Goal: Use online tool/utility: Utilize a website feature to perform a specific function

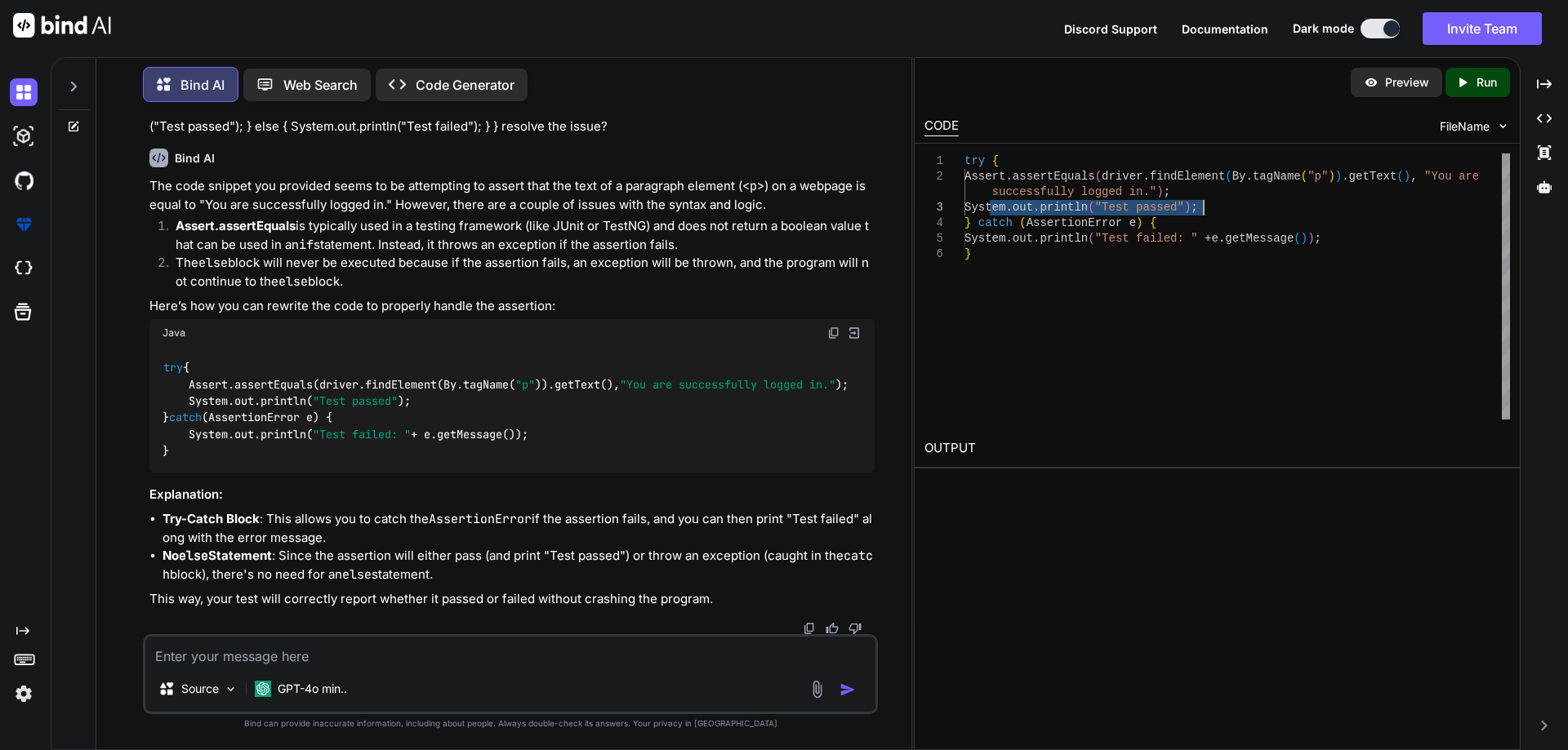
scroll to position [69, 0]
click at [1057, 265] on div "try { Assert . assertEquals ( driver . findElement ( By . tagName ( "p" ) ) . g…" at bounding box center [1237, 286] width 546 height 266
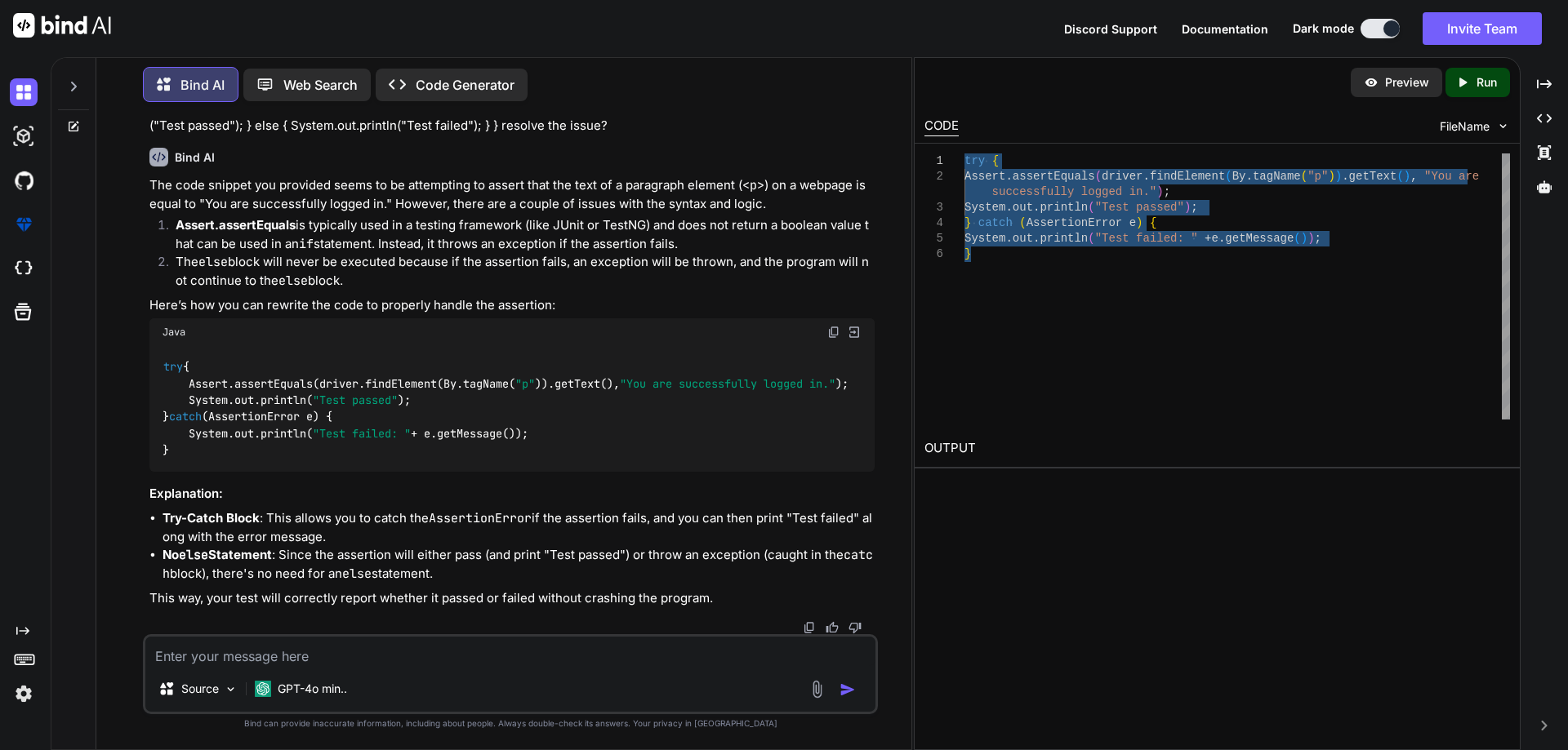
drag, startPoint x: 998, startPoint y: 254, endPoint x: 960, endPoint y: 152, distance: 108.8
click at [965, 154] on div "try { Assert . assertEquals ( driver . findElement ( By . tagName ( "p" ) ) . g…" at bounding box center [1237, 286] width 546 height 266
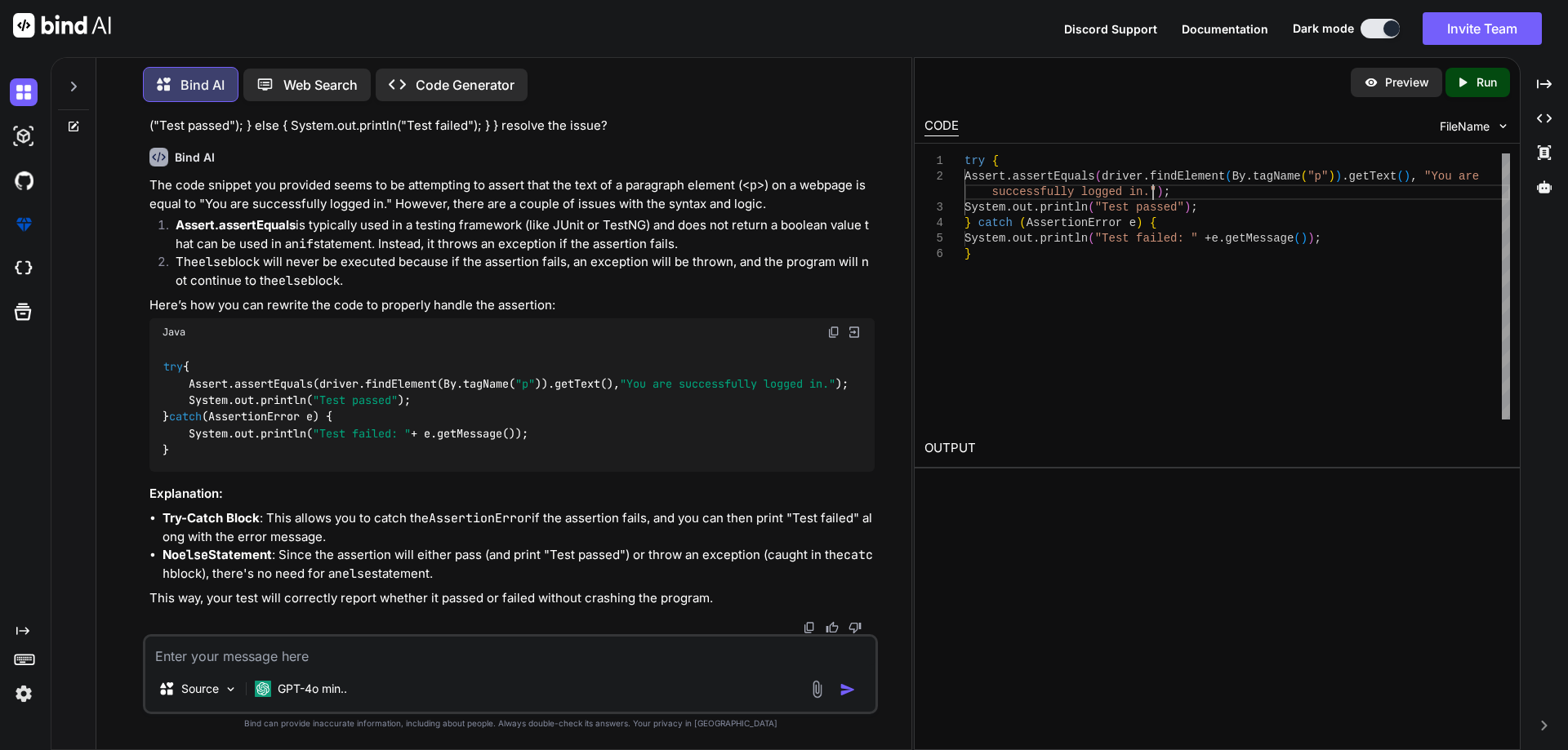
click at [1259, 189] on div "try { Assert . assertEquals ( driver . findElement ( By . tagName ( "p" ) ) . g…" at bounding box center [1237, 286] width 546 height 266
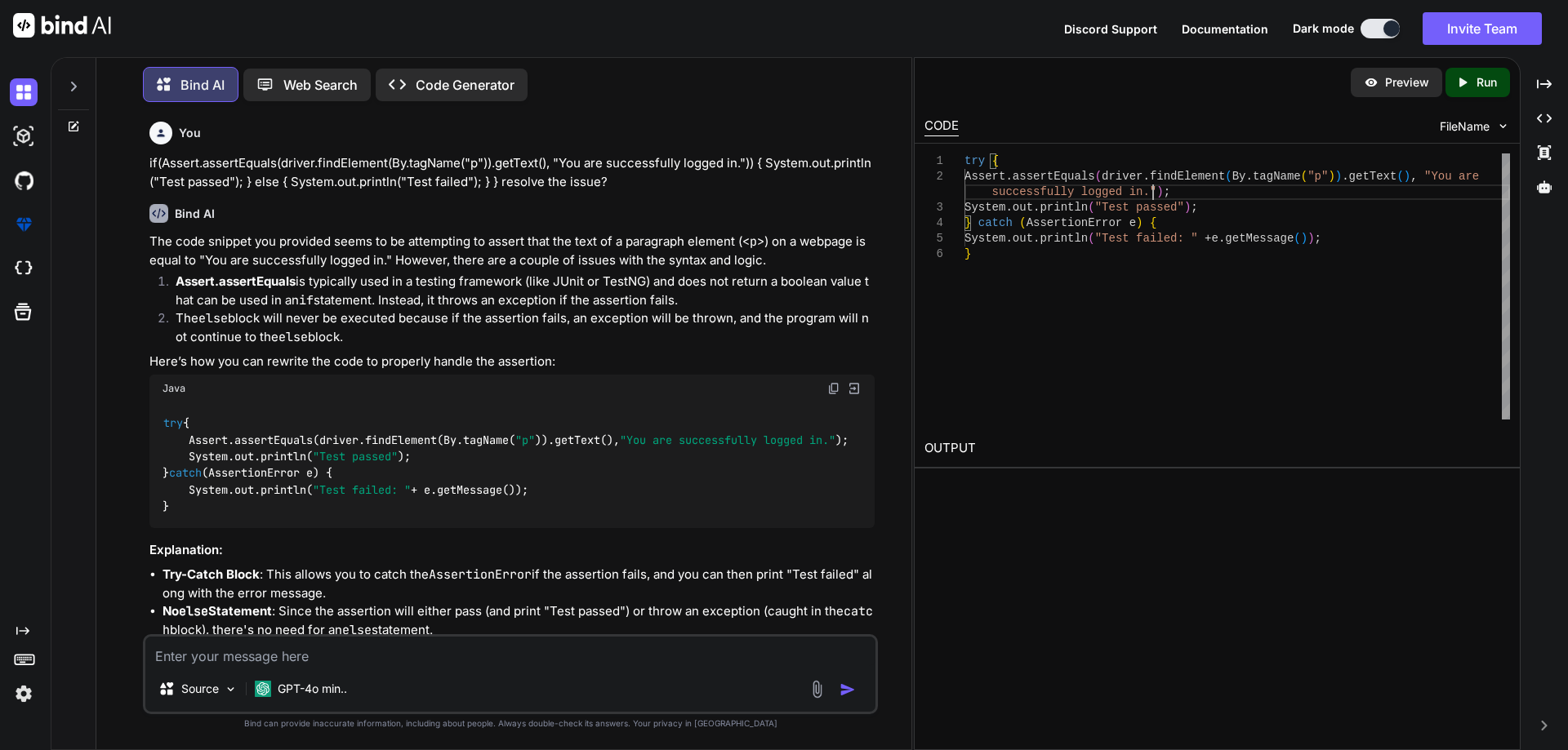
click at [242, 653] on textarea at bounding box center [511, 651] width 730 height 29
type textarea "Thanks"
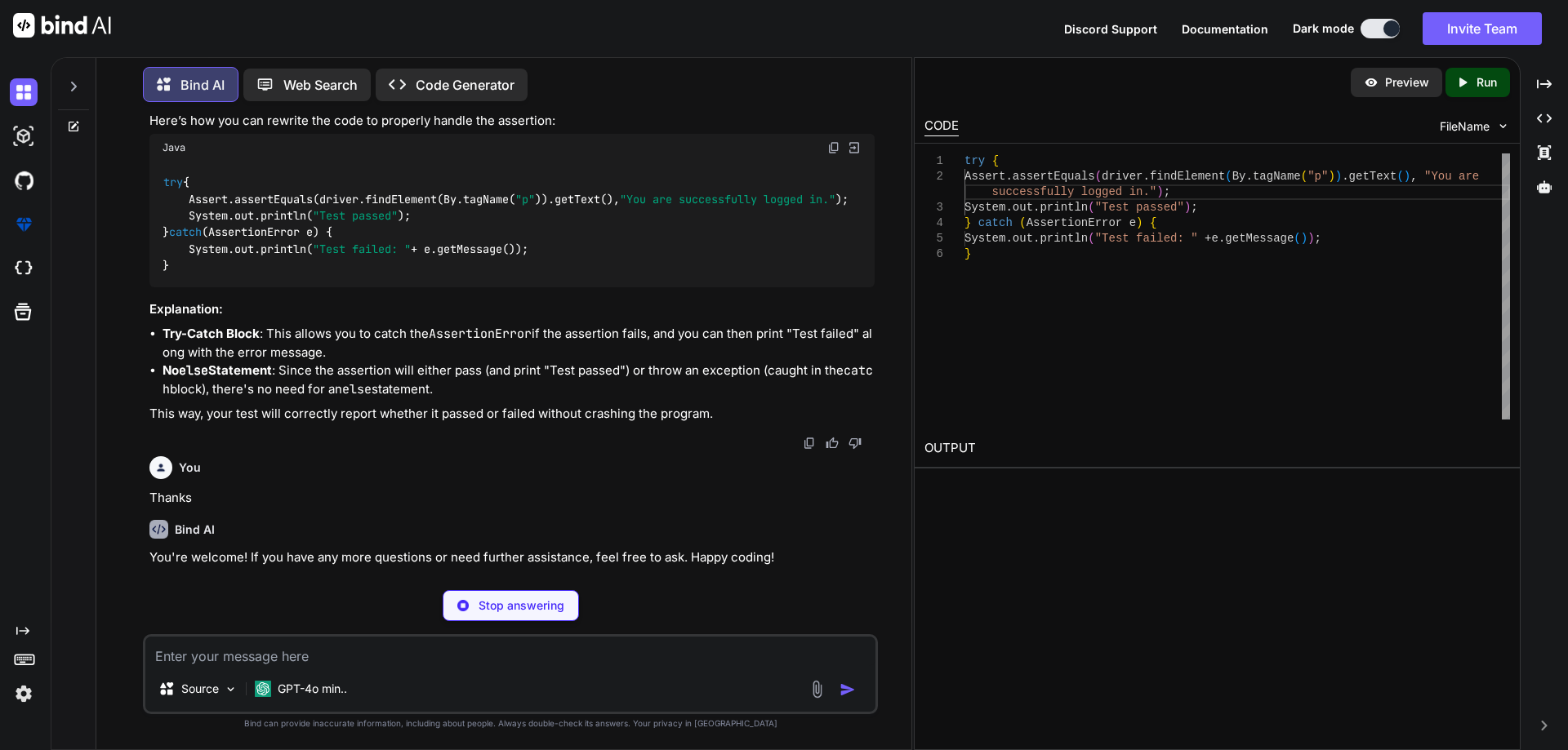
scroll to position [215, 0]
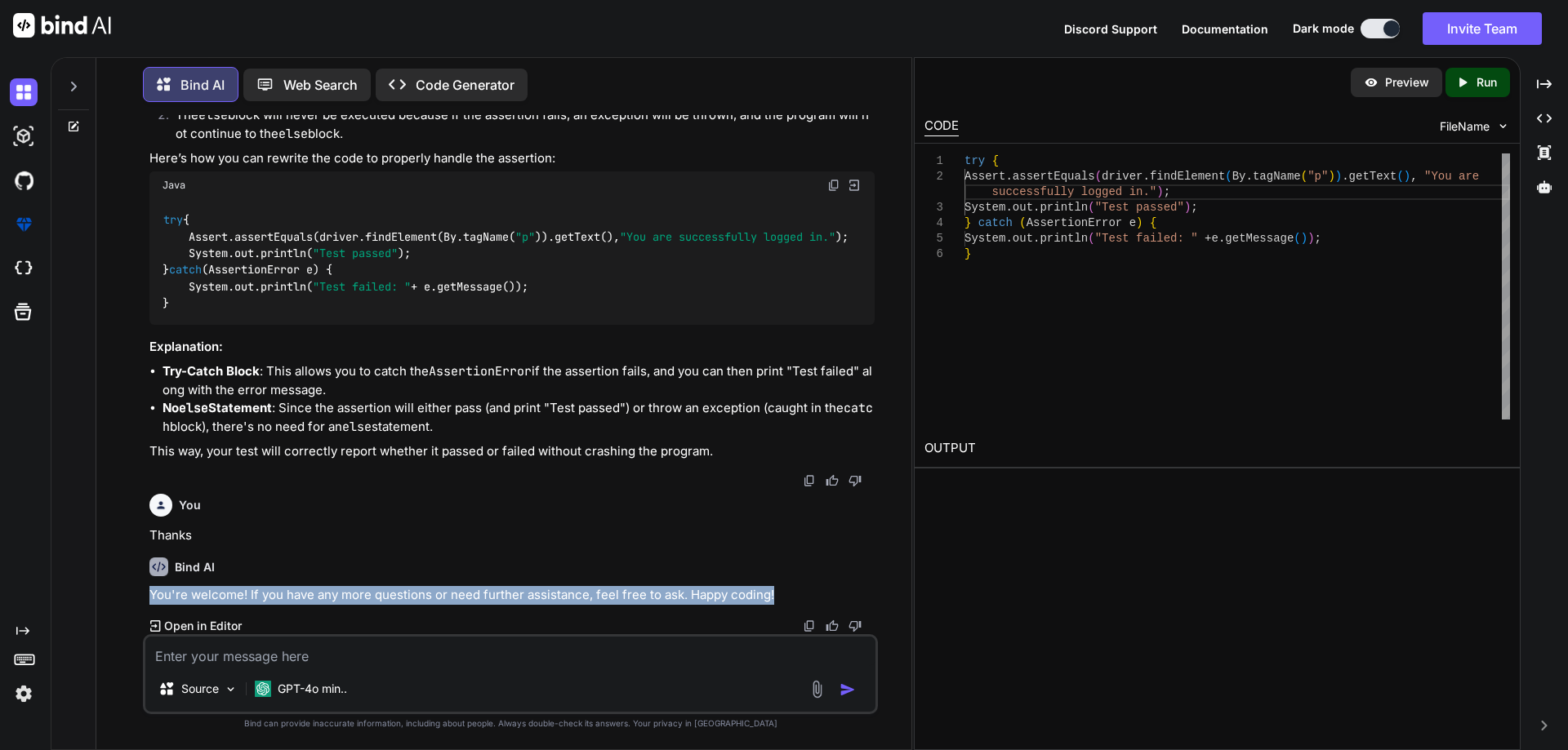
drag, startPoint x: 148, startPoint y: 595, endPoint x: 811, endPoint y: 591, distance: 663.0
click at [811, 591] on div "You if(Assert.assertEquals(driver.findElement(By.tagName("p")).getText(), "You …" at bounding box center [512, 375] width 732 height 519
click at [808, 591] on p "You're welcome! If you have any more questions or need further assistance, feel…" at bounding box center [512, 595] width 725 height 19
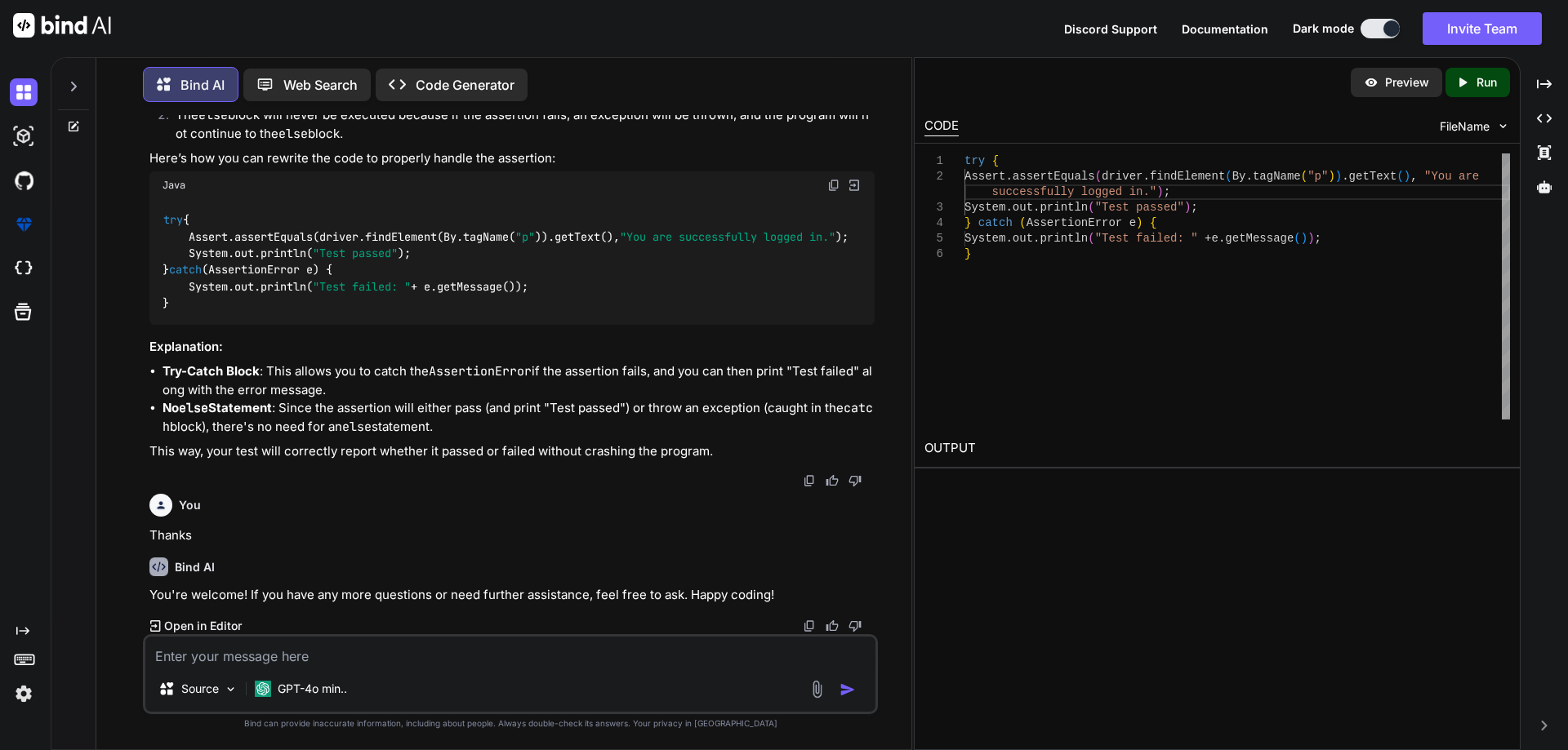
drag, startPoint x: 691, startPoint y: 571, endPoint x: 681, endPoint y: 573, distance: 10.2
click at [691, 570] on div "Bind AI" at bounding box center [512, 567] width 725 height 19
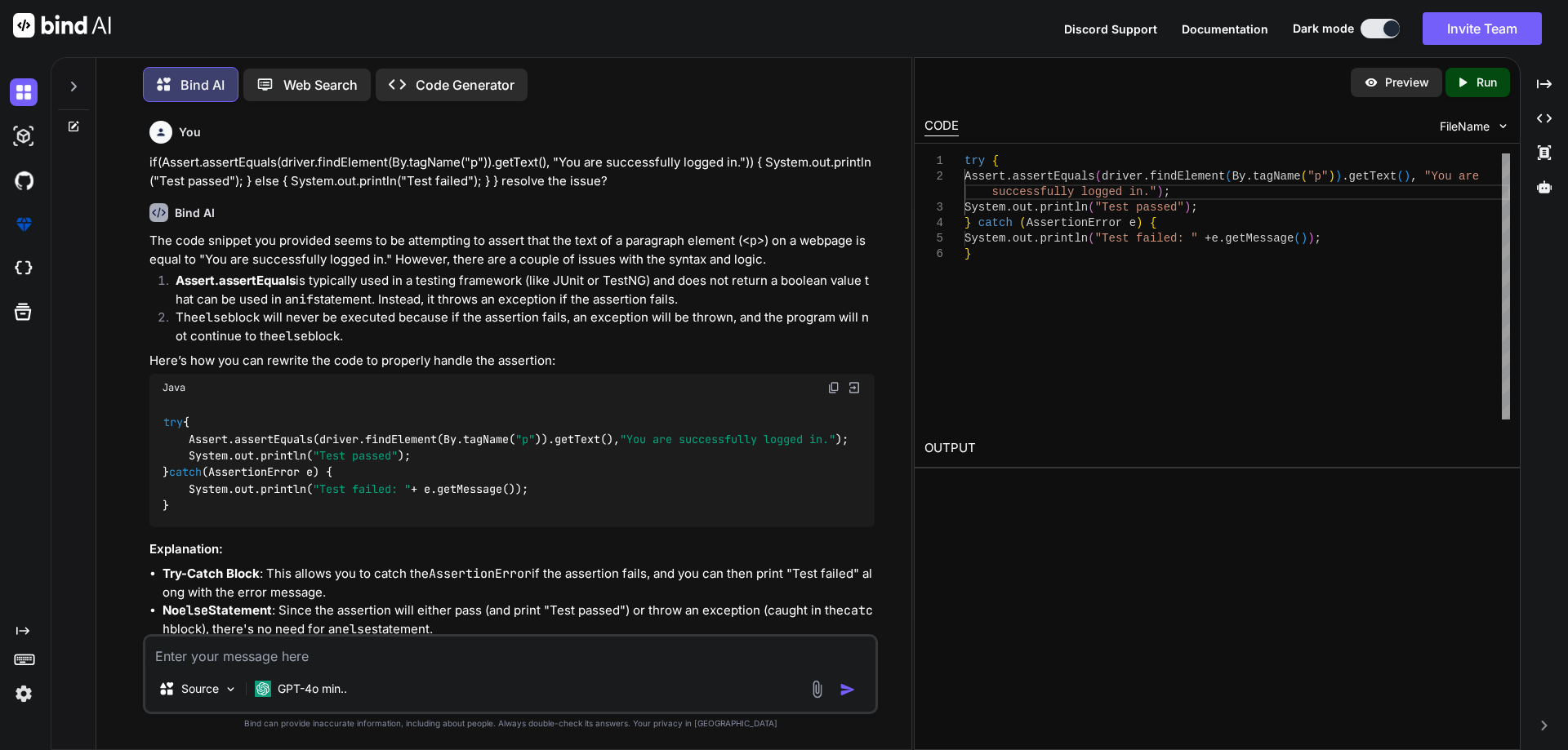
scroll to position [0, 0]
click at [18, 92] on img at bounding box center [24, 92] width 28 height 28
click at [26, 24] on img at bounding box center [62, 25] width 98 height 25
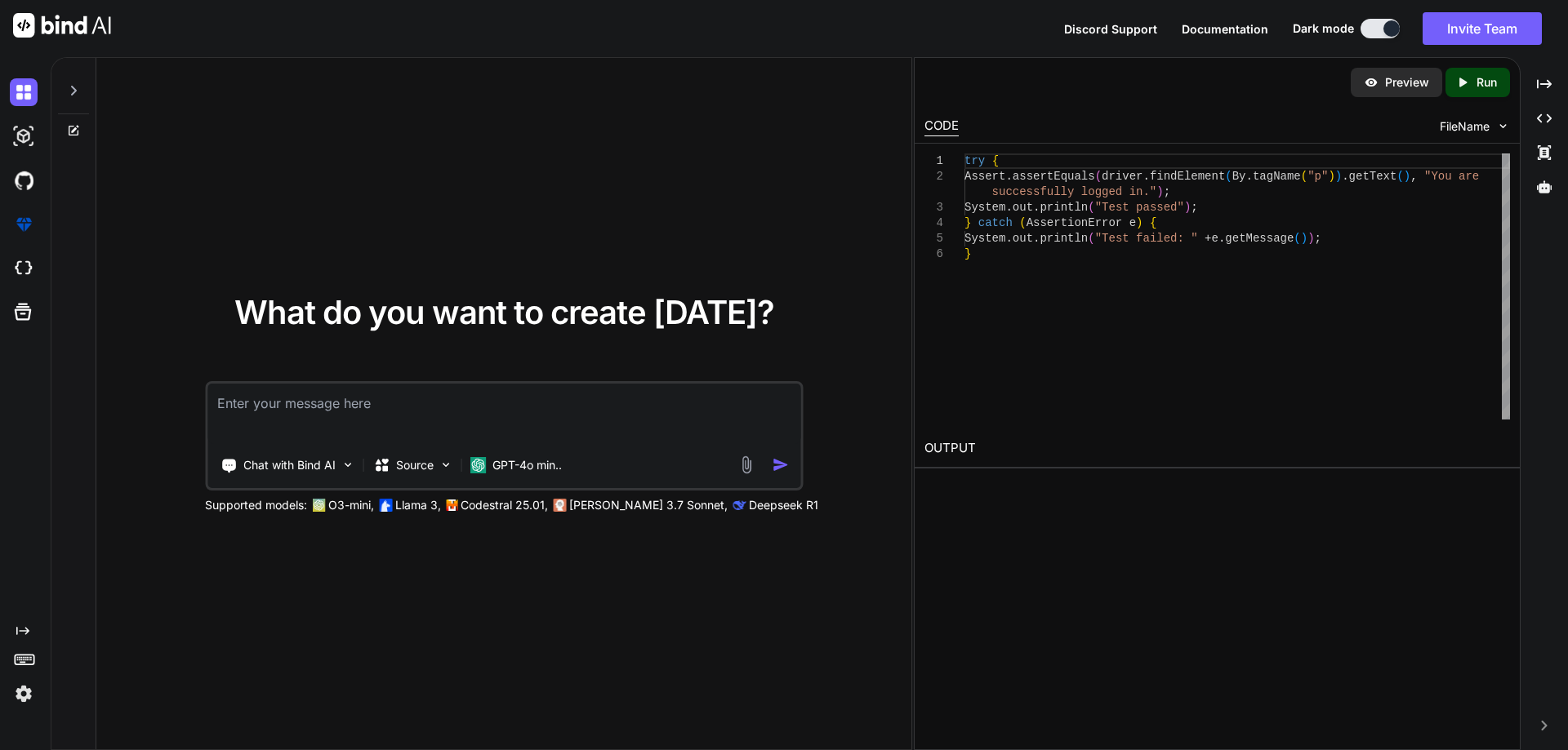
click at [76, 92] on icon at bounding box center [74, 91] width 13 height 13
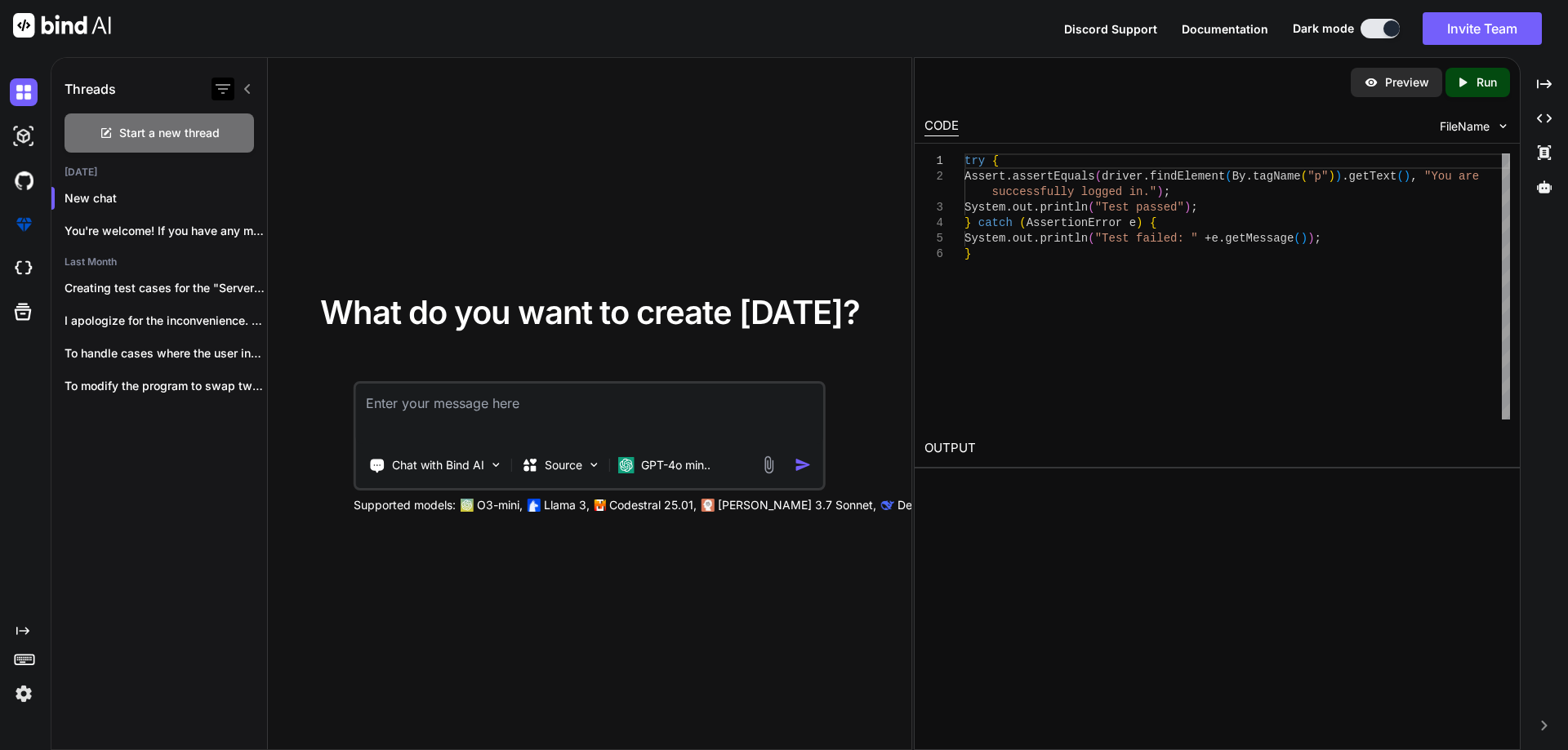
click at [226, 86] on icon "button" at bounding box center [223, 89] width 15 height 10
click at [429, 113] on div "What do you want to create today? Chat with Bind AI Source GPT-4o min.. Support…" at bounding box center [589, 404] width 643 height 693
drag, startPoint x: 559, startPoint y: 419, endPoint x: 583, endPoint y: 568, distance: 150.9
click at [583, 568] on div "What do you want to create today? Chat with Bind AI Source GPT-4o min.. Support…" at bounding box center [589, 404] width 643 height 693
drag, startPoint x: 574, startPoint y: 408, endPoint x: 552, endPoint y: 580, distance: 173.4
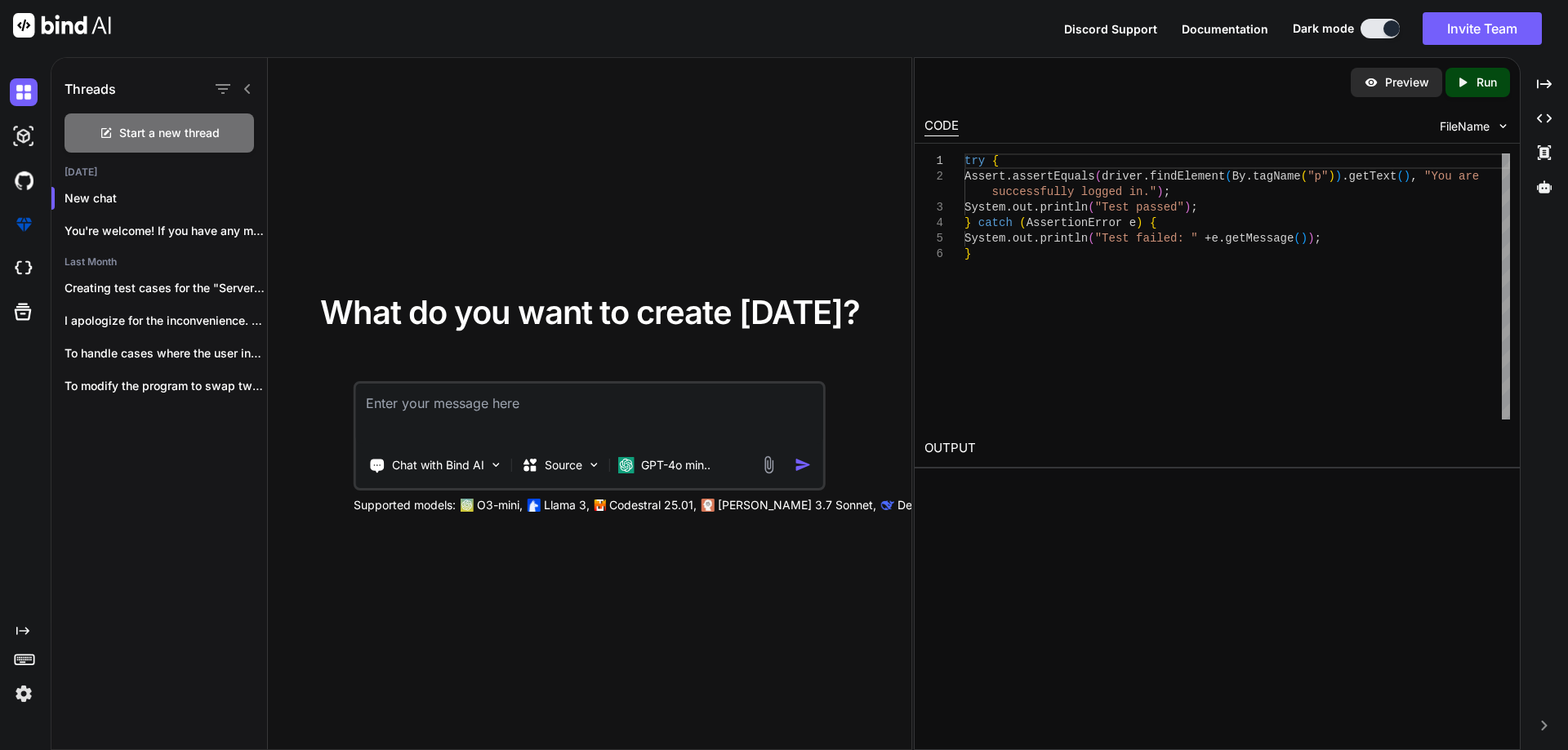
click at [552, 580] on div "What do you want to create today? Chat with Bind AI Source GPT-4o min.. Support…" at bounding box center [589, 404] width 643 height 693
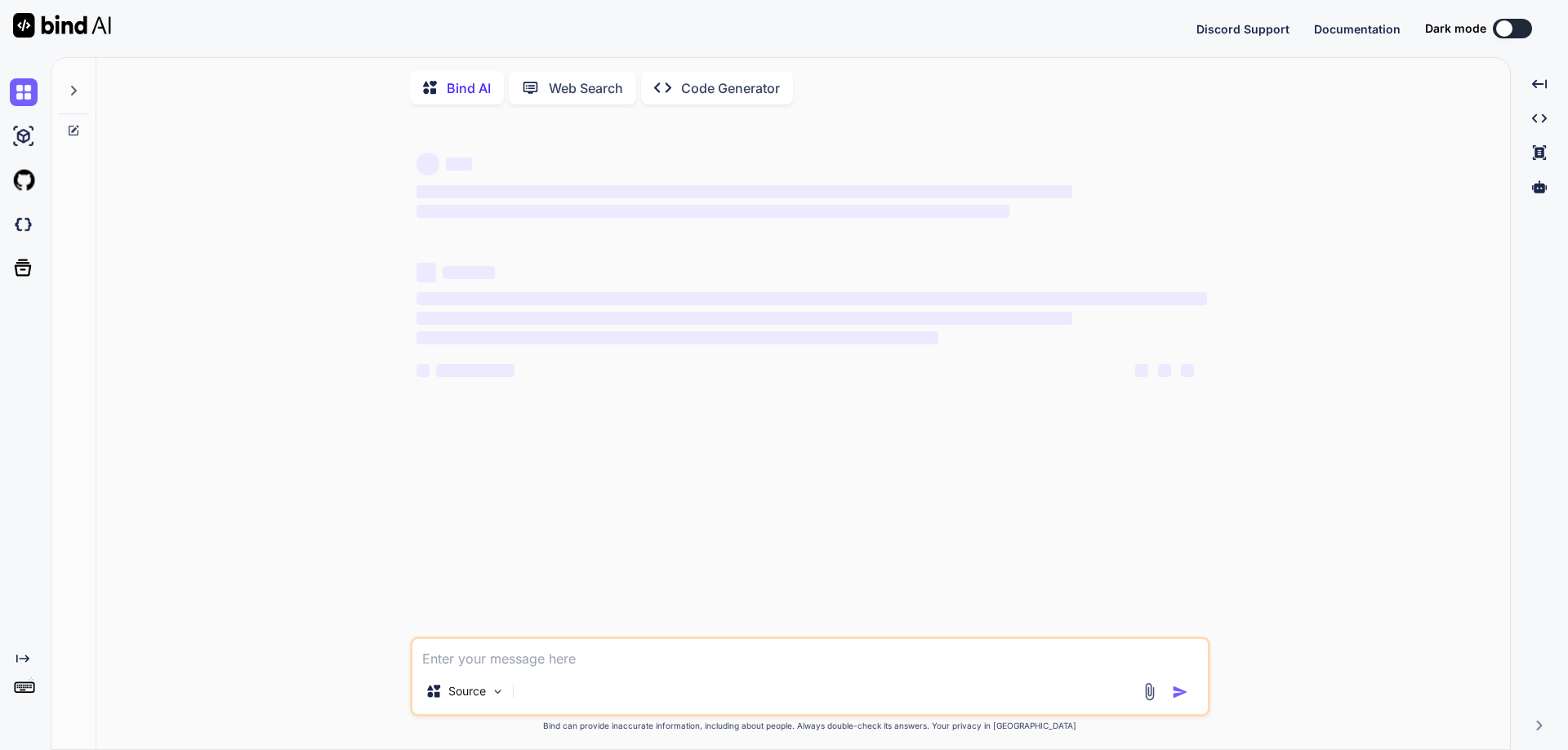
type textarea "x"
paste textarea " Server OS Activated.  Firewall Enable.  Antivirus Install (Sophos).  Serve…"
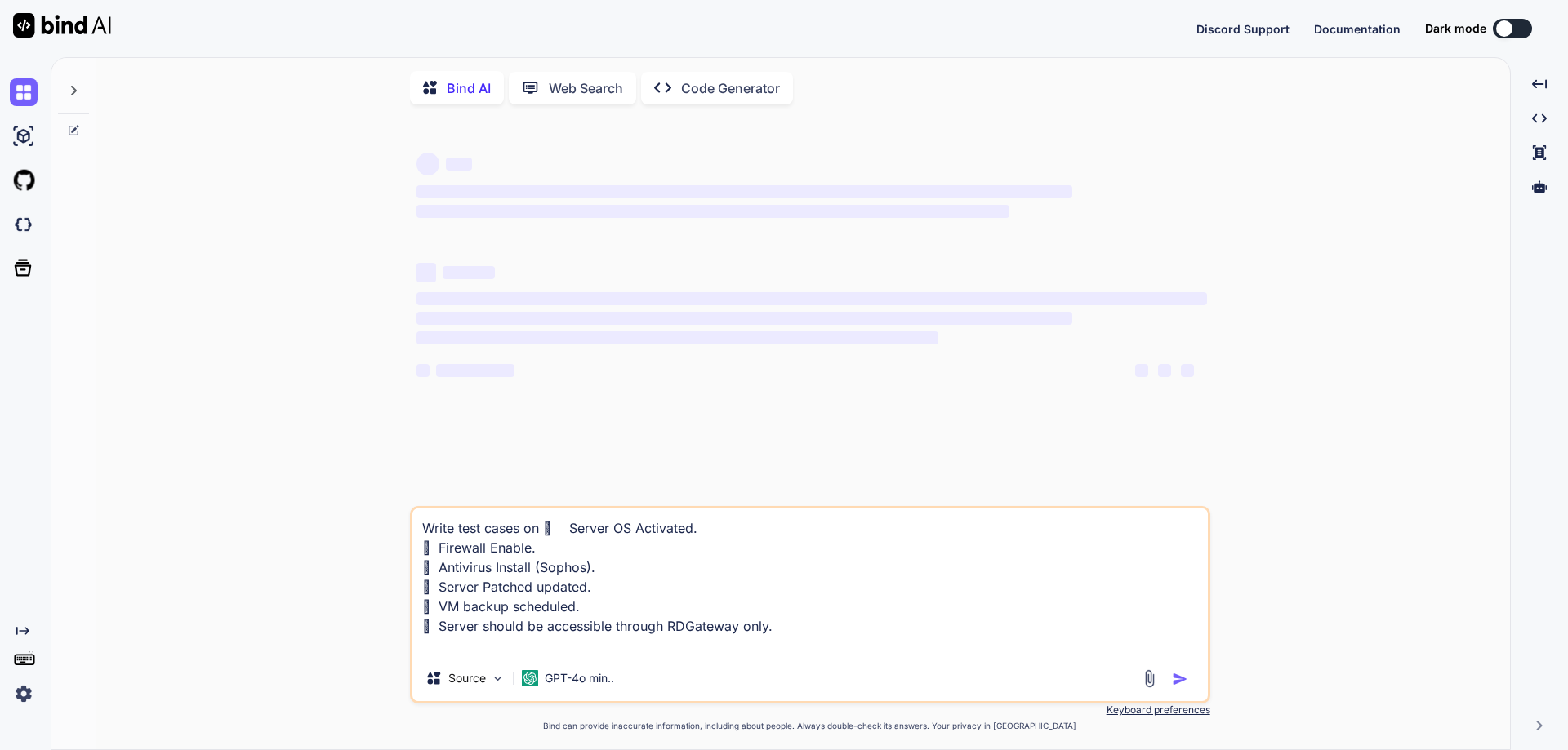
click at [567, 530] on textarea "Write test cases on  Server OS Activated.  Firewall Enable.  Antivirus Insta…" at bounding box center [810, 582] width 795 height 147
click at [651, 535] on textarea "Write test cases on Server OS Activated.  Firewall Enable.  Antivirus Install…" at bounding box center [810, 582] width 795 height 147
drag, startPoint x: 545, startPoint y: 534, endPoint x: 672, endPoint y: 534, distance: 127.0
click at [672, 534] on textarea "Write test cases on Server OS Activated.  Firewall Enable.  Antivirus Install…" at bounding box center [810, 582] width 795 height 147
click at [438, 552] on textarea "Write test cases on  Firewall Enable.  Antivirus Install (Sophos).  Server P…" at bounding box center [810, 582] width 795 height 147
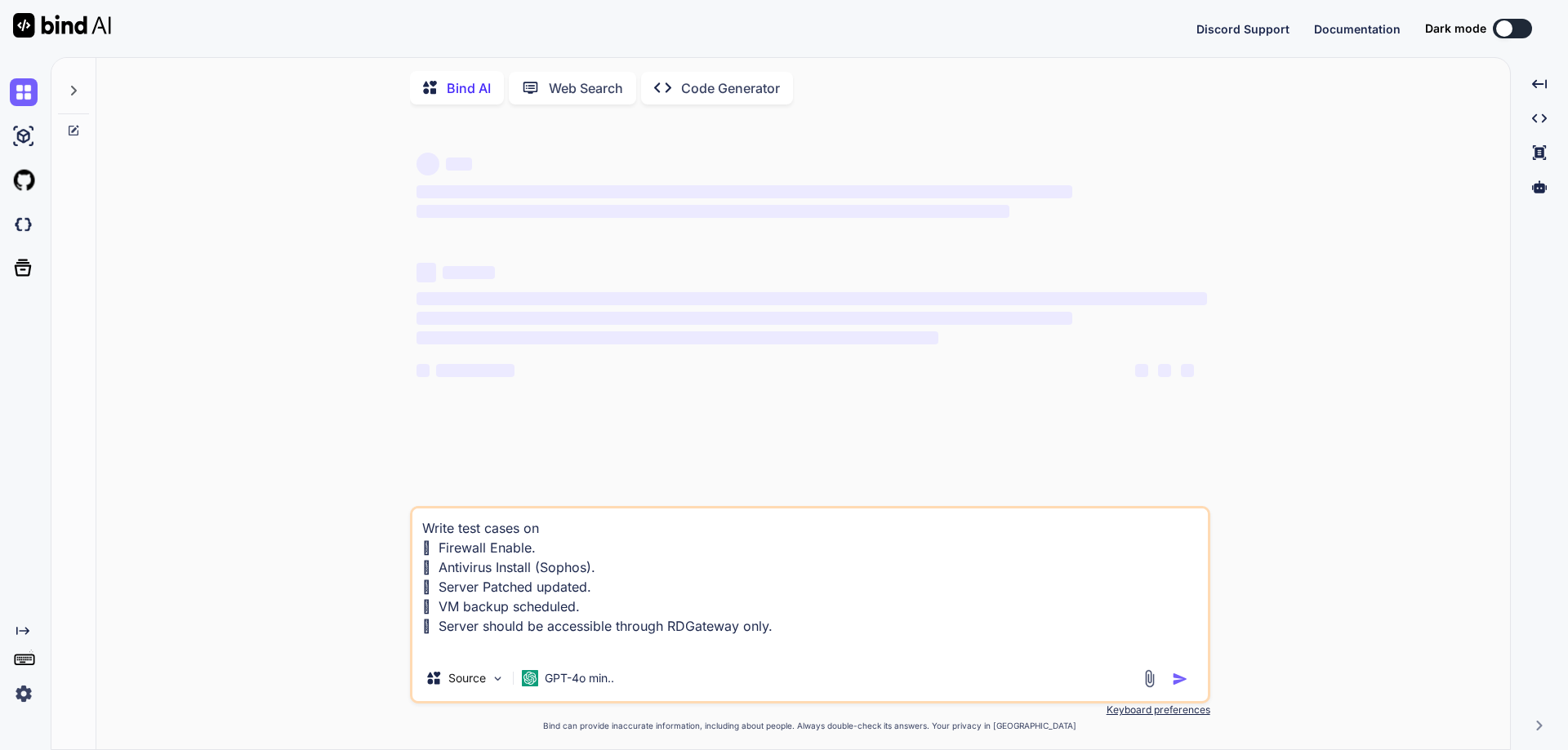
click at [548, 550] on textarea "Write test cases on  Firewall Enable.  Antivirus Install (Sophos).  Server P…" at bounding box center [810, 582] width 795 height 147
drag, startPoint x: 781, startPoint y: 628, endPoint x: 445, endPoint y: 556, distance: 343.6
click at [445, 556] on textarea "Write test cases on  Firewall Enable.  Antivirus Install (Sophos).  Server P…" at bounding box center [810, 582] width 795 height 147
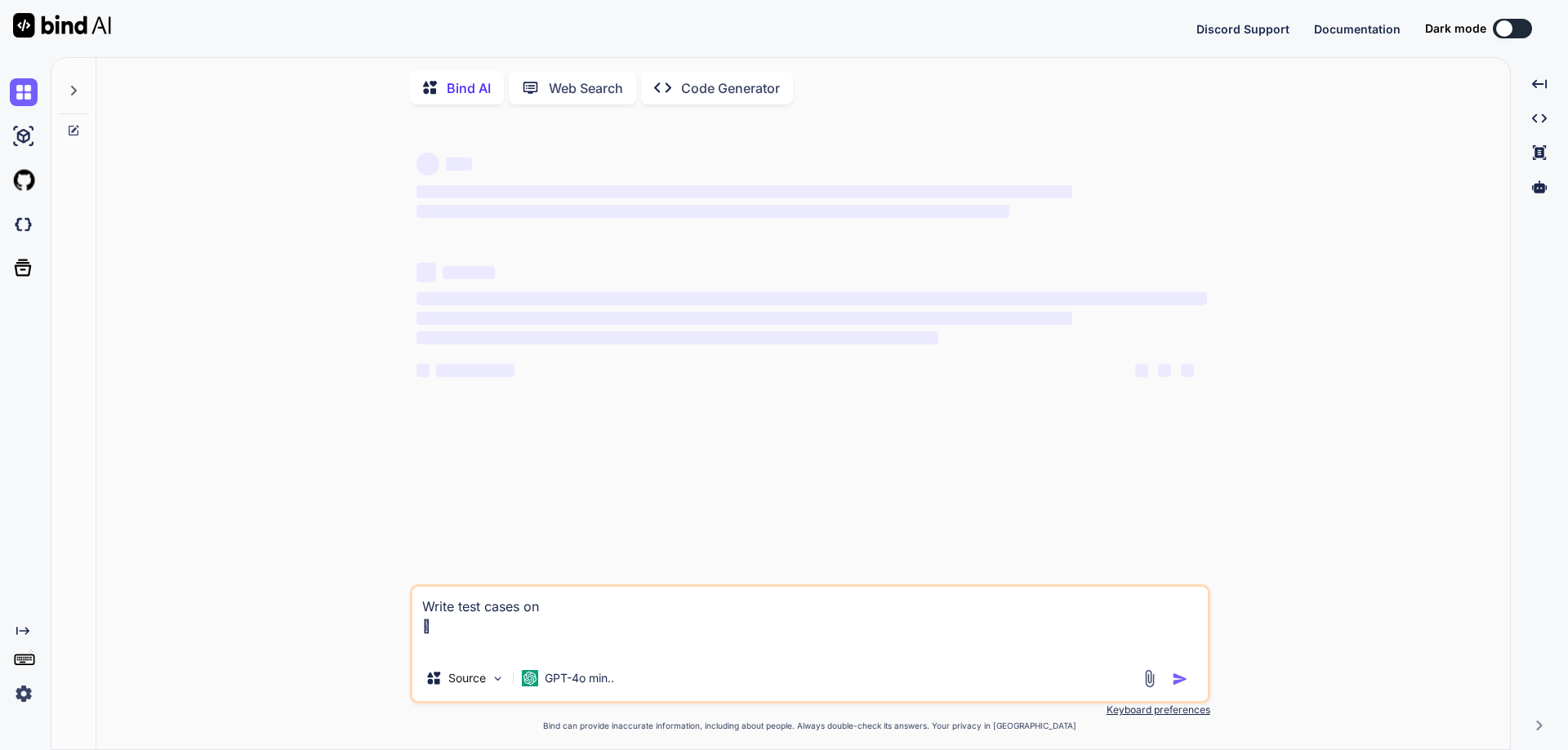
paste textarea "Server OS Activated."
paste textarea " Server OS Activated.  Firewall Enable.  Antivirus Install (Sophos).  Serve…"
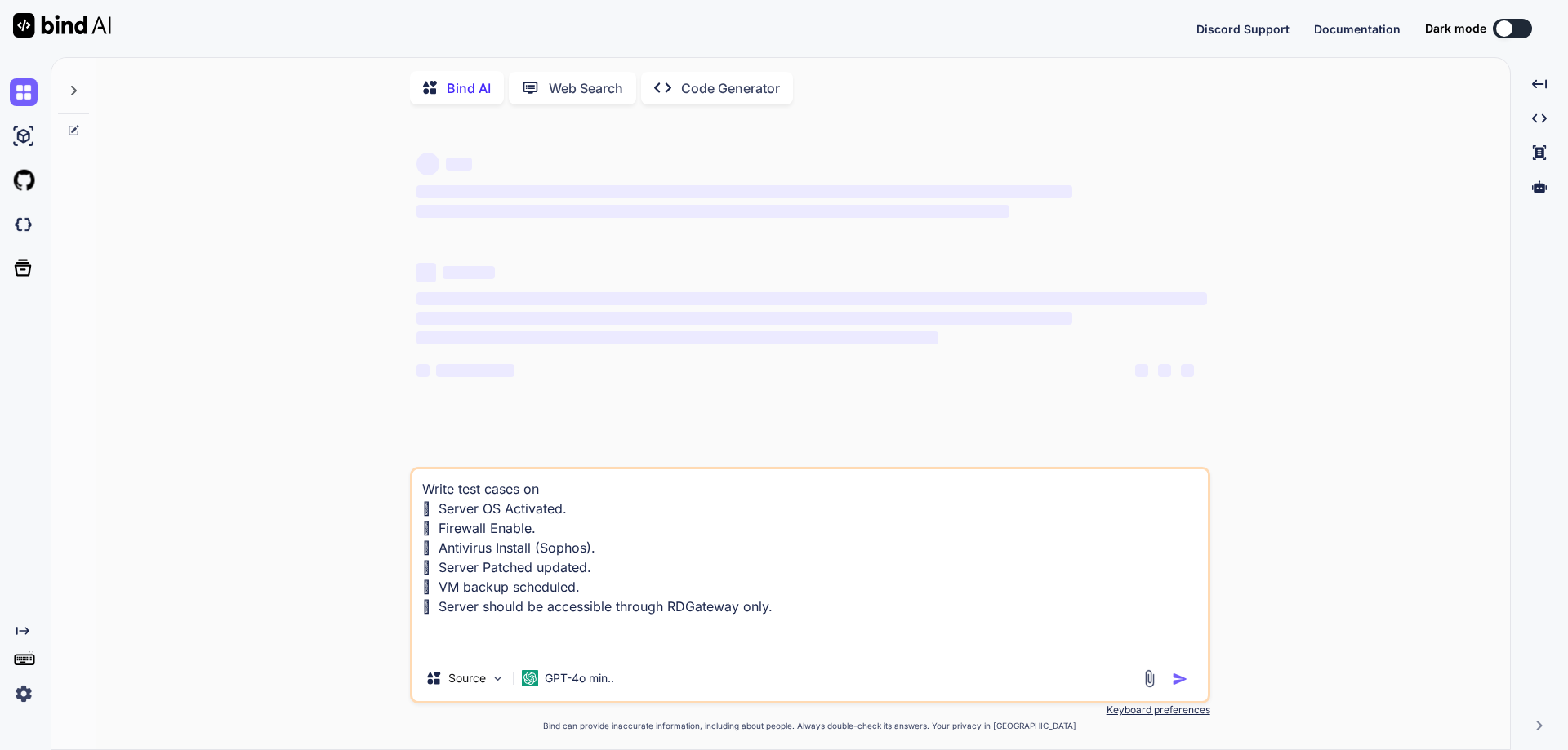
type textarea "Write test cases on  Server OS Activated.  Firewall Enable.  Antivirus Insta…"
click at [1509, 29] on div at bounding box center [1504, 29] width 16 height 16
click at [1516, 28] on button at bounding box center [1512, 29] width 39 height 20
click at [1516, 26] on button at bounding box center [1512, 29] width 39 height 20
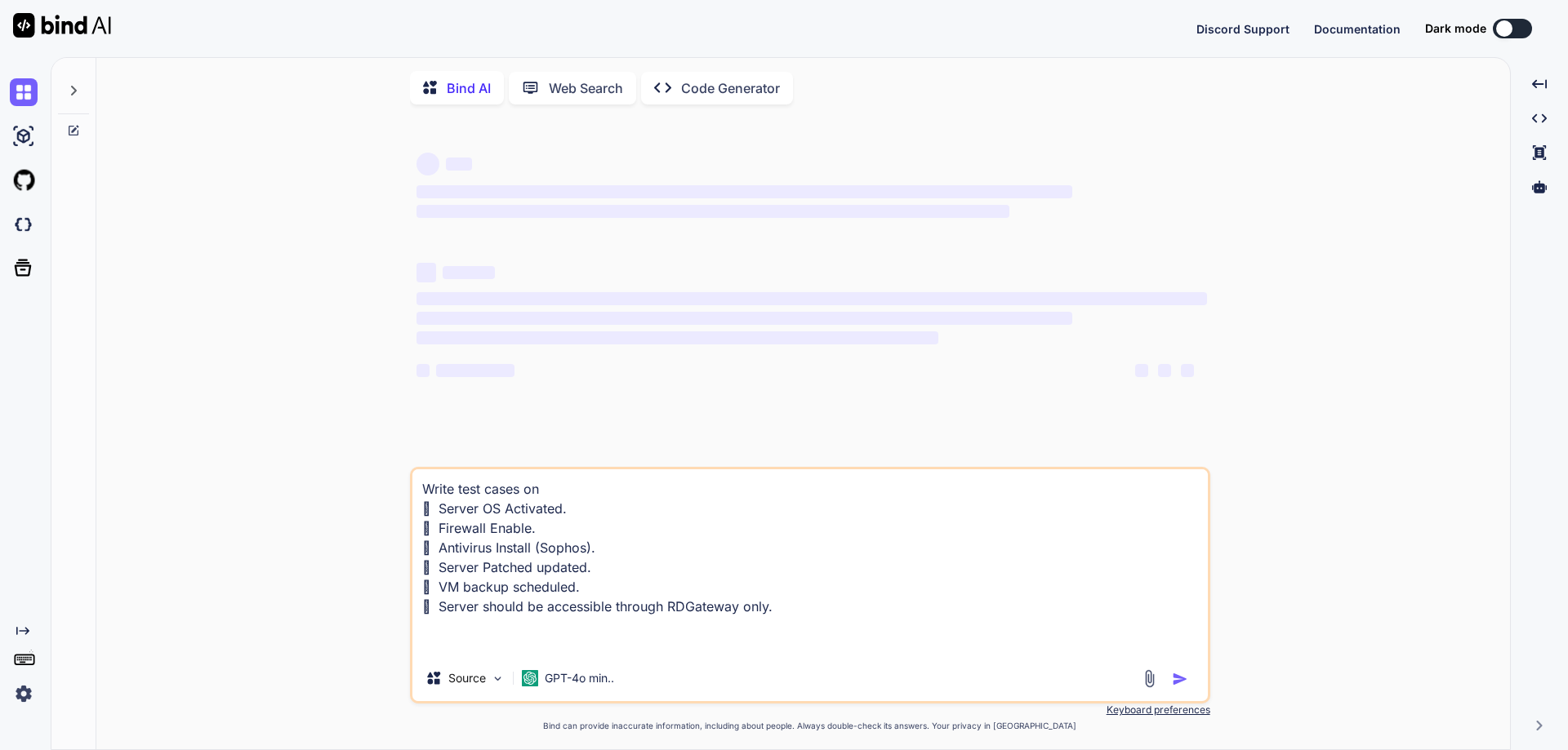
click at [777, 612] on textarea "Write test cases on  Server OS Activated.  Firewall Enable.  Antivirus Insta…" at bounding box center [810, 563] width 795 height 186
type textarea "x"
click at [1513, 25] on button at bounding box center [1512, 29] width 39 height 20
click at [1510, 33] on div at bounding box center [1504, 29] width 16 height 16
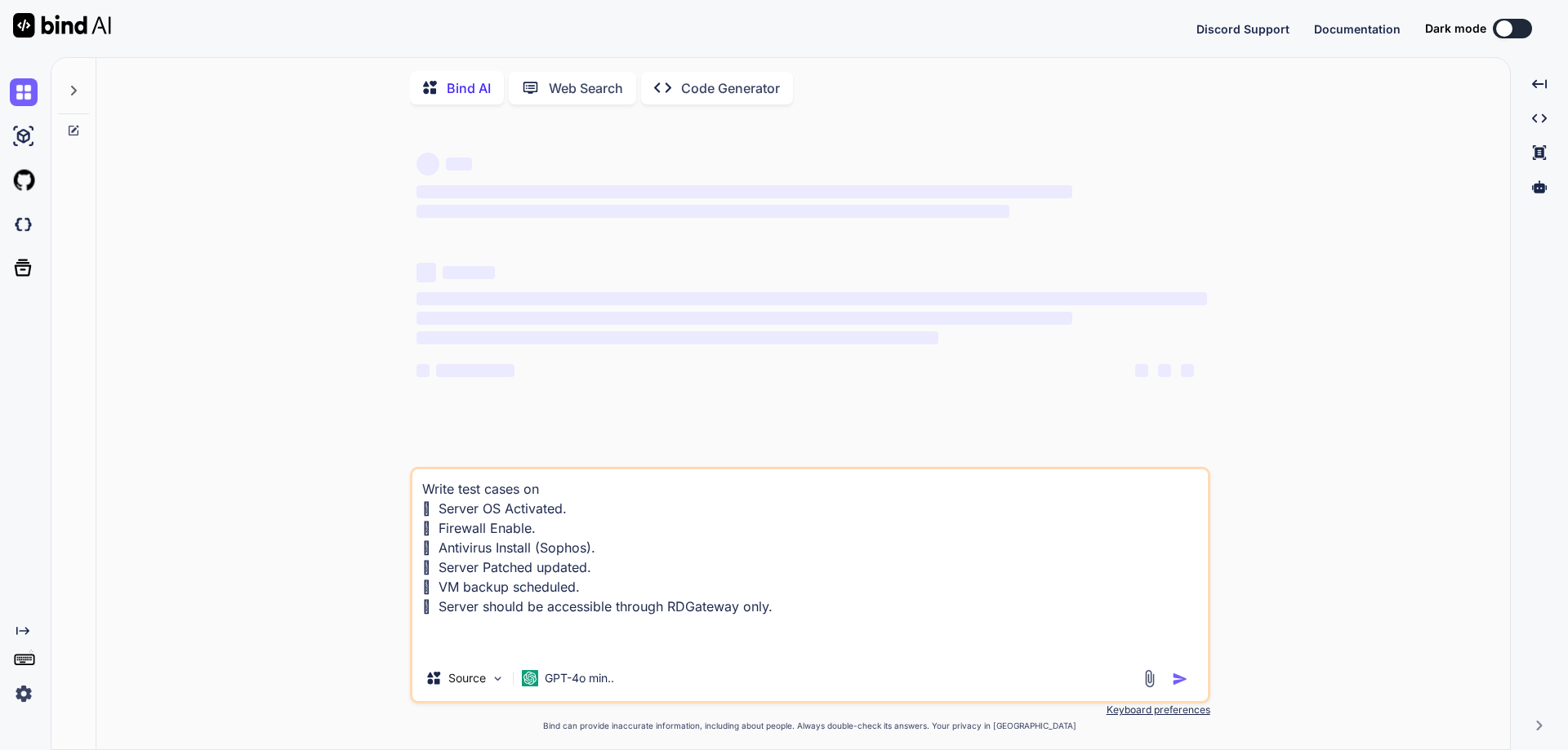
click at [1510, 33] on div at bounding box center [1504, 29] width 16 height 16
click at [448, 636] on textarea "Write test cases on  Server OS Activated.  Firewall Enable.  Antivirus Insta…" at bounding box center [810, 563] width 795 height 186
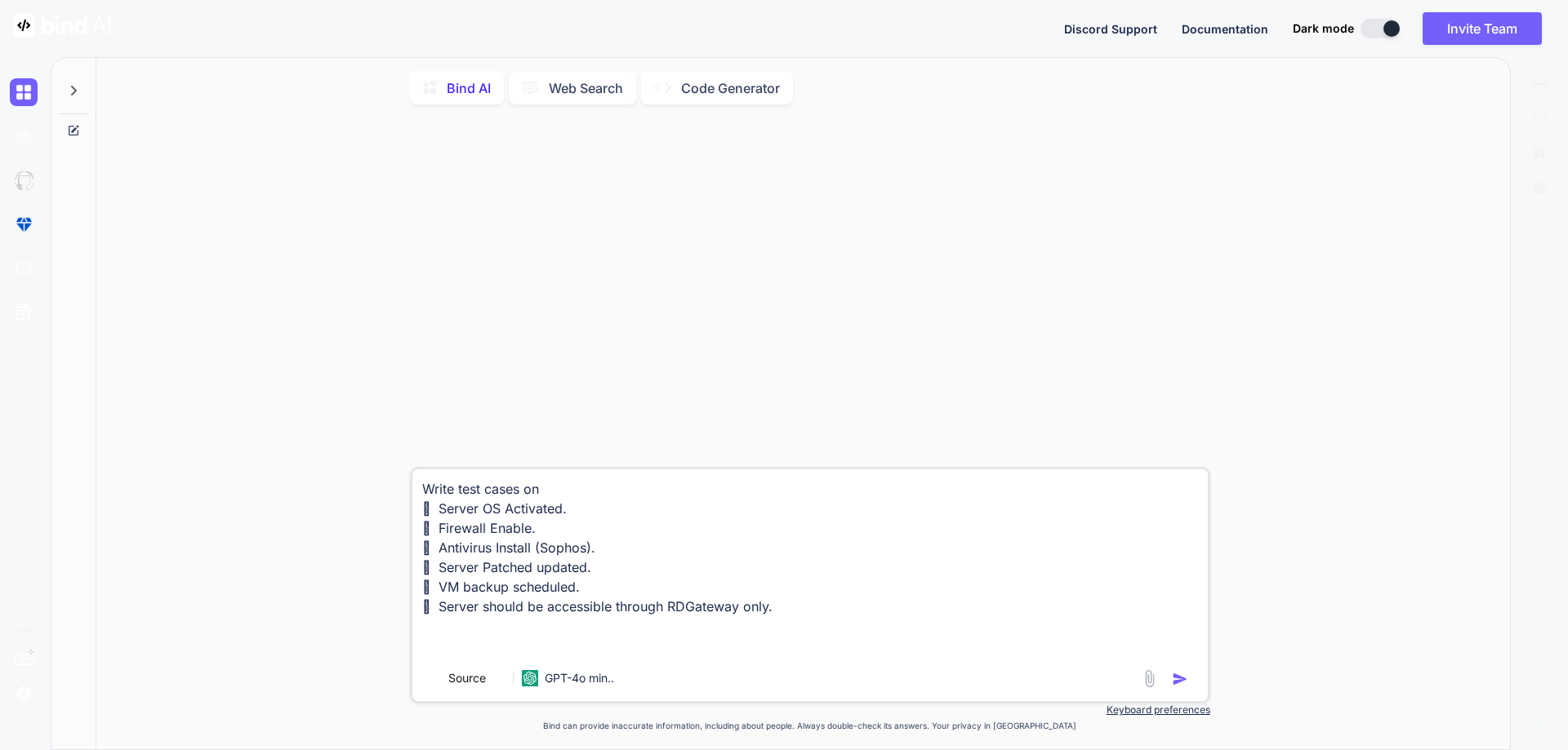
click at [26, 26] on img at bounding box center [62, 25] width 98 height 25
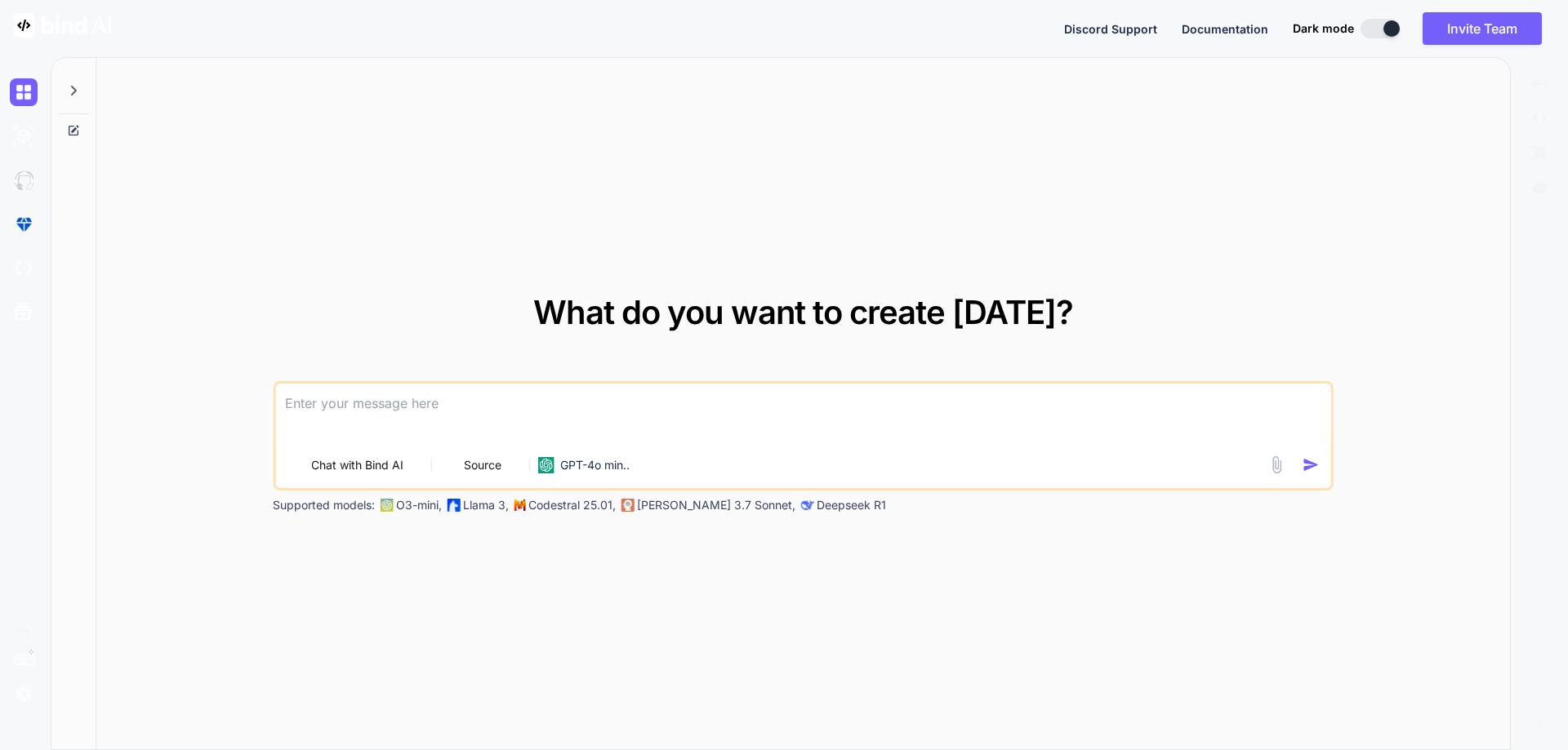
click at [1371, 24] on button at bounding box center [1381, 29] width 39 height 20
click at [425, 379] on div "What do you want to create [DATE]? Chat with Bind AI Source GPT-4o min.. Suppor…" at bounding box center [803, 404] width 1061 height 217
paste textarea "Write test cases on  Server OS Activated.  Firewall Enable.  Antivirus Insta…"
type textarea "x"
type textarea "Write test cases on  Server OS Activated.  Firewall Enable.  Antivirus Insta…"
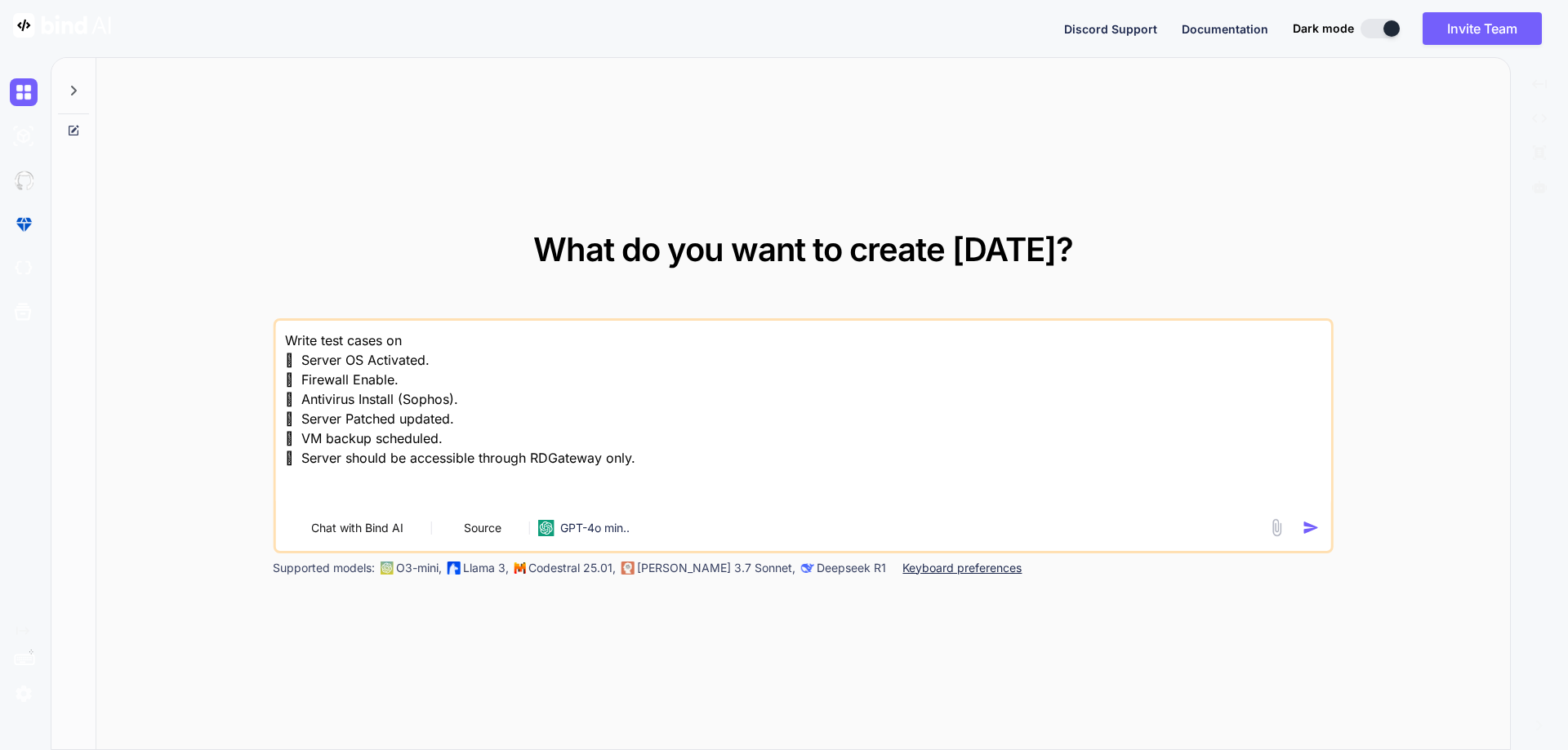
click at [426, 335] on textarea "Write test cases on  Server OS Activated.  Firewall Enable.  Antivirus Insta…" at bounding box center [803, 414] width 1056 height 186
type textarea "x"
type textarea "Write test cases on b  Server OS Activated.  Firewall Enable.  Antivirus Ins…"
type textarea "x"
type textarea "Write test cases on be  Server OS Activated.  Firewall Enable.  Antivirus In…"
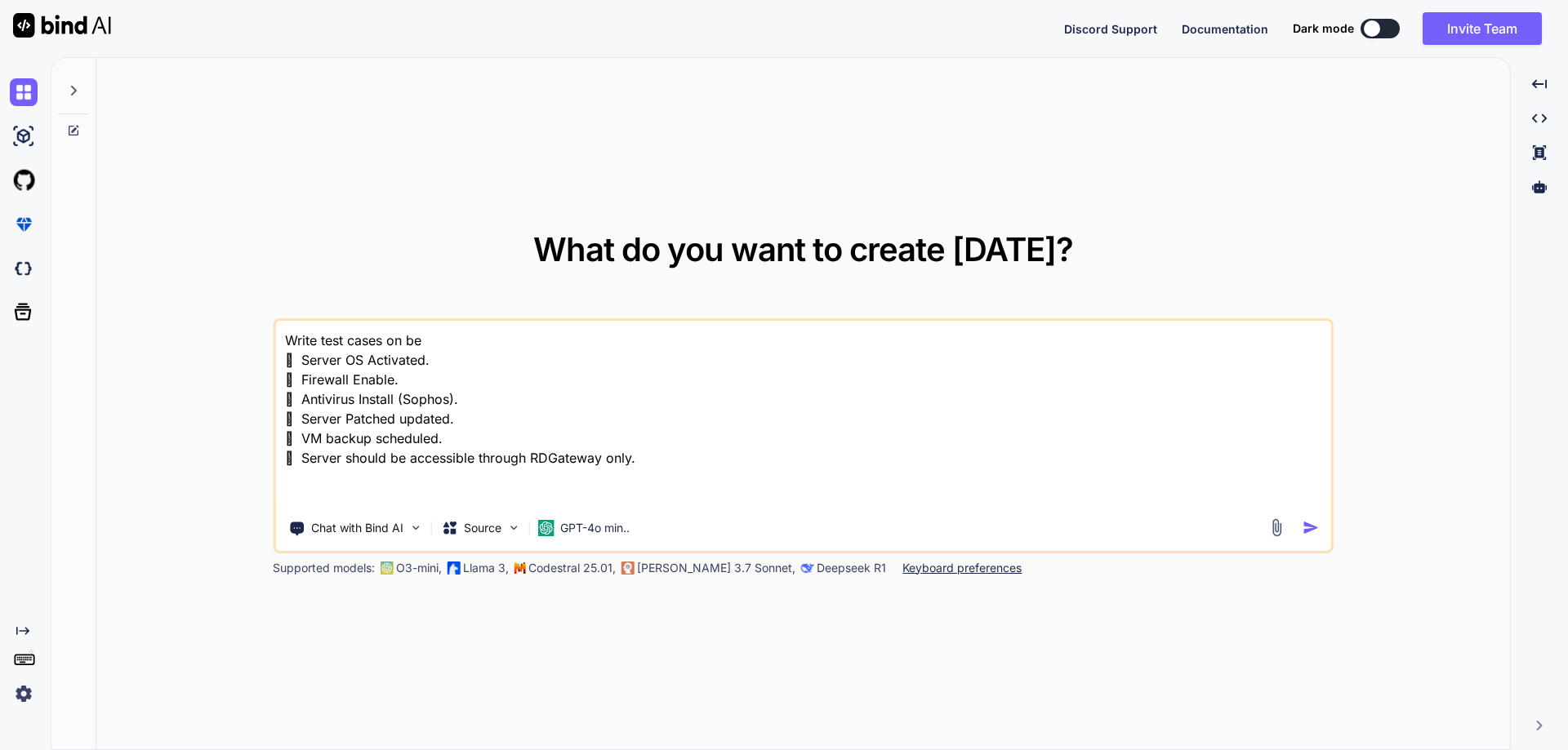
type textarea "x"
type textarea "Write test cases on bel  Server OS Activated.  Firewall Enable.  Antivirus I…"
type textarea "x"
type textarea "Write test cases on belo  Server OS Activated.  Firewall Enable.  Antivirus …"
type textarea "x"
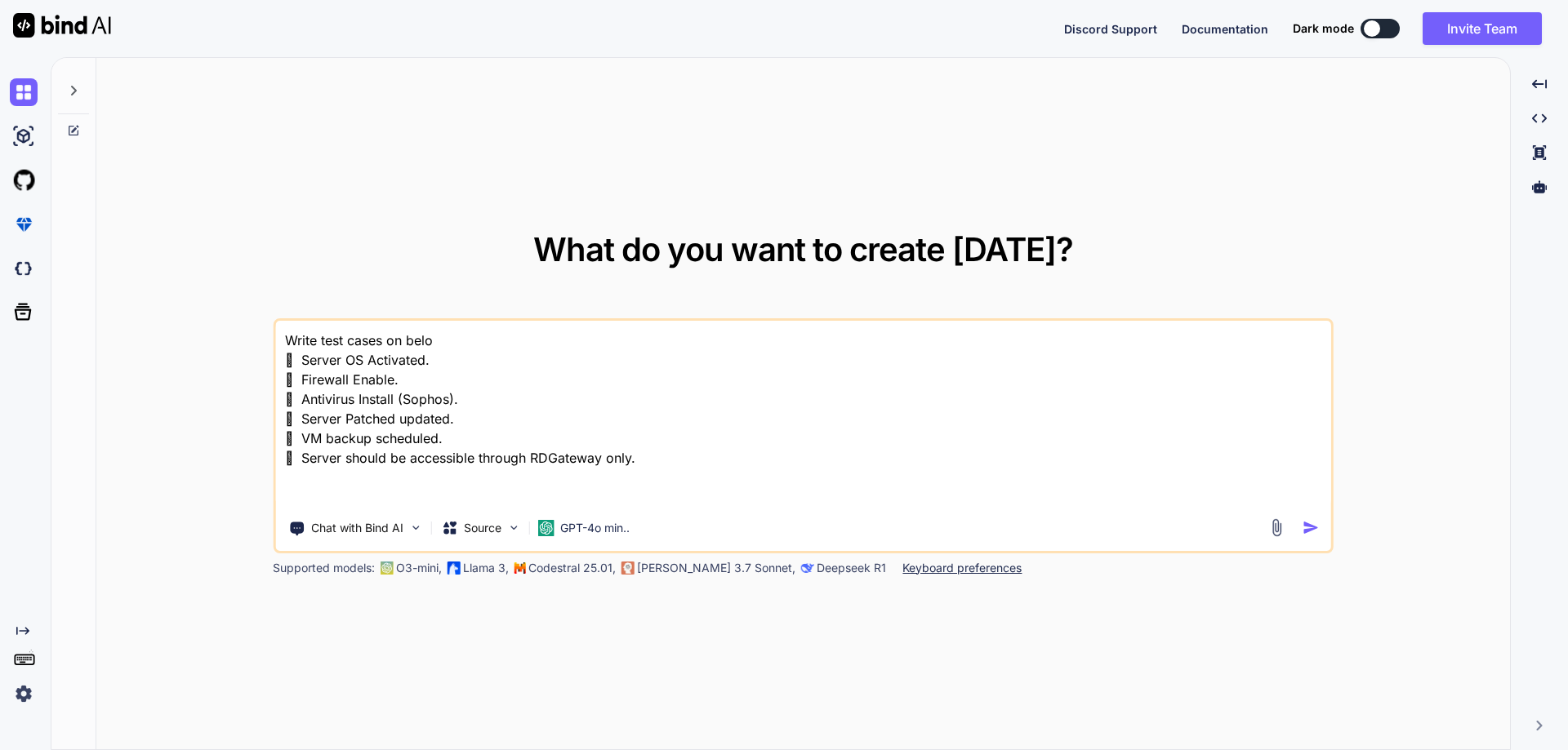
type textarea "Write test cases on below  Server OS Activated.  Firewall Enable.  Antivirus…"
type textarea "x"
type textarea "Write test cases on below  Server OS Activated.  Firewall Enable.  Antivirus…"
type textarea "x"
type textarea "Write test cases on below f  Server OS Activated.  Firewall Enable.  Antivir…"
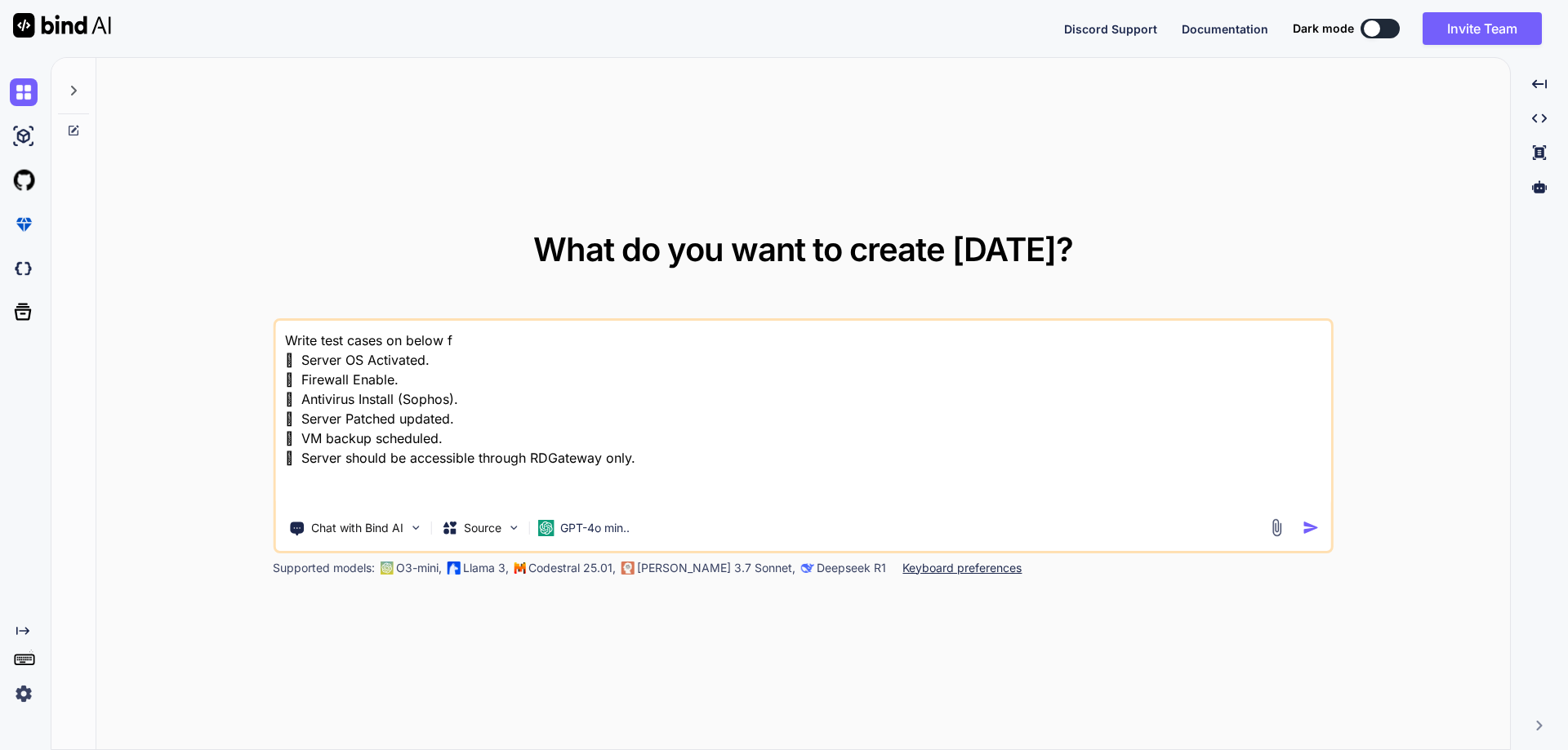
type textarea "x"
type textarea "Write test cases on below fu  Server OS Activated.  Firewall Enable.  Antivi…"
type textarea "x"
type textarea "Write test cases on below fun  Server OS Activated.  Firewall Enable.  Antiv…"
type textarea "x"
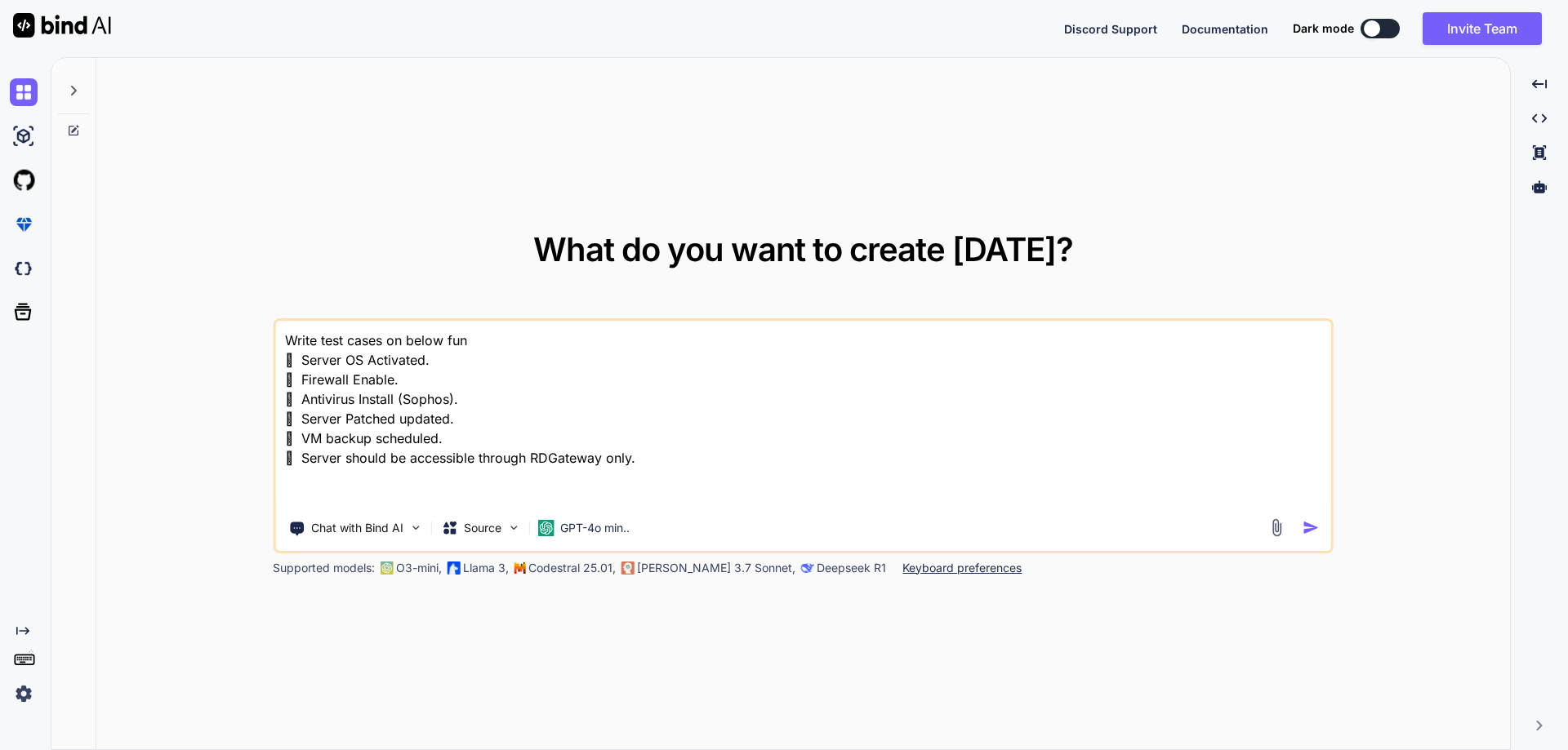
type textarea "Write test cases on below func  Server OS Activated.  Firewall Enable.  Anti…"
type textarea "x"
type textarea "Write test cases on below funct  Server OS Activated.  Firewall Enable.  Ant…"
type textarea "x"
type textarea "Write test cases on below functi  Server OS Activated.  Firewall Enable.  An…"
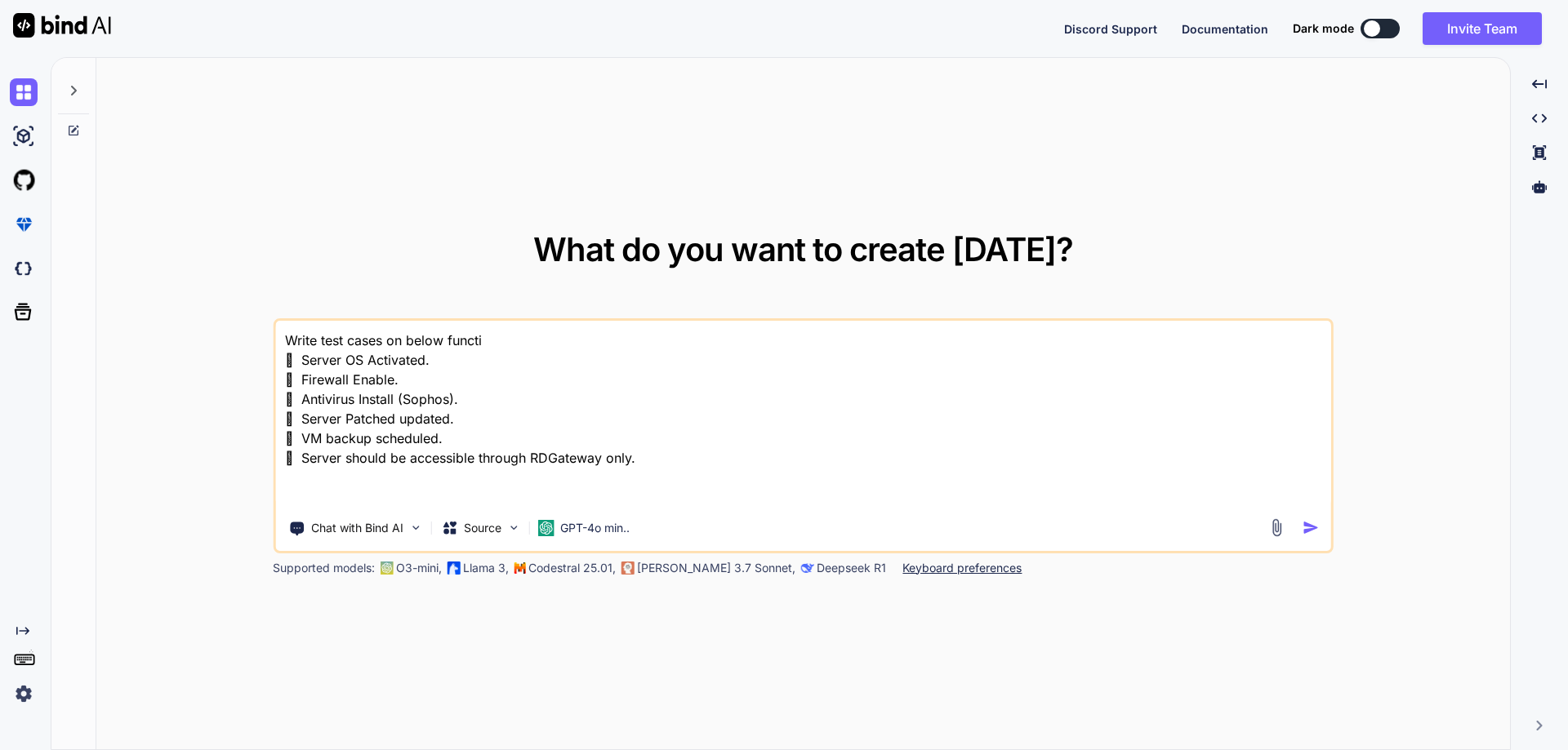
type textarea "x"
type textarea "Write test cases on below functio  Server OS Activated.  Firewall Enable.  A…"
type textarea "x"
type textarea "Write test cases on below function  Server OS Activated.  Firewall Enable.  …"
type textarea "x"
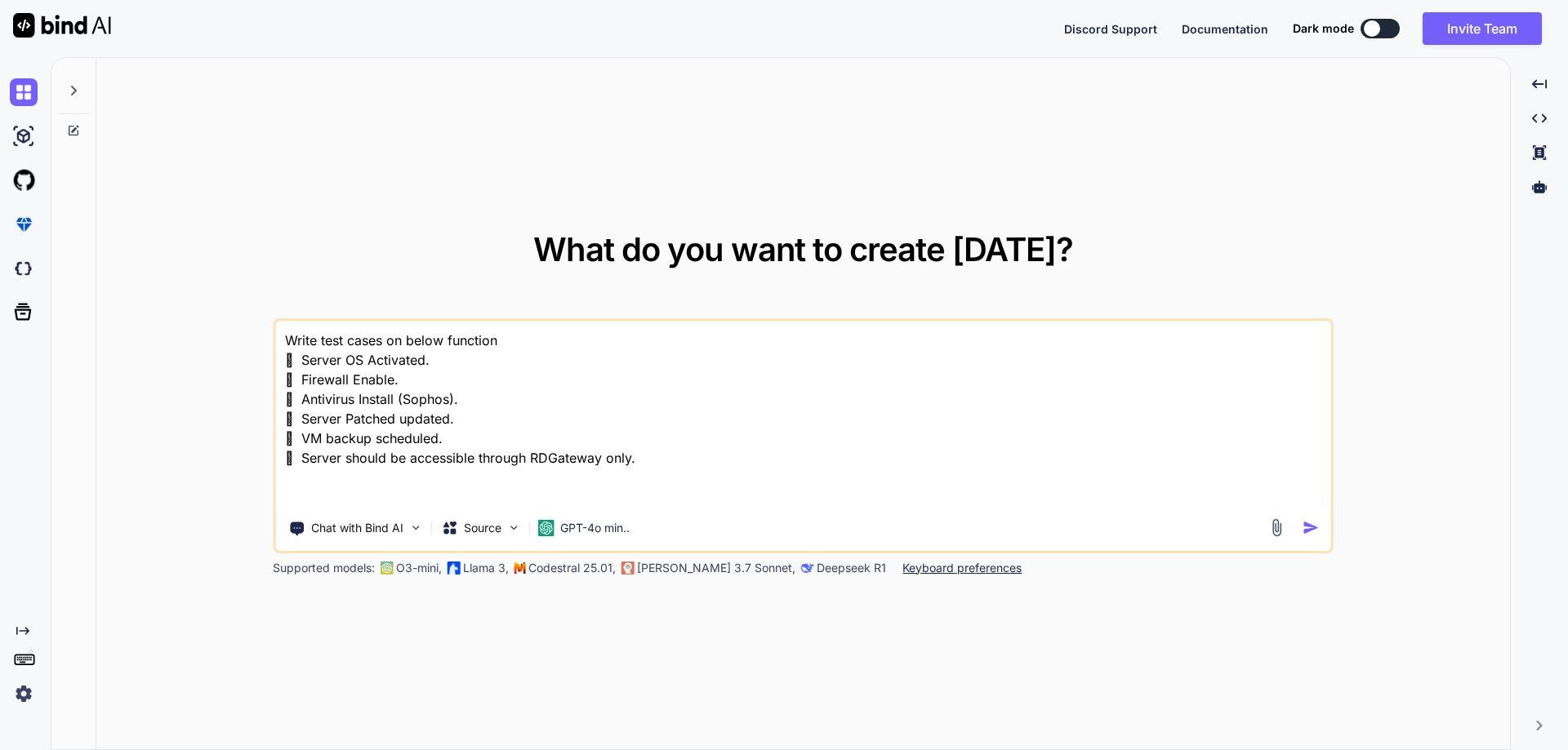
type textarea "Write test cases on below functiona  Server OS Activated.  Firewall Enable. …"
type textarea "x"
type textarea "Write test cases on below functional  Server OS Activated.  Firewall Enable. …"
type textarea "x"
type textarea "Write test cases on below functionali  Server OS Activated.  Firewall Enable.…"
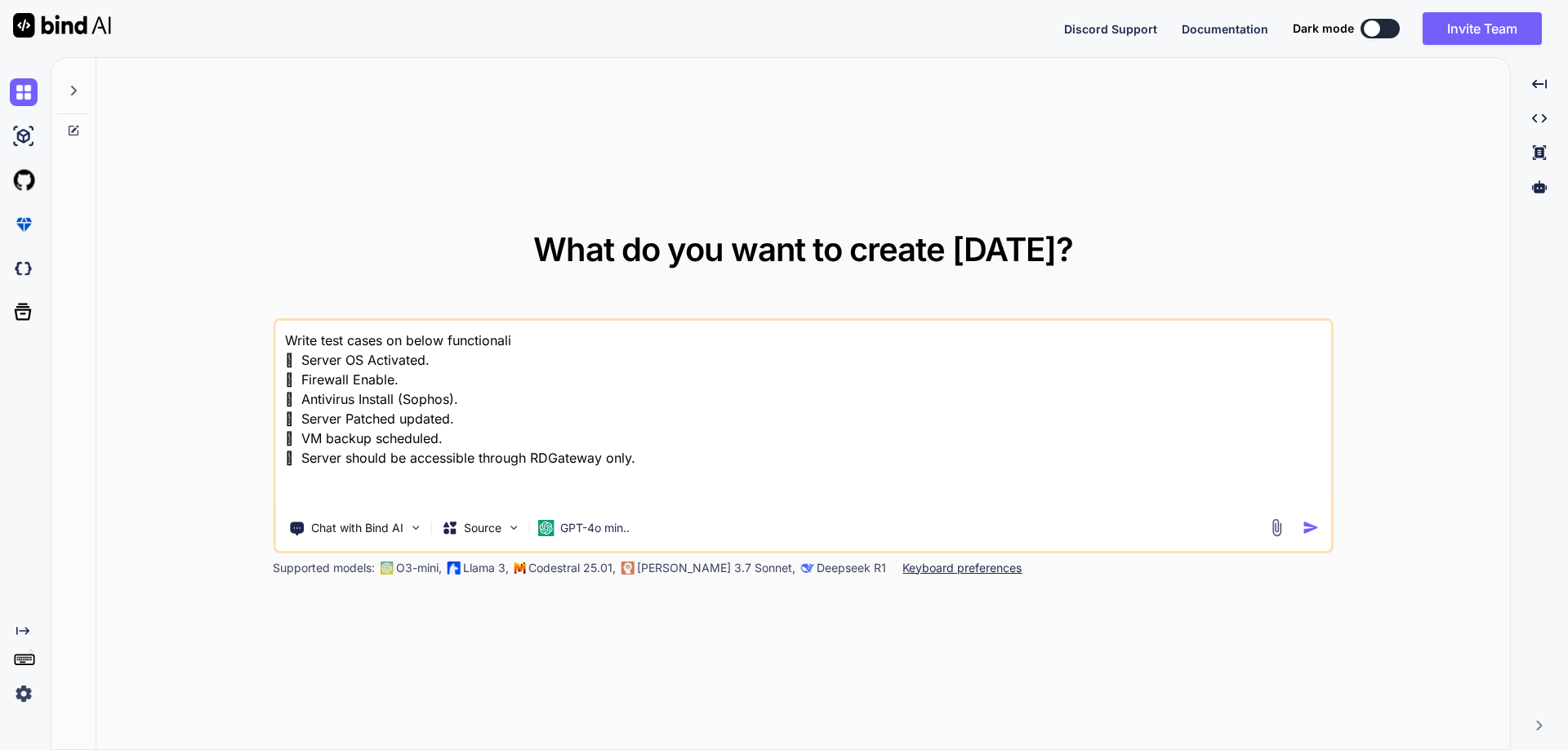
type textarea "x"
type textarea "Write test cases on below functional  Server OS Activated.  Firewall Enable. …"
type textarea "x"
type textarea "Write test cases on below functionali  Server OS Activated.  Firewall Enable.…"
type textarea "x"
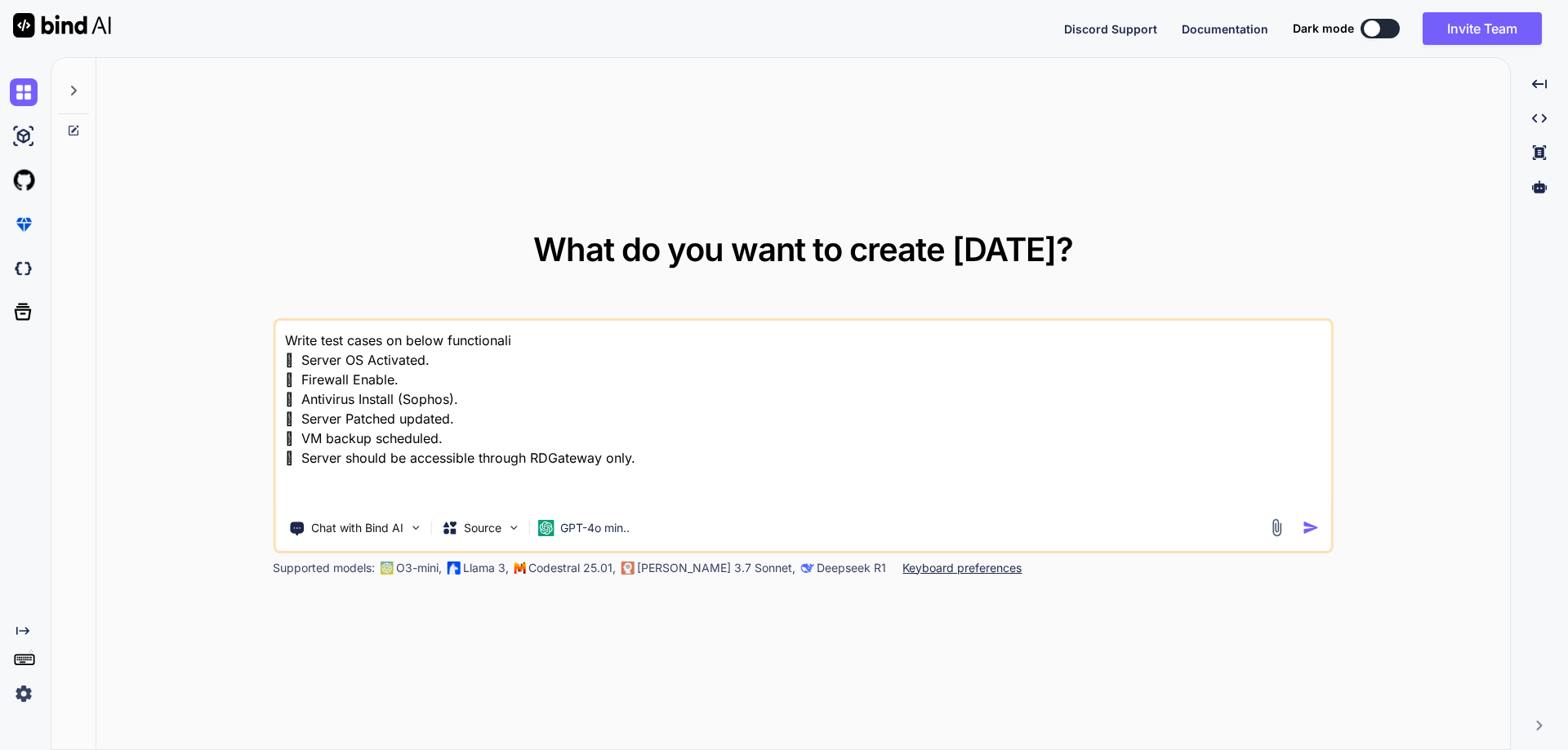
type textarea "Write test cases on below functionalit  Server OS Activated.  Firewall Enable…"
type textarea "x"
type textarea "Write test cases on below functionality  Server OS Activated.  Firewall Enabl…"
type textarea "x"
type textarea "Write test cases on below functionalitye  Server OS Activated.  Firewall Enab…"
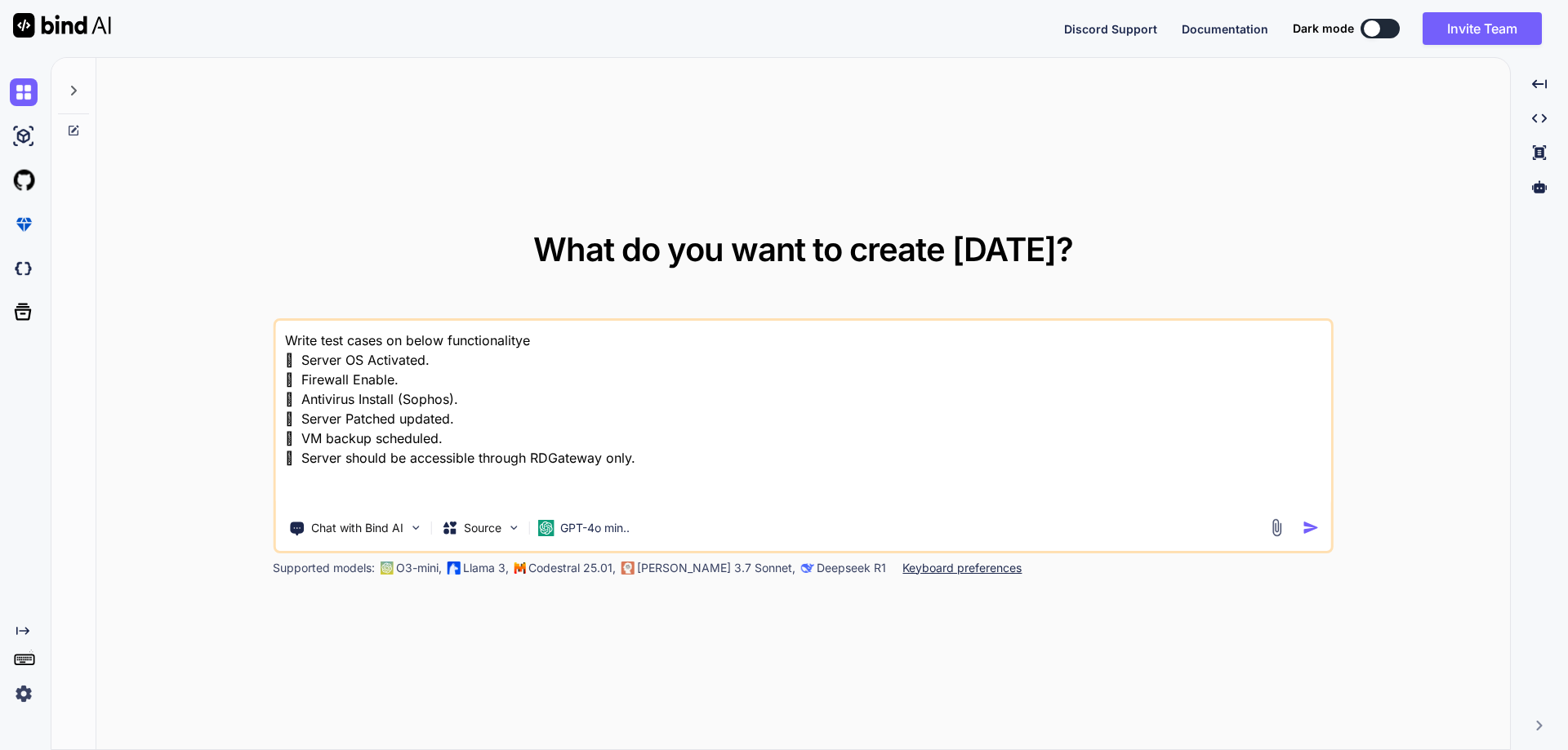
type textarea "x"
type textarea "Write test cases on below functionalityes  Server OS Activated.  Firewall Ena…"
type textarea "x"
type textarea "Write test cases on below functionalityes  Server OS Activated.  Firewall Ena…"
type textarea "x"
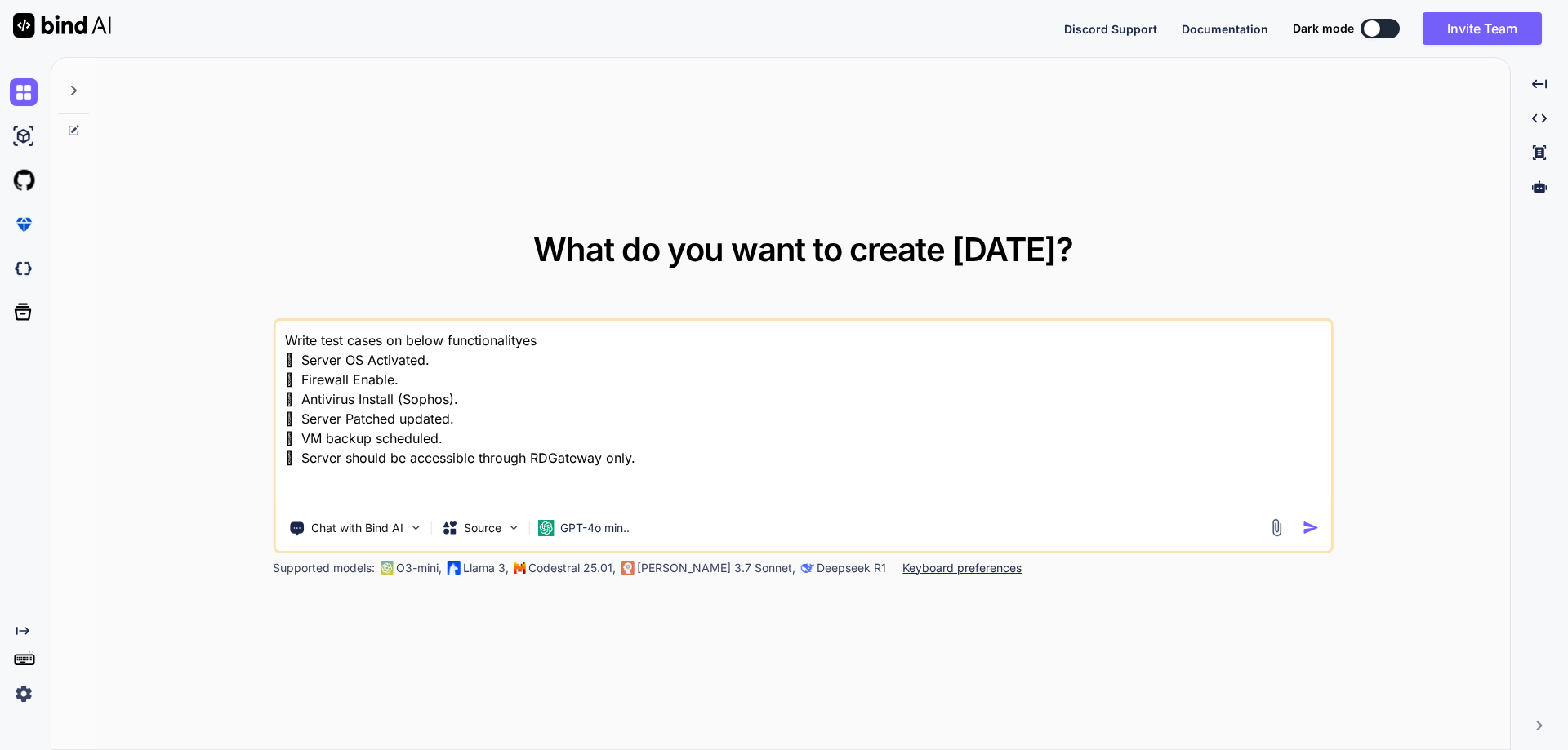
type textarea "Write test cases on below functionalityes  Server OS Activated.  Firewall Ena…"
type textarea "x"
type textarea "Write test cases on below functionalityes  Server OS Activated.  Firewall Ena…"
type textarea "x"
type textarea "Write test cases on below functionalities  Server OS Activated.  Firewall Ena…"
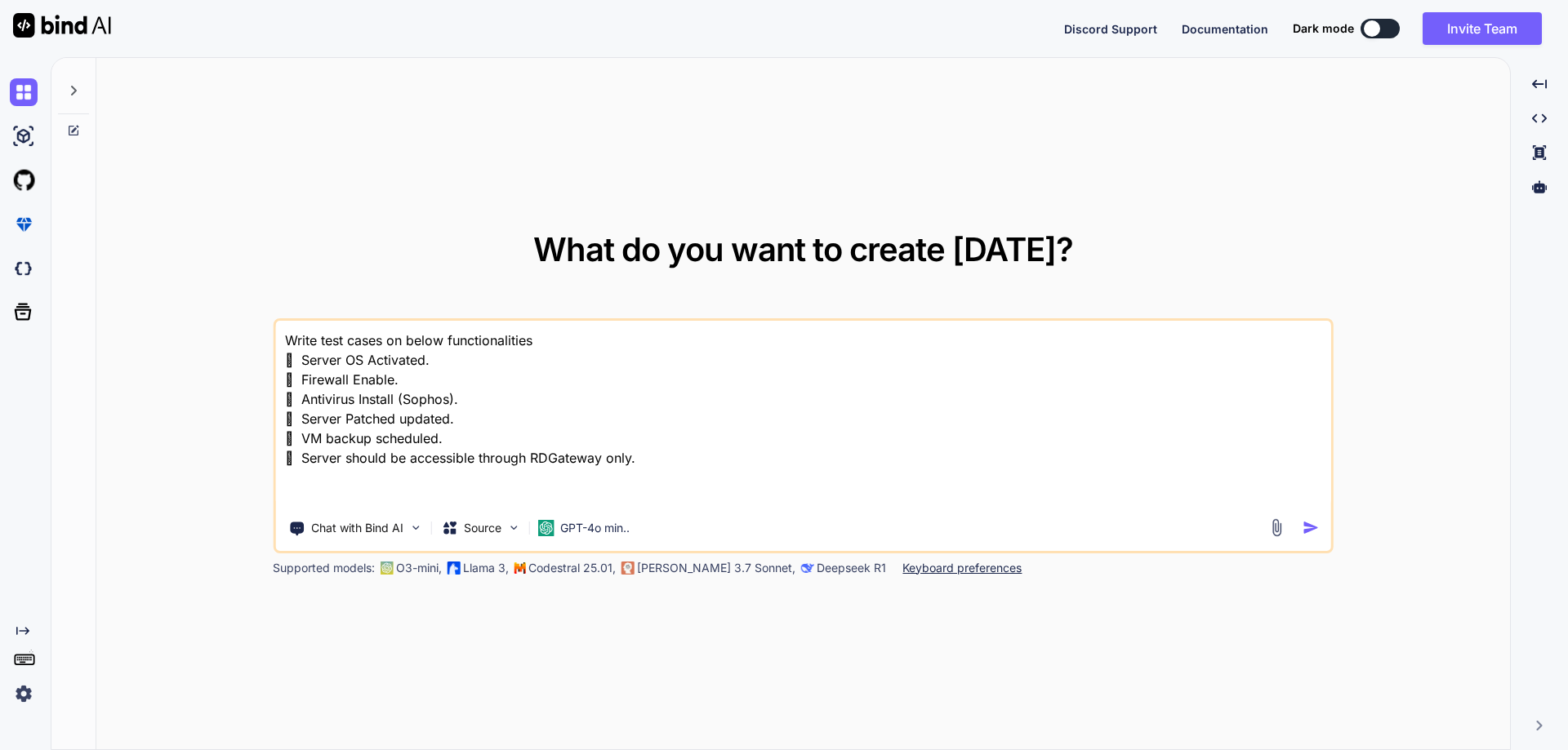
type textarea "x"
type textarea "Write test cases on below functionalities.  Server OS Activated.  Firewall En…"
type textarea "x"
type textarea "Write test cases on below functionalities.  Server OS Activated.  Firewall En…"
drag, startPoint x: 641, startPoint y: 460, endPoint x: 297, endPoint y: 362, distance: 357.7
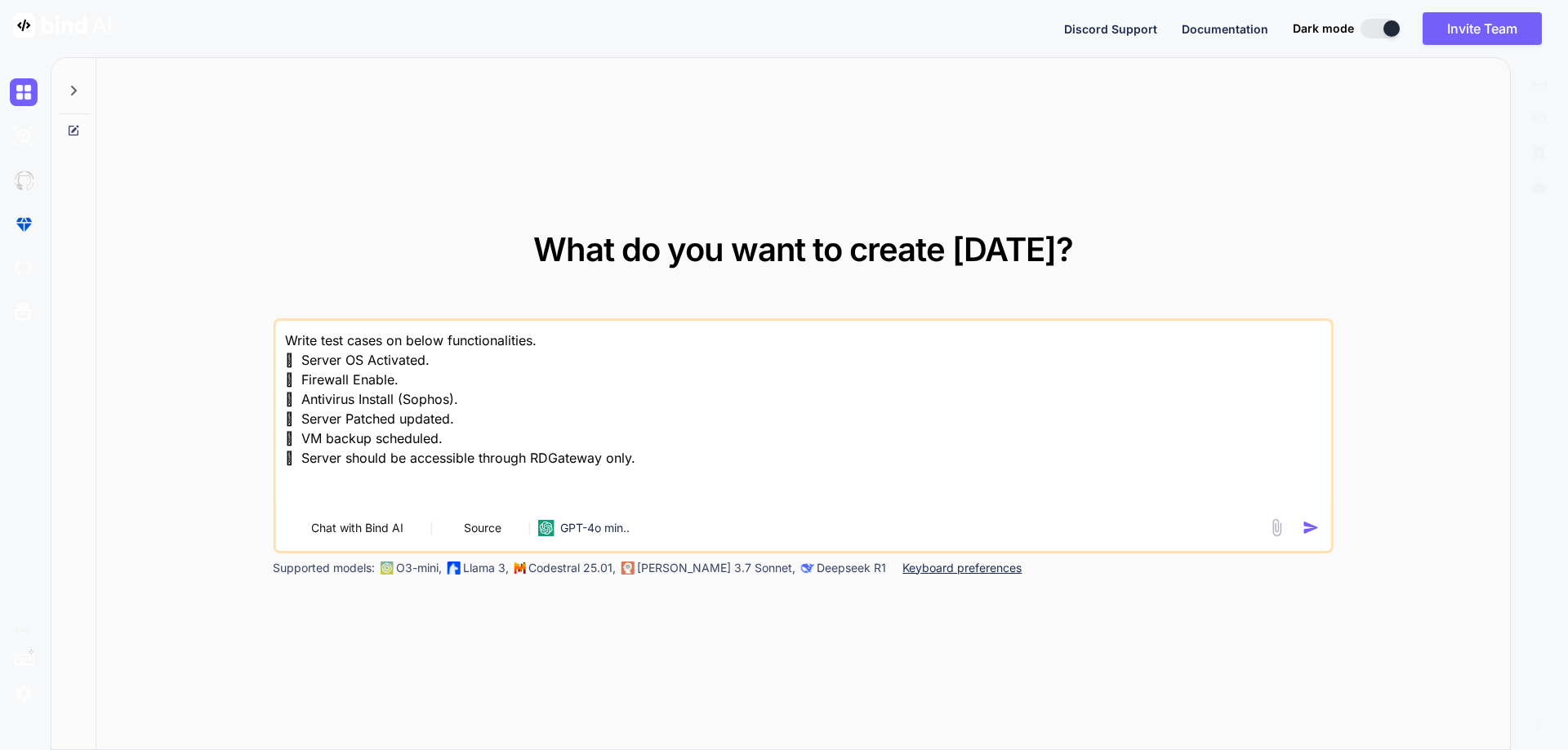
click at [297, 362] on textarea "Write test cases on below functionalities.  Server OS Activated.  Firewall En…" at bounding box center [803, 414] width 1056 height 186
click at [500, 353] on textarea "Write test cases on below functionalities.  Server OS Activated.  Firewall En…" at bounding box center [803, 414] width 1056 height 186
click at [565, 339] on textarea "Write test cases on below functionalities.  Server OS Activated.  Firewall En…" at bounding box center [803, 414] width 1056 height 186
type textarea "x"
type textarea "Write test cases on below functionalities.  Server OS Activated.  Firewall En…"
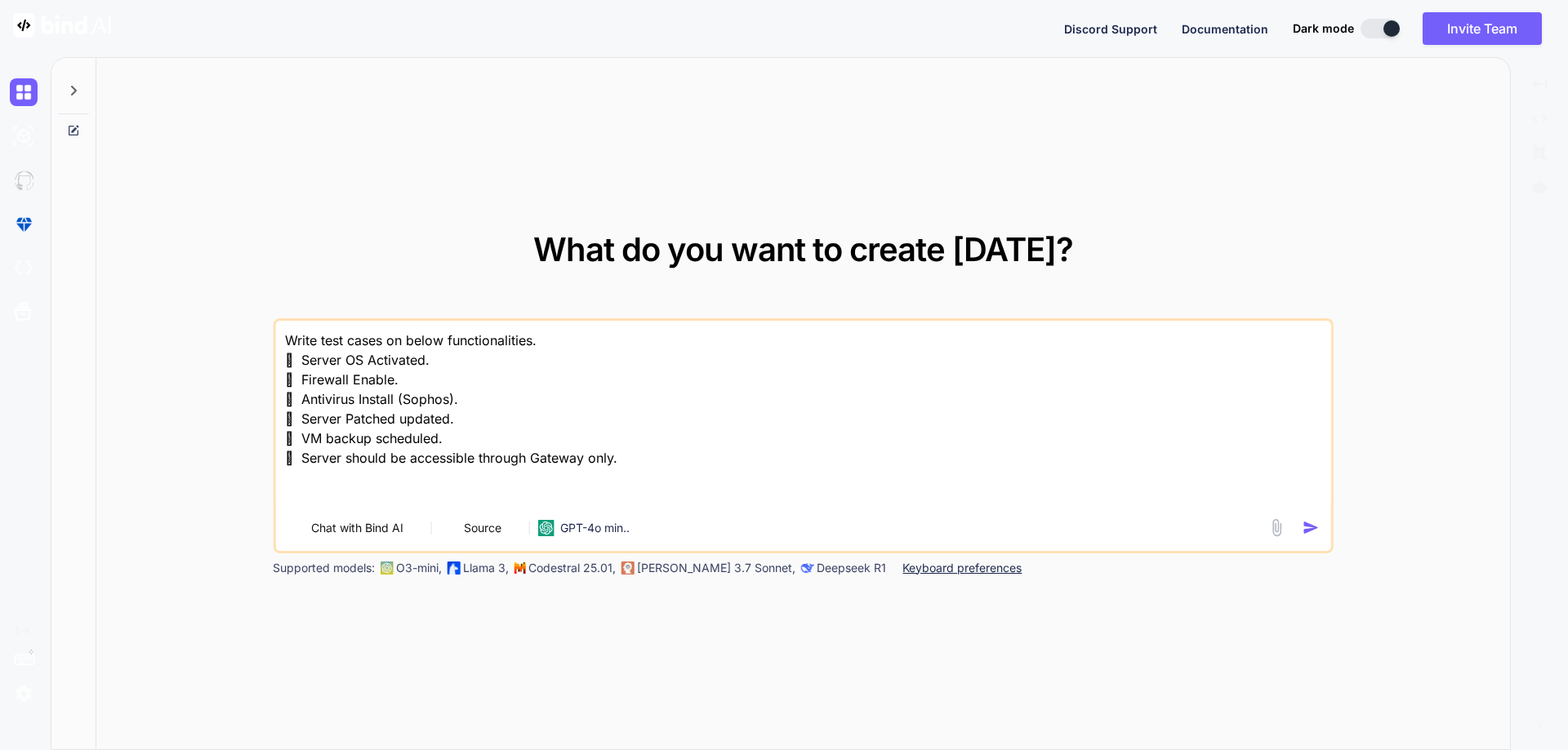
click at [638, 449] on textarea "Write test cases on below functionalities.  Server OS Activated.  Firewall En…" at bounding box center [803, 414] width 1056 height 186
click at [555, 429] on textarea "Write test cases on below functionalities.  Server OS Activated.  Firewall En…" at bounding box center [803, 414] width 1056 height 186
click at [593, 440] on textarea "Write test cases on below functionalities.  Server OS Activated.  Firewall En…" at bounding box center [803, 414] width 1056 height 186
type textarea "x"
type textarea "Write test cases on below functionalities.  Server OS Activated.  Firewall En…"
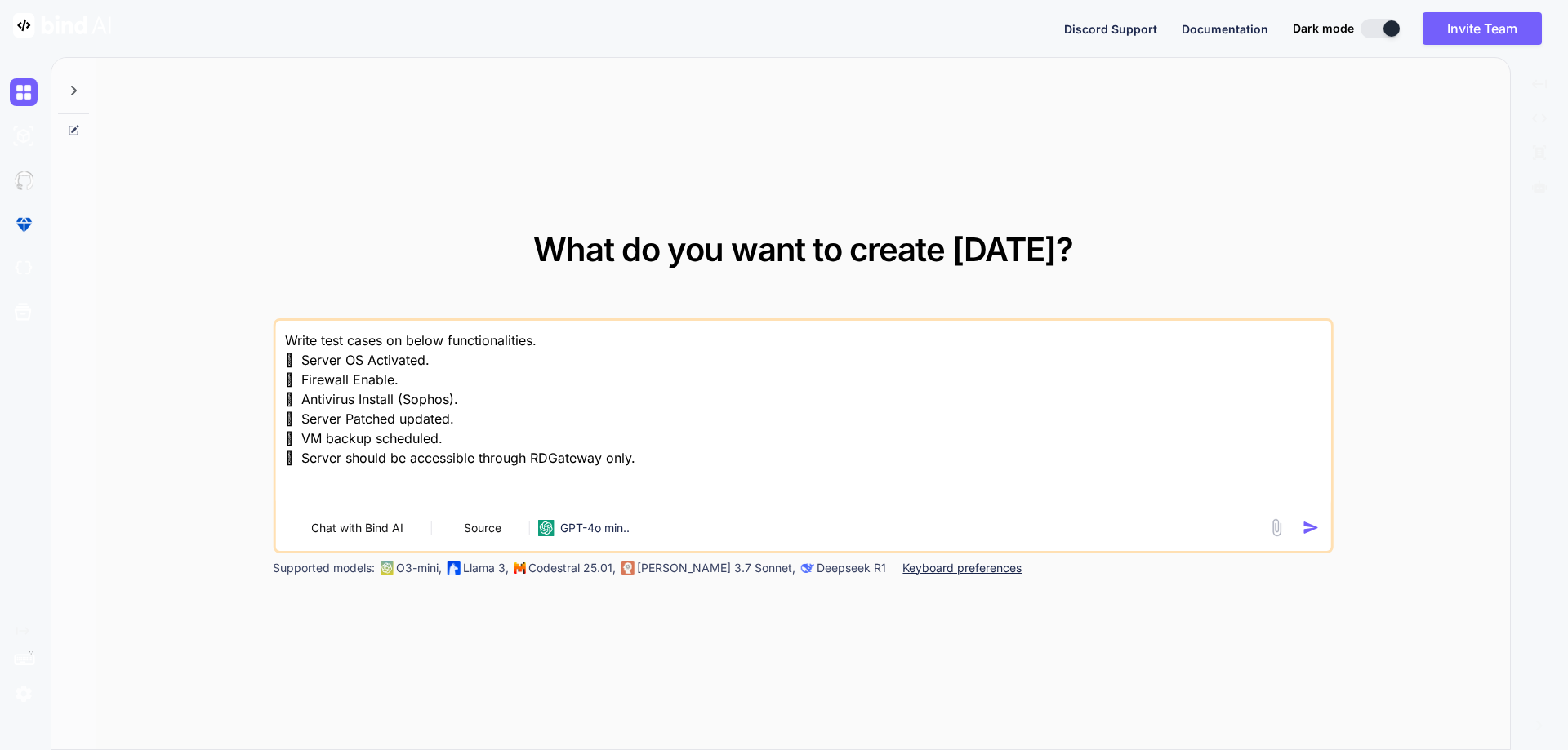
click at [706, 429] on textarea "Write test cases on below functionalities.  Server OS Activated.  Firewall En…" at bounding box center [803, 414] width 1056 height 186
click at [547, 460] on textarea "Write test cases on below functionalities.  Server OS Activated.  Firewall En…" at bounding box center [803, 414] width 1056 height 186
type textarea "x"
click at [714, 462] on textarea "Write test cases on below functionalities.  Server OS Activated.  Firewall En…" at bounding box center [803, 414] width 1056 height 186
type textarea "Write test cases on below functionalities.  Server OS Activated.  Firewall En…"
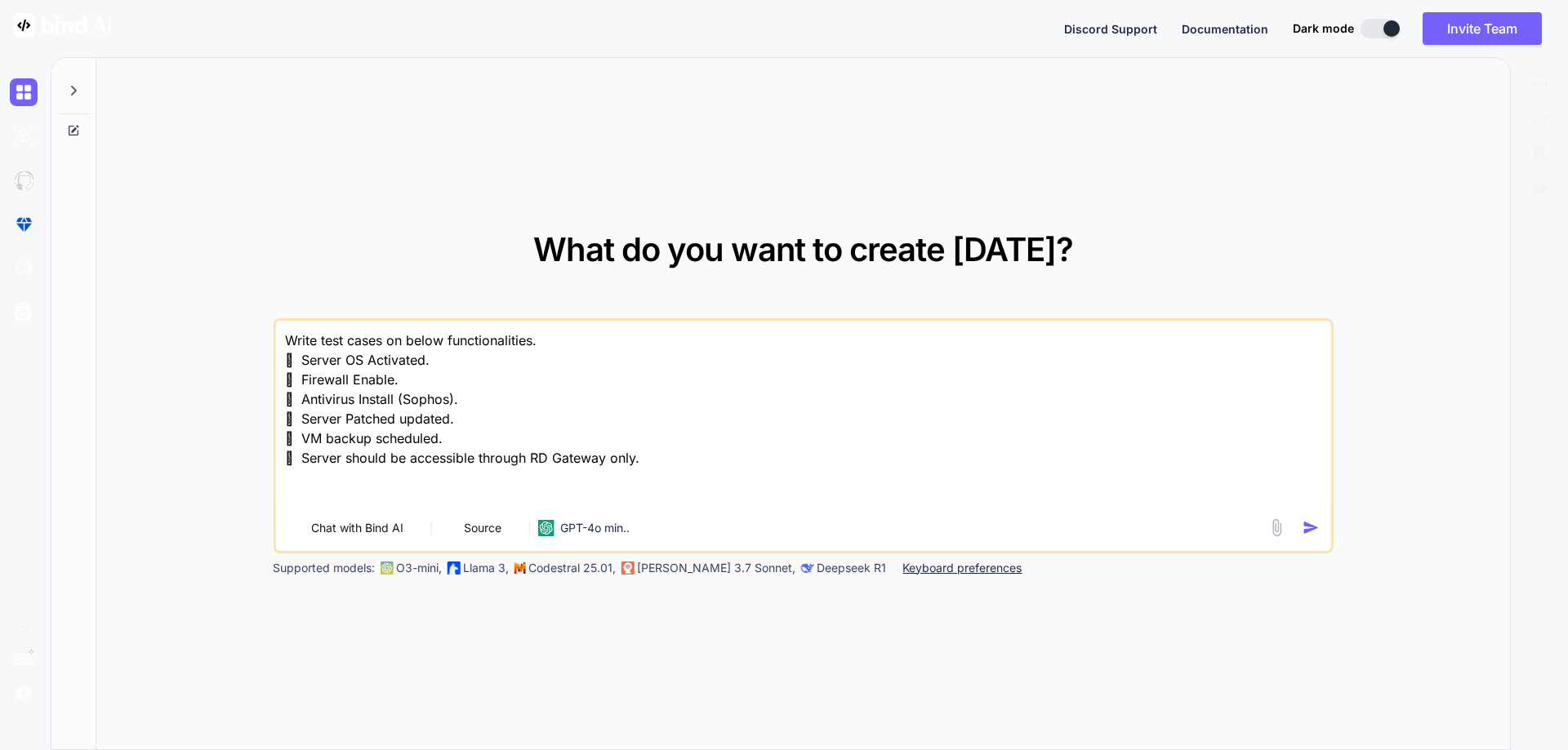
click at [1380, 29] on button at bounding box center [1381, 29] width 39 height 20
click at [707, 464] on textarea "Write test cases on below functionalities.  Server OS Activated.  Firewall En…" at bounding box center [803, 414] width 1056 height 186
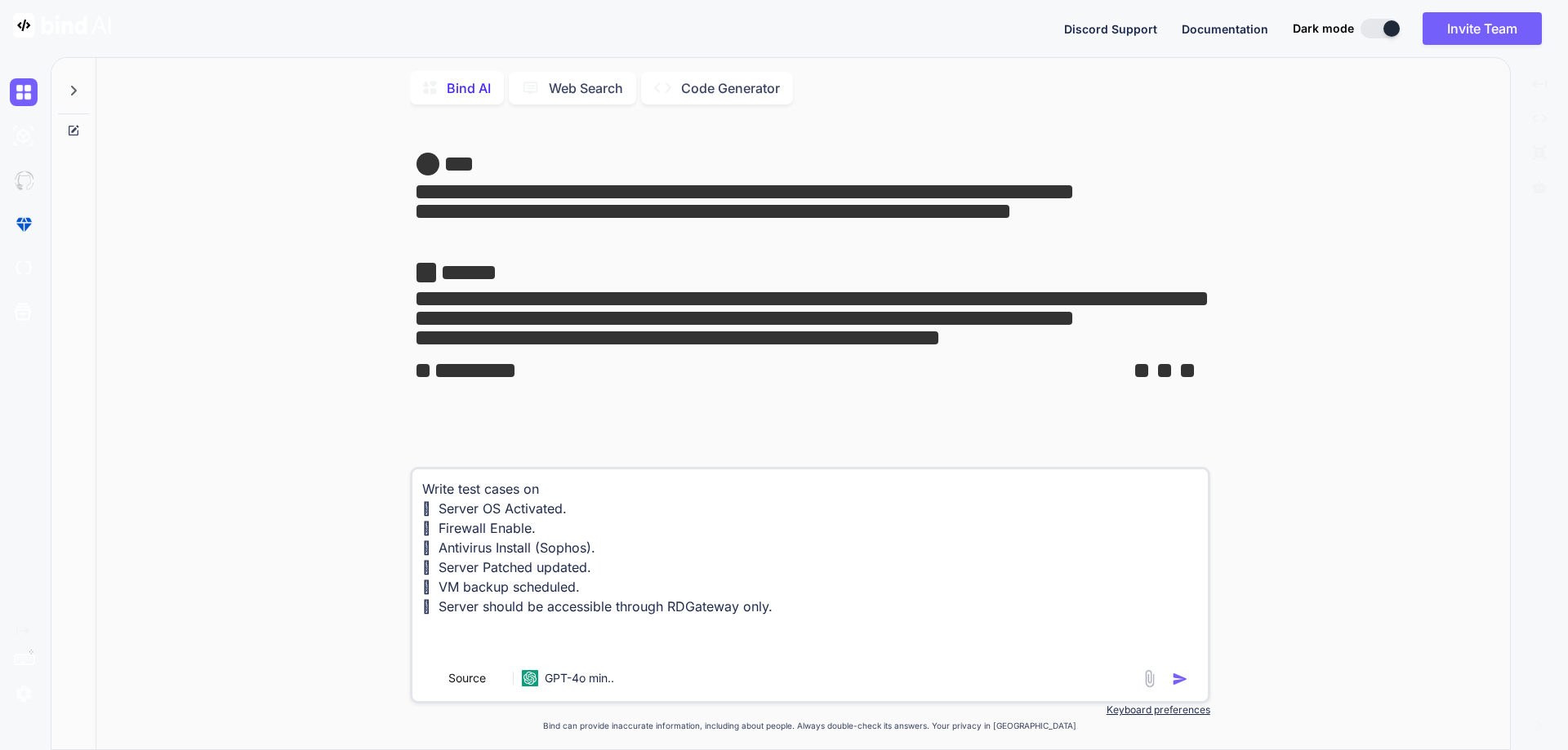
type textarea "x"
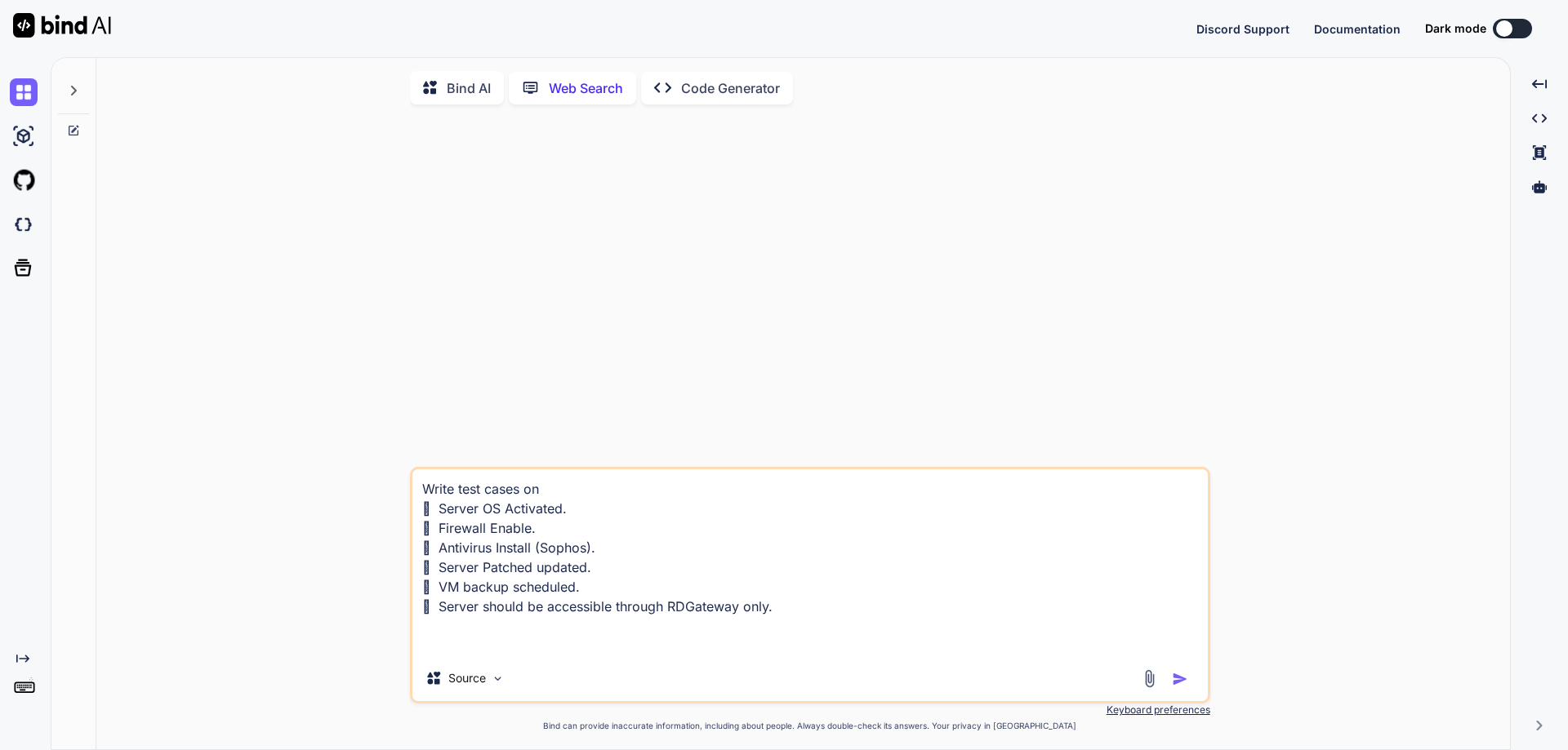
scroll to position [7, 0]
click at [584, 483] on textarea "Write test cases on  Server OS Activated.  Firewall Enable.  Antivirus Insta…" at bounding box center [810, 560] width 795 height 186
type textarea "x"
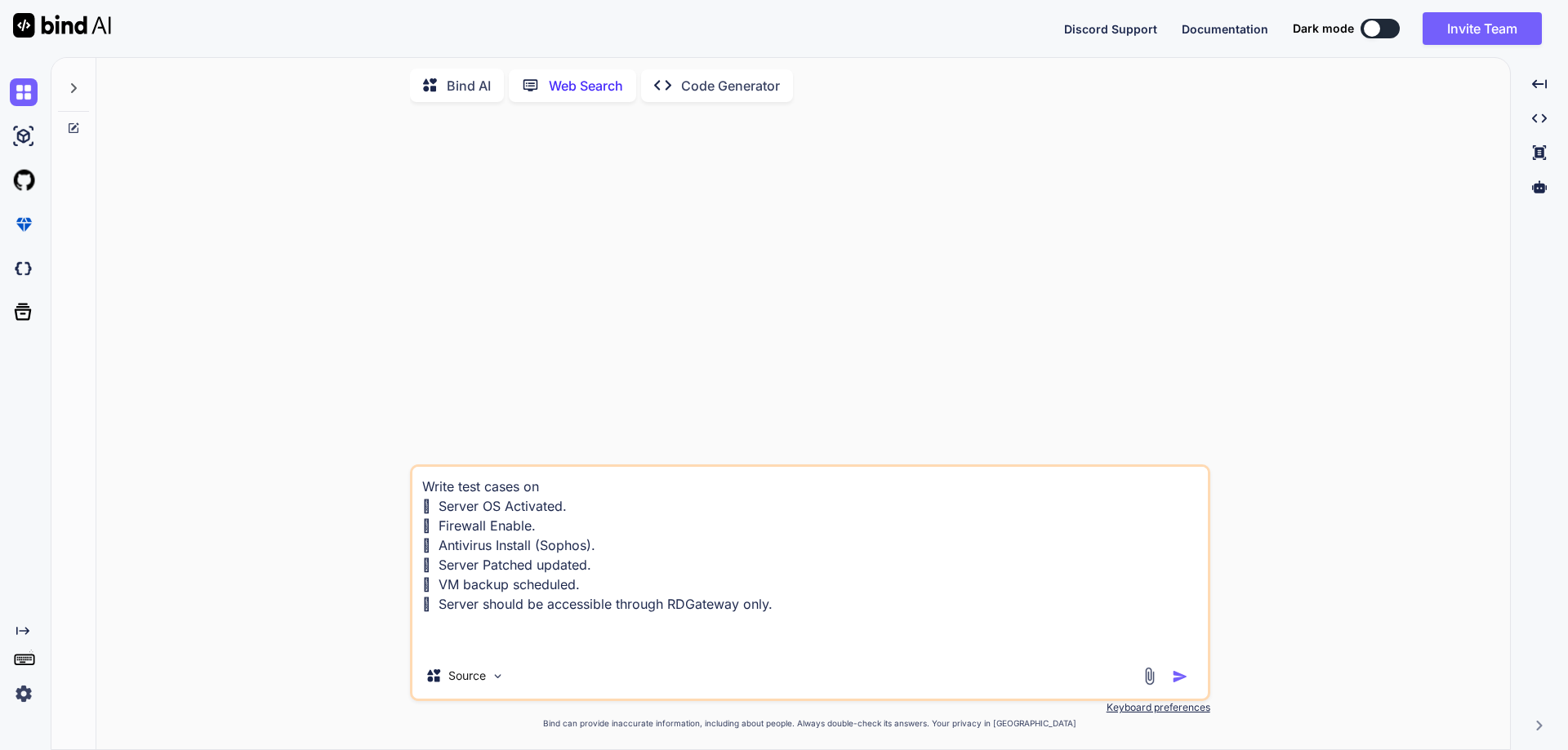
type textarea "Write test cases on b  Server OS Activated.  Firewall Enable.  Antivirus Ins…"
type textarea "x"
type textarea "Write test cases on be  Server OS Activated.  Firewall Enable.  Antivirus In…"
type textarea "x"
type textarea "Write test cases on bel  Server OS Activated.  Firewall Enable.  Antivirus I…"
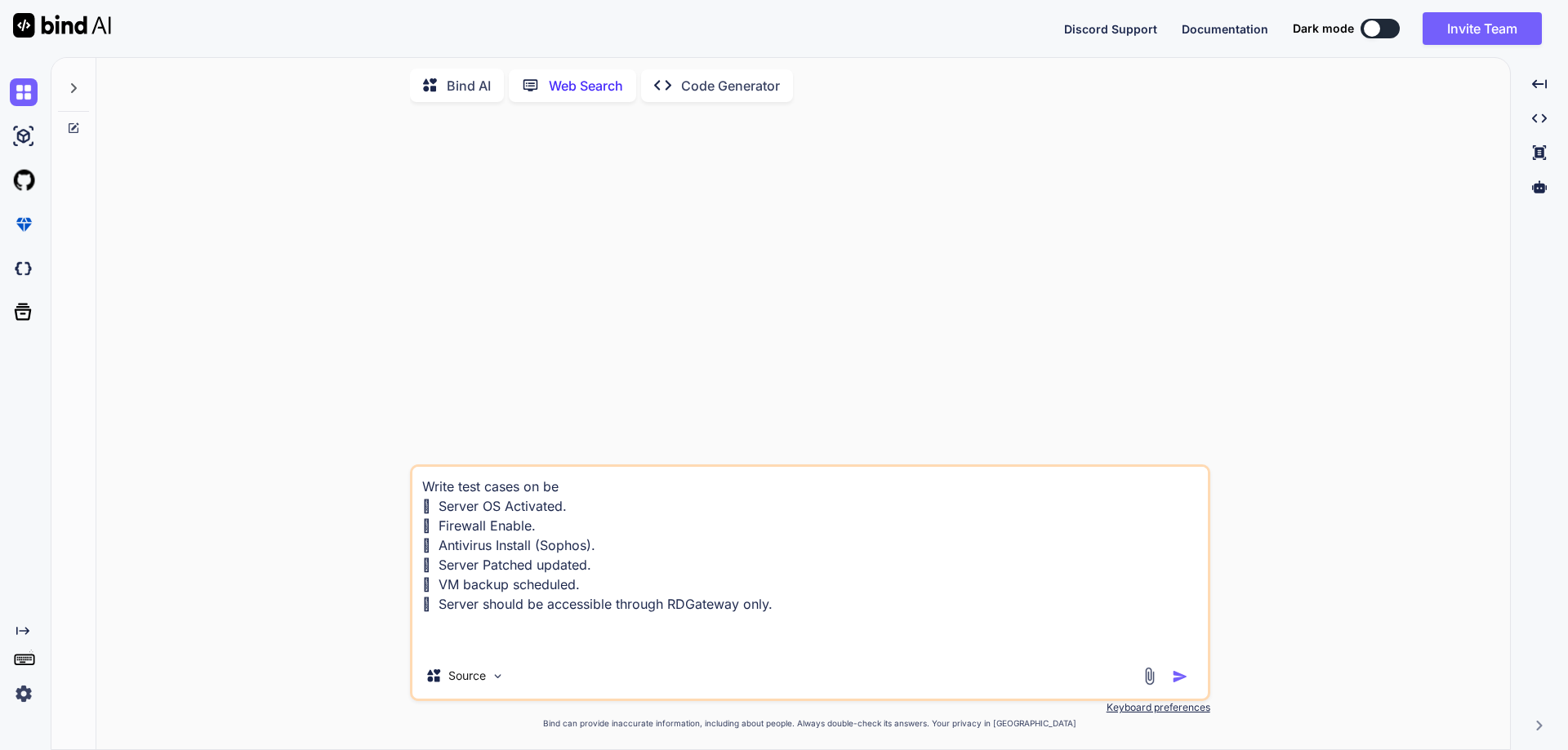
type textarea "x"
type textarea "Write test cases on belo  Server OS Activated.  Firewall Enable.  Antivirus …"
type textarea "x"
type textarea "Write test cases on below  Server OS Activated.  Firewall Enable.  Antivirus…"
type textarea "x"
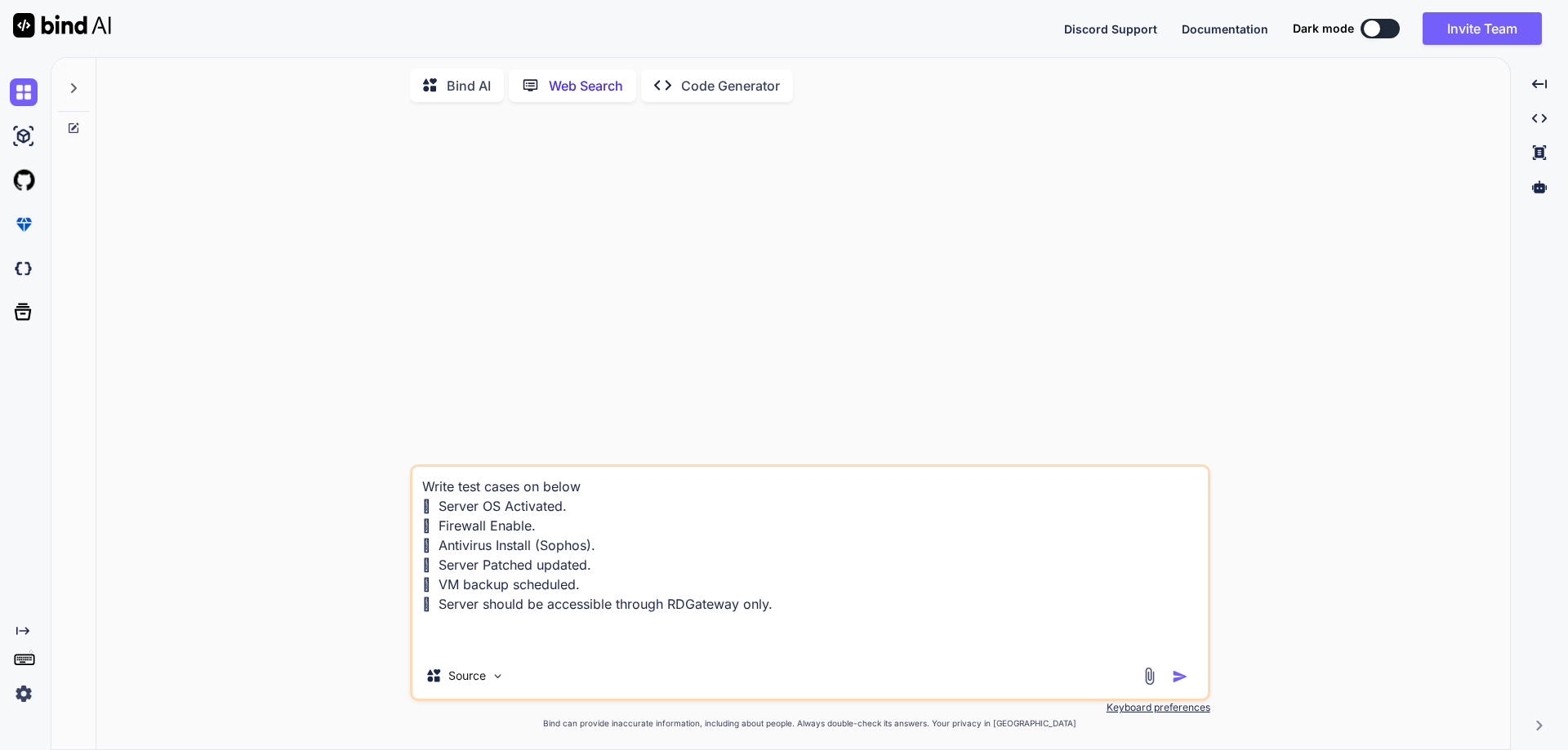
type textarea "Write test cases on below  Server OS Activated.  Firewall Enable.  Antivirus…"
type textarea "x"
type textarea "Write test cases on below f  Server OS Activated.  Firewall Enable.  Antivir…"
type textarea "x"
type textarea "Write test cases on below fu  Server OS Activated.  Firewall Enable.  Antivi…"
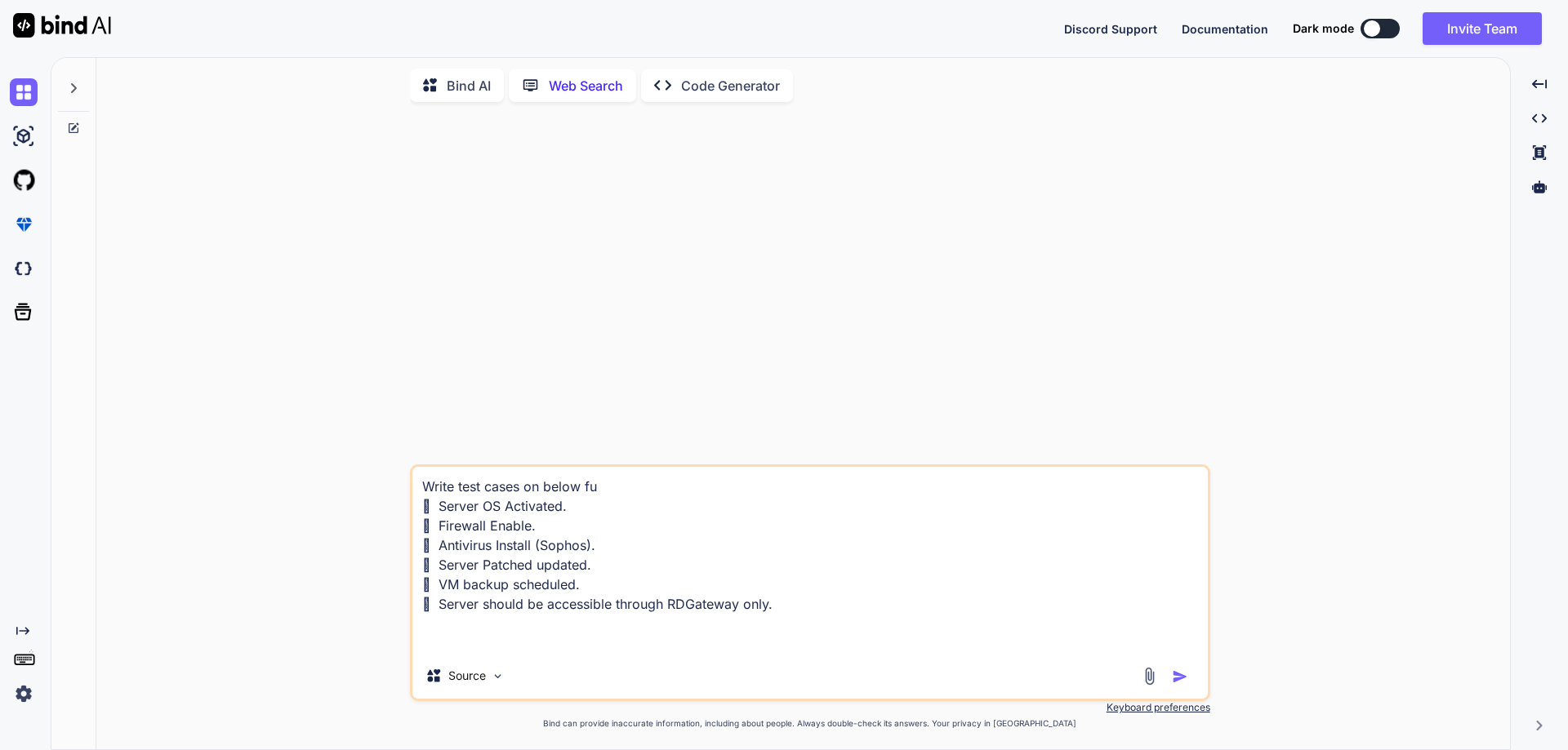
type textarea "x"
type textarea "Write test cases on below fuc  Server OS Activated.  Firewall Enable.  Antiv…"
type textarea "x"
type textarea "Write test cases on below fuct  Server OS Activated.  Firewall Enable.  Anti…"
type textarea "x"
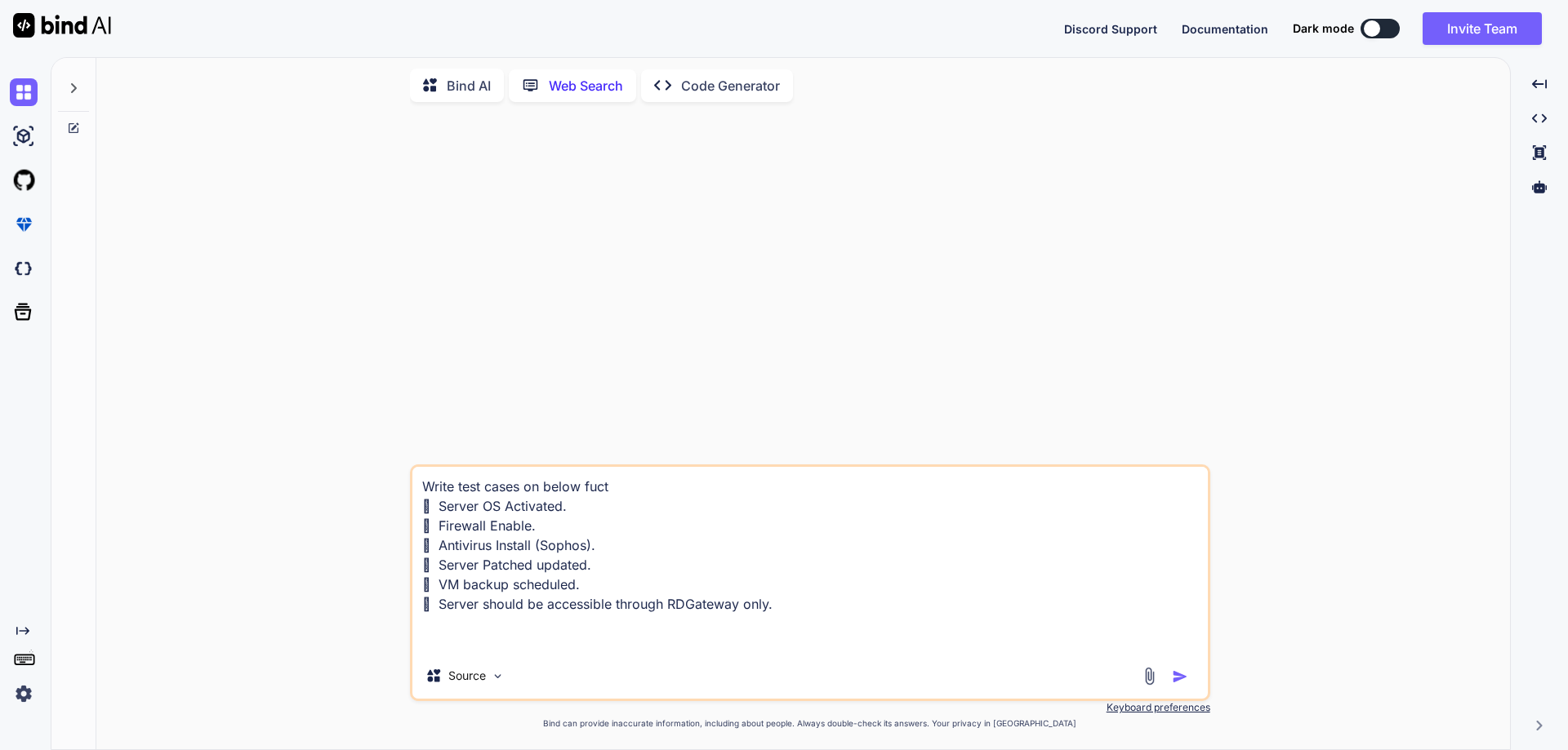
type textarea "Write test cases on below fucti  Server OS Activated.  Firewall Enable.  Ant…"
type textarea "x"
type textarea "Write test cases on below fuctio  Server OS Activated.  Firewall Enable.  An…"
type textarea "x"
type textarea "Write test cases on below fuction  Server OS Activated.  Firewall Enable.  A…"
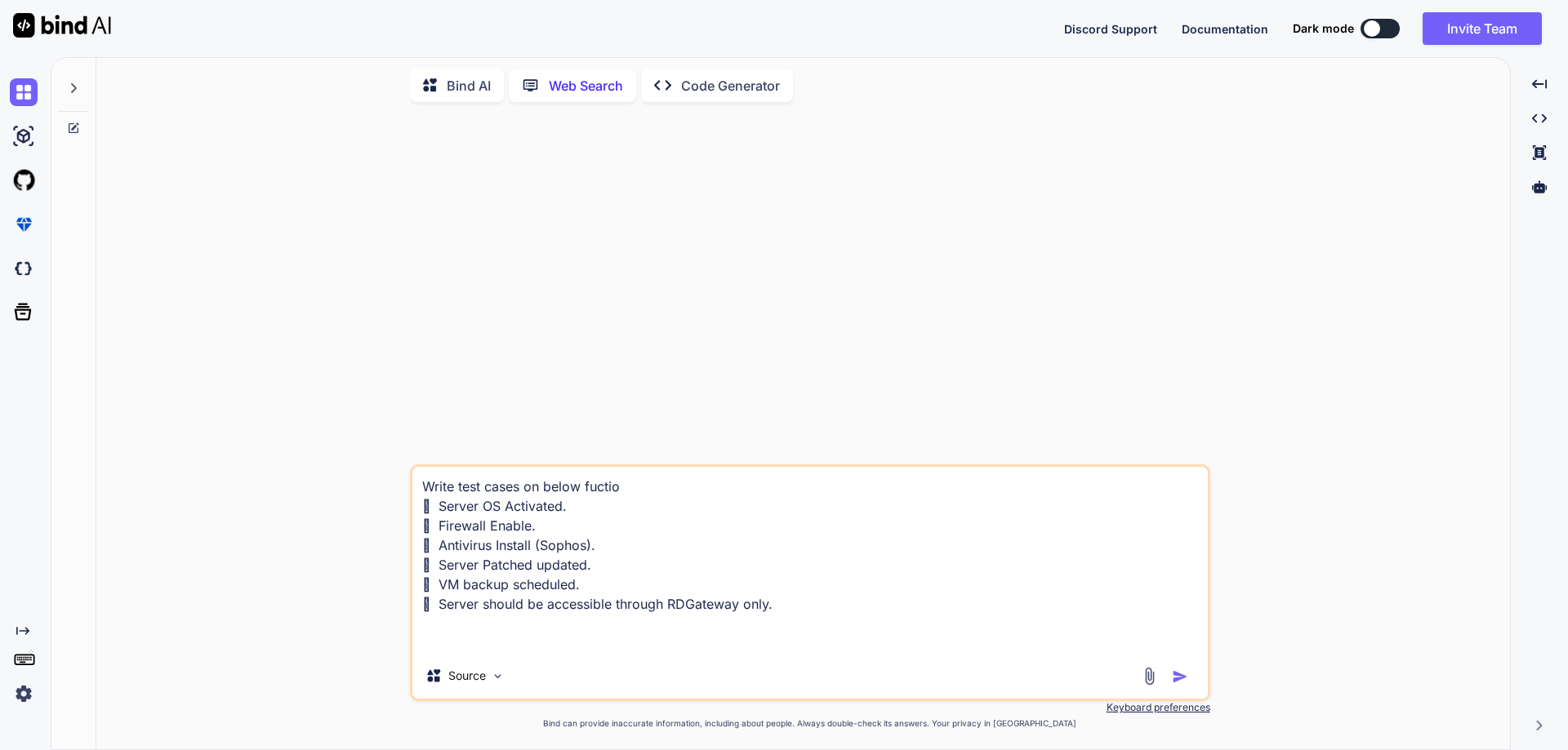
type textarea "x"
type textarea "Write test cases on below fuctiona  Server OS Activated.  Firewall Enable.  …"
type textarea "x"
type textarea "Write test cases on below fuctional  Server OS Activated.  Firewall Enable. …"
type textarea "x"
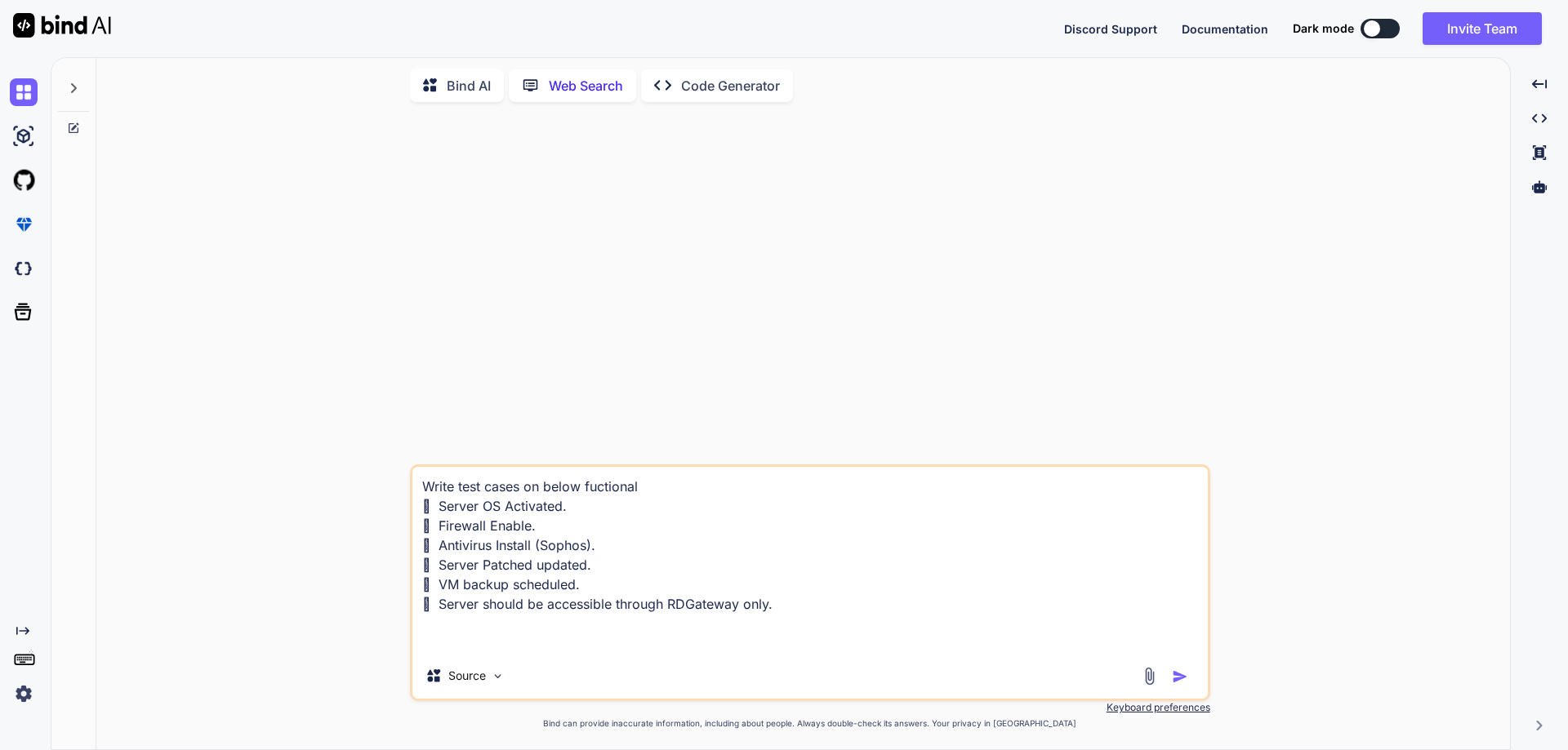
type textarea "Write test cases on below fuctionali  Server OS Activated.  Firewall Enable. …"
type textarea "x"
type textarea "Write test cases on below fuctional  Server OS Activated.  Firewall Enable. …"
type textarea "x"
type textarea "Write test cases on below fictional  Server OS Activated.  Firewall Enable. …"
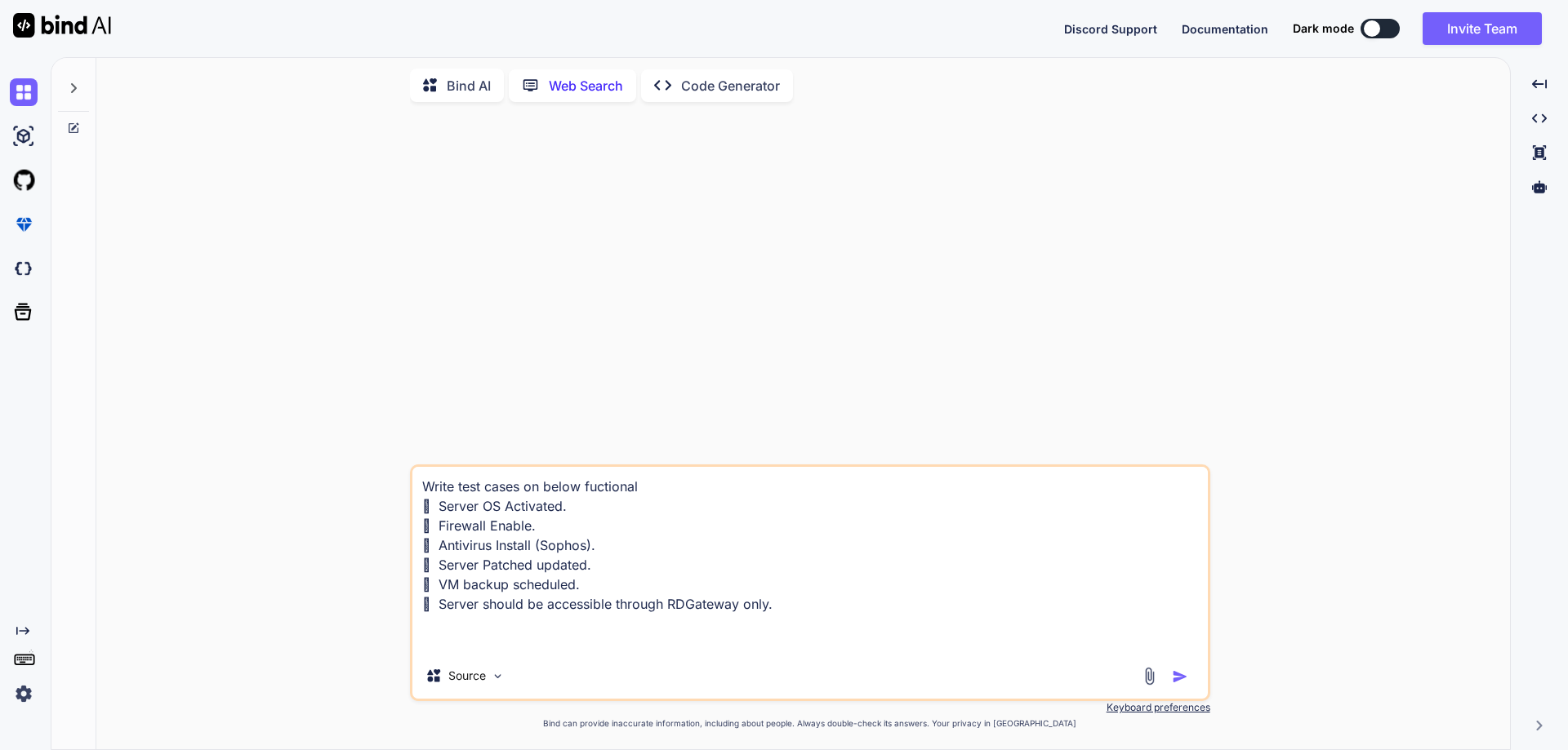
type textarea "x"
type textarea "Write test cases on below fictionali  Server OS Activated.  Firewall Enable. …"
type textarea "x"
type textarea "Write test cases on below fictionalit  Server OS Activated.  Firewall Enable.…"
type textarea "x"
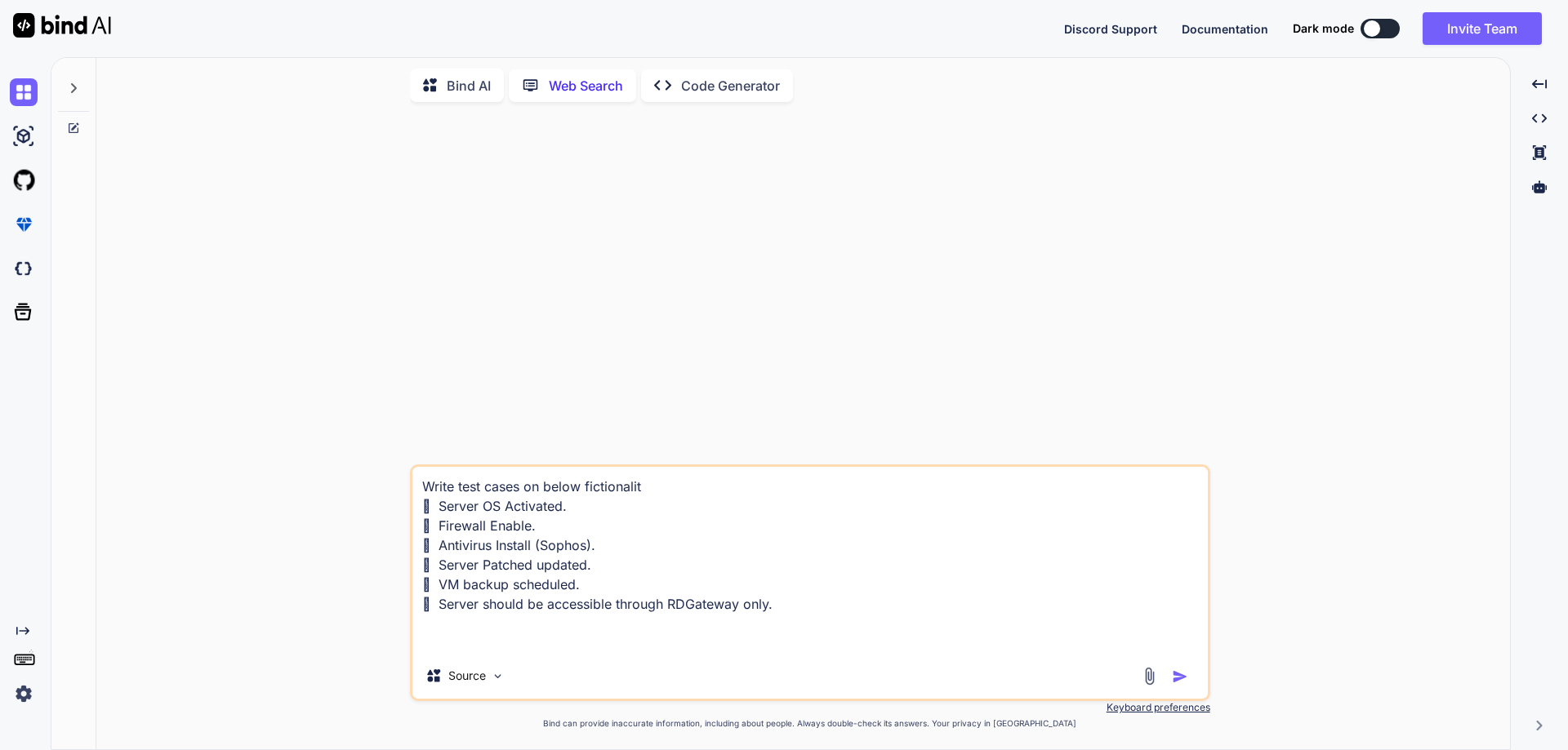
type textarea "Write test cases on below fictionality  Server OS Activated.  Firewall Enable…"
type textarea "x"
type textarea "Write test cases on below fictionalit  Server OS Activated.  Firewall Enable.…"
type textarea "x"
type textarea "Write test cases on below fictionaliti  Server OS Activated.  Firewall Enable…"
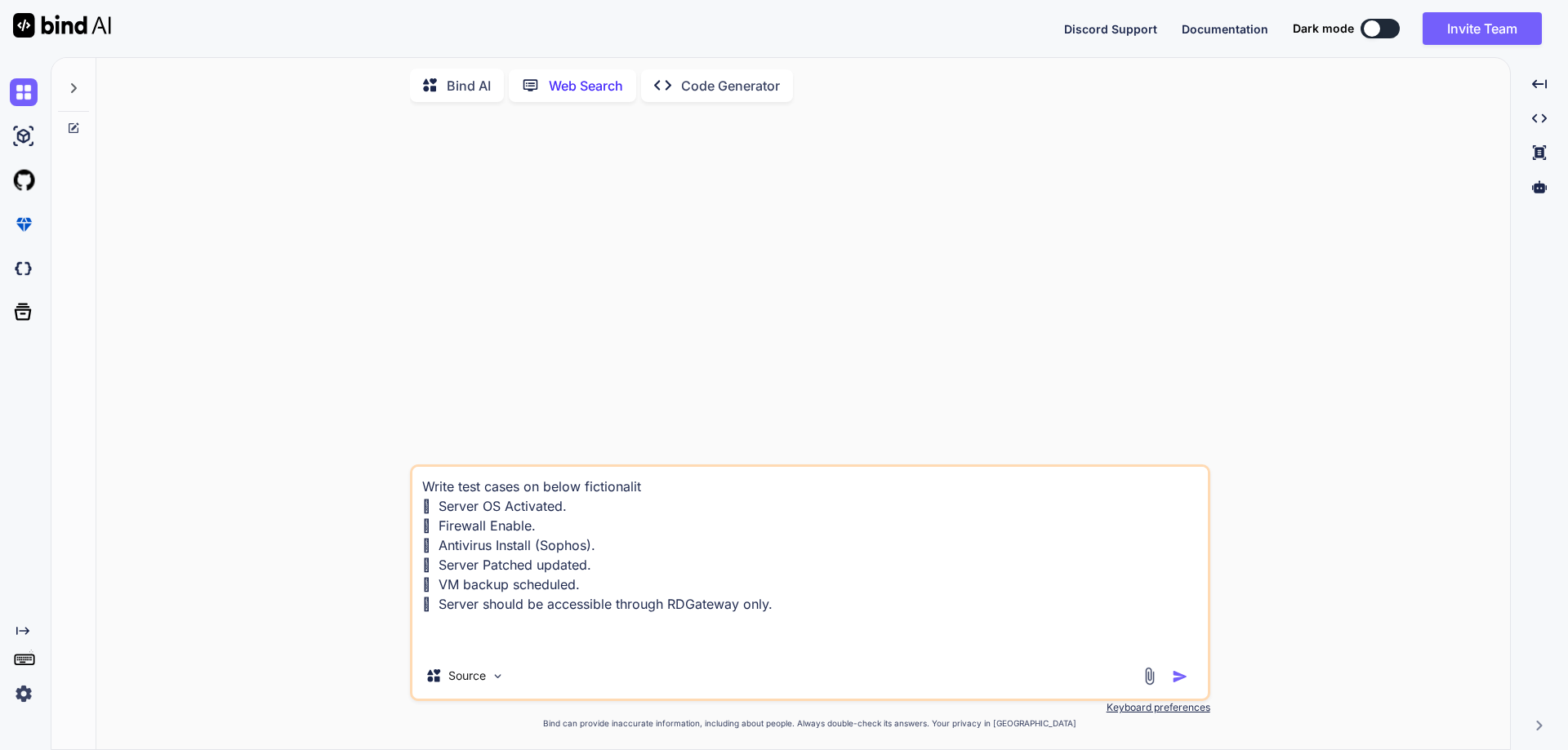
type textarea "x"
type textarea "Write test cases on below fictionalitie  Server OS Activated.  Firewall Enabl…"
type textarea "x"
type textarea "Write test cases on below fictionalities  Server OS Activated.  Firewall Enab…"
type textarea "x"
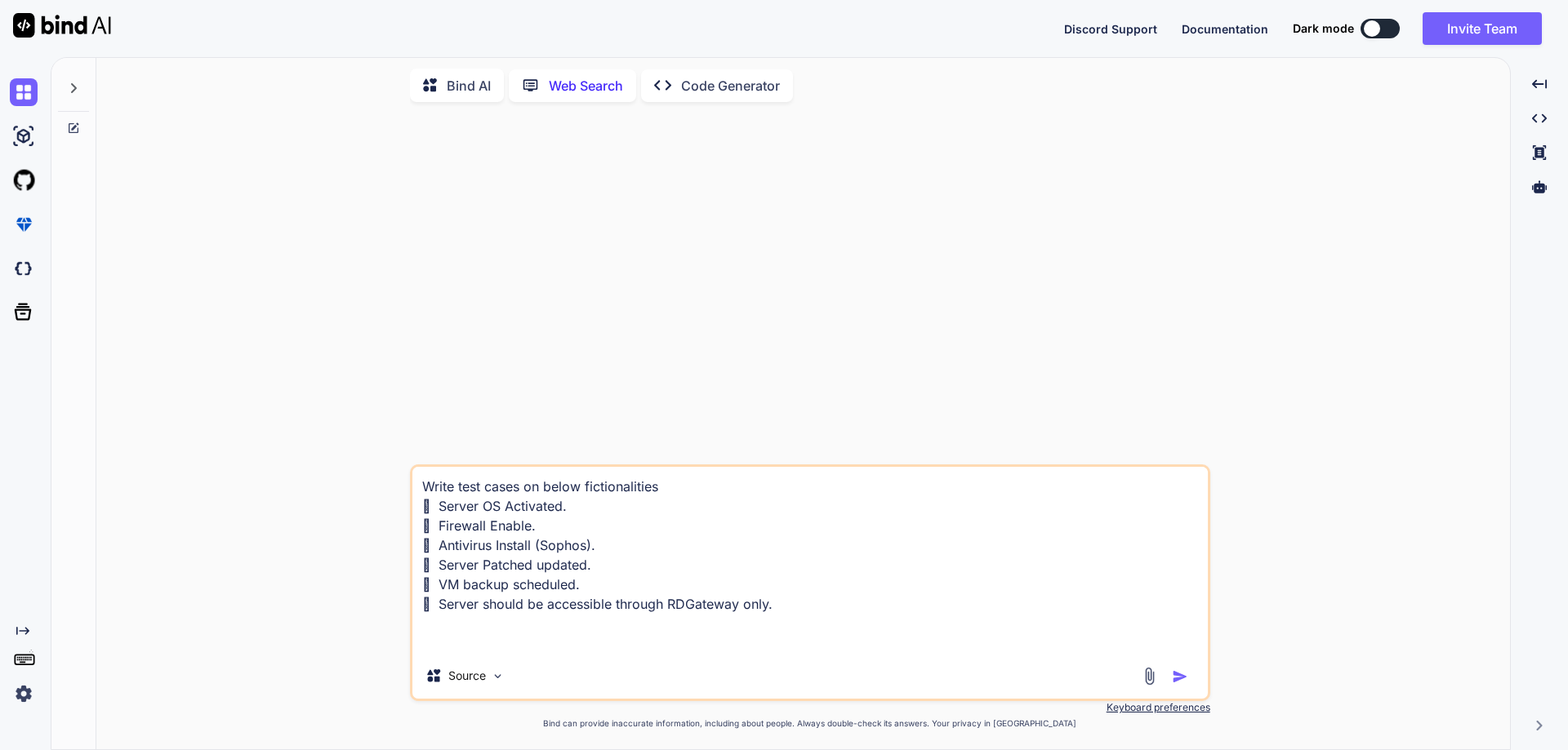
type textarea "Write test cases on below fictionalities.  Server OS Activated.  Firewall Ena…"
type textarea "x"
type textarea "Write test cases on below fictionalities.  Server OS Activated.  Firewall Ena…"
type textarea "x"
click at [602, 514] on textarea "Write test cases on below fictionalities.  Server OS Activated.  Firewall Ena…" at bounding box center [810, 560] width 795 height 186
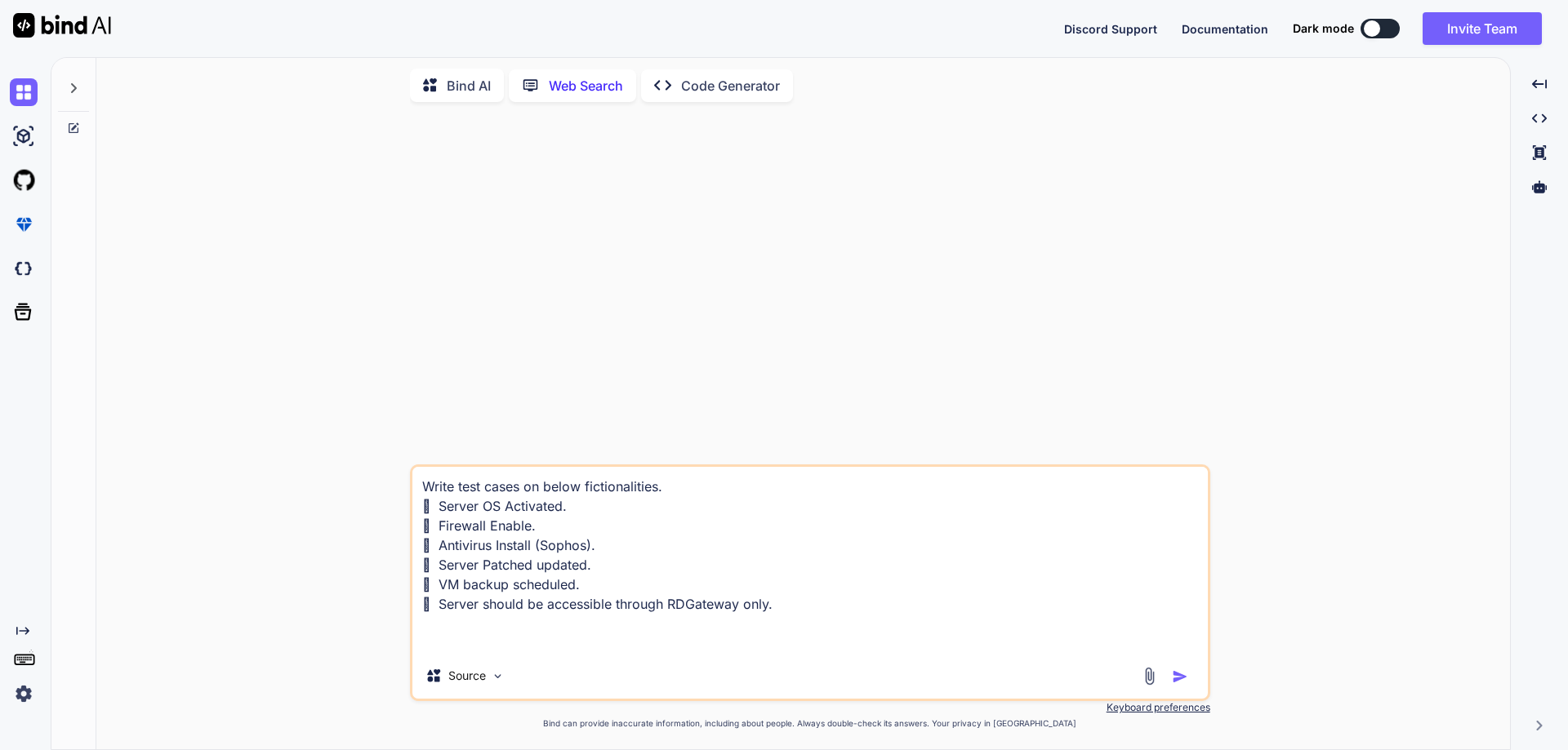
click at [440, 485] on textarea "Write test cases on below fictionalities.  Server OS Activated.  Firewall Ena…" at bounding box center [810, 560] width 795 height 186
type textarea "test cases on below fictionalities.  Server OS Activated.  Firewall Enable. …"
type textarea "x"
type textarea "Ctest cases on below fictionalities.  Server OS Activated.  Firewall Enable. …"
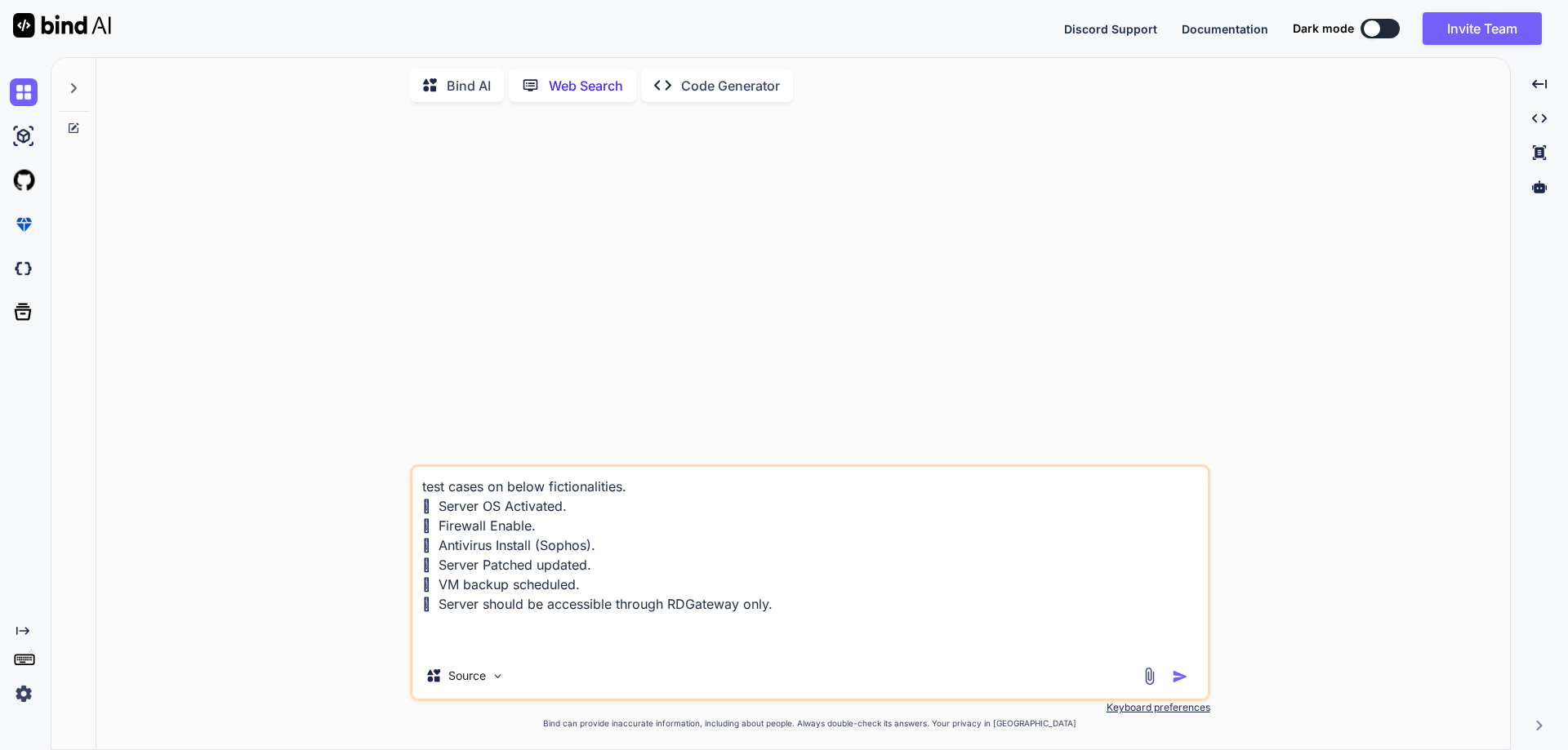
type textarea "x"
type textarea "Crtest cases on below fictionalities.  Server OS Activated.  Firewall Enable.…"
type textarea "x"
type textarea "Cretest cases on below fictionalities.  Server OS Activated.  Firewall Enable…"
type textarea "x"
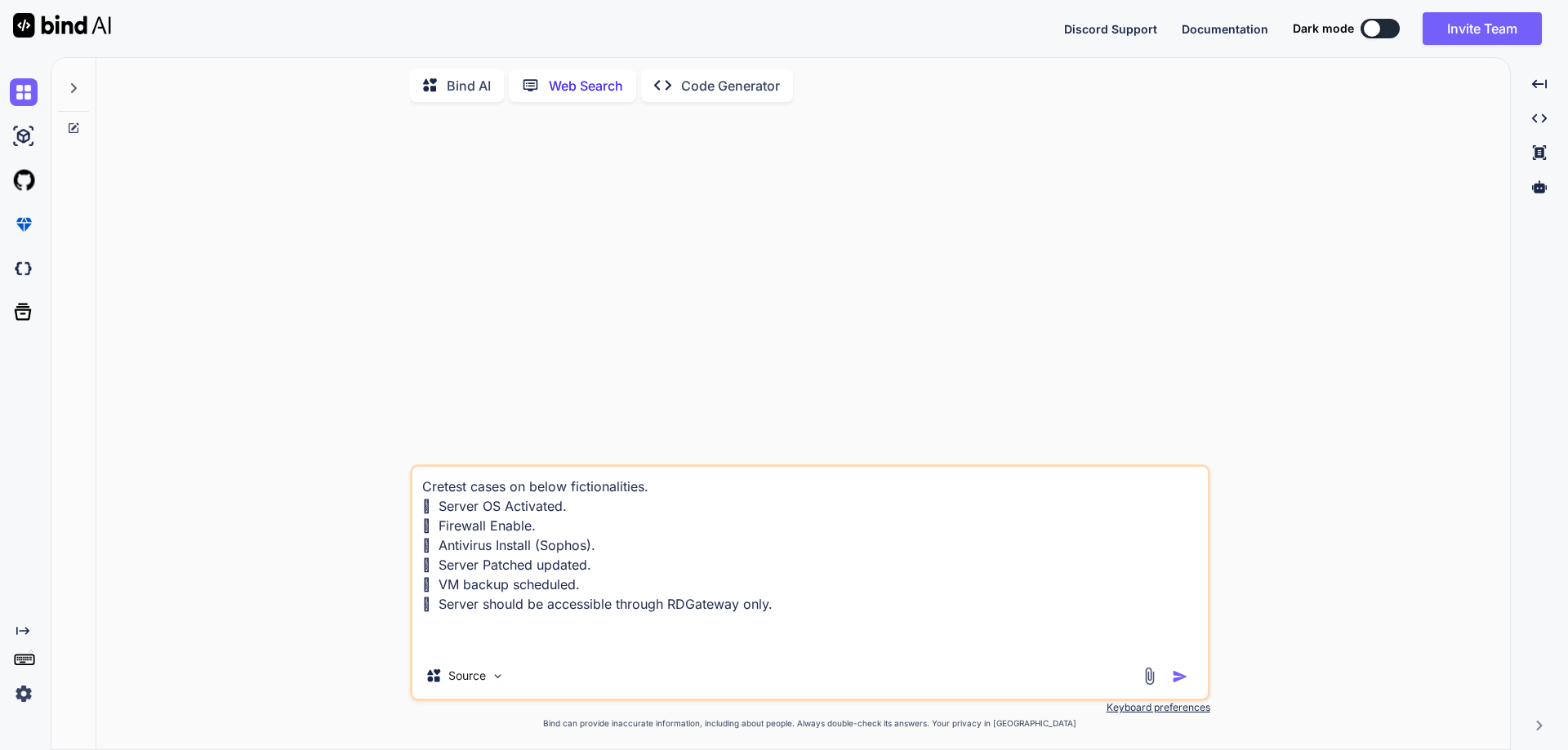
type textarea "Createst cases on below fictionalities.  Server OS Activated.  Firewall Enabl…"
type textarea "x"
type textarea "Creattest cases on below fictionalities.  Server OS Activated.  Firewall Enab…"
type textarea "x"
type textarea "Createtest cases on below fictionalities.  Server OS Activated.  Firewall Ena…"
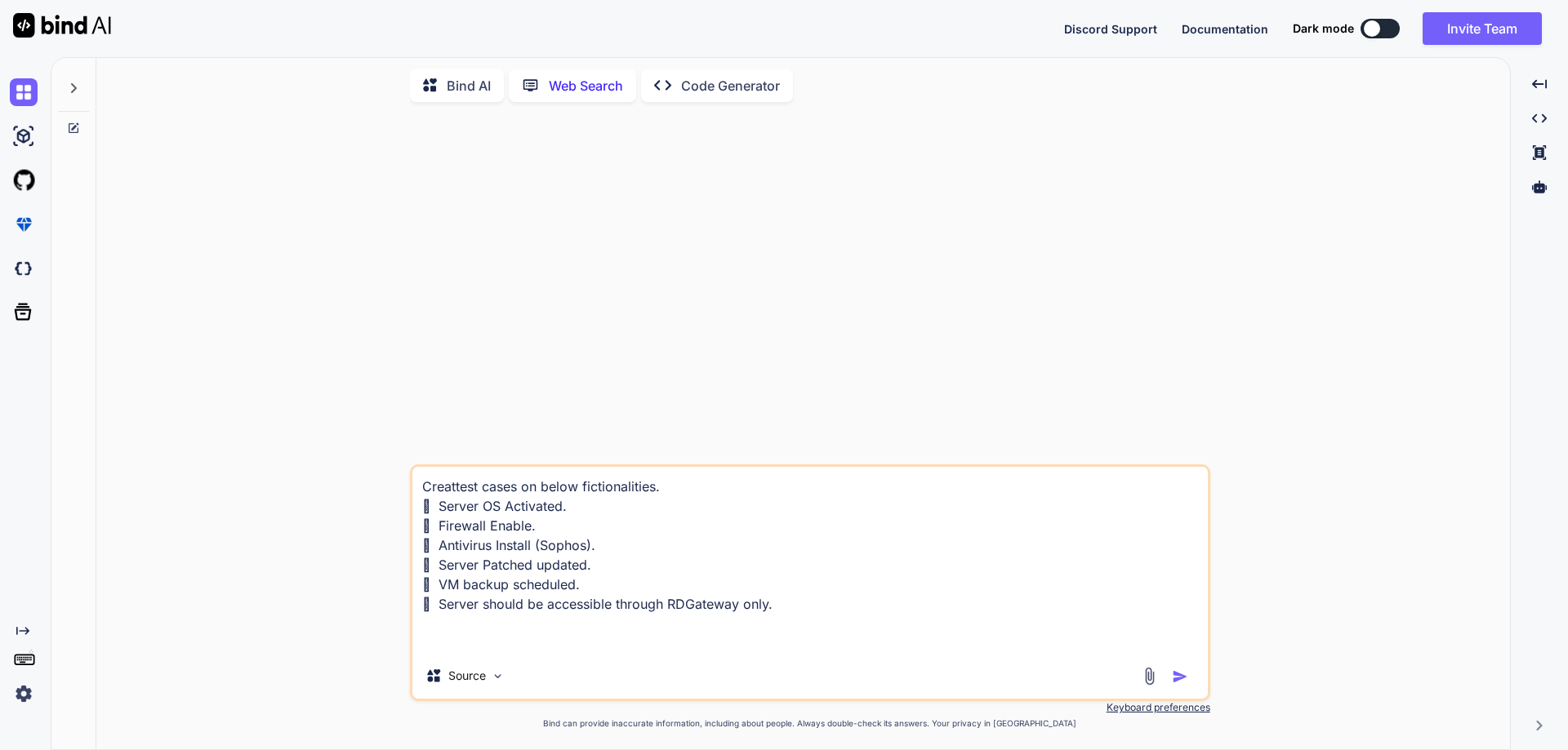
type textarea "x"
type textarea "Create test cases on below fictionalities.  Server OS Activated.  Firewall En…"
type textarea "x"
click at [699, 485] on textarea "Create test cases on below fictionalities.  Server OS Activated.  Firewall En…" at bounding box center [810, 560] width 795 height 186
click at [505, 627] on textarea "Create test cases on below fictionalities.  Server OS Activated.  Firewall En…" at bounding box center [810, 560] width 795 height 186
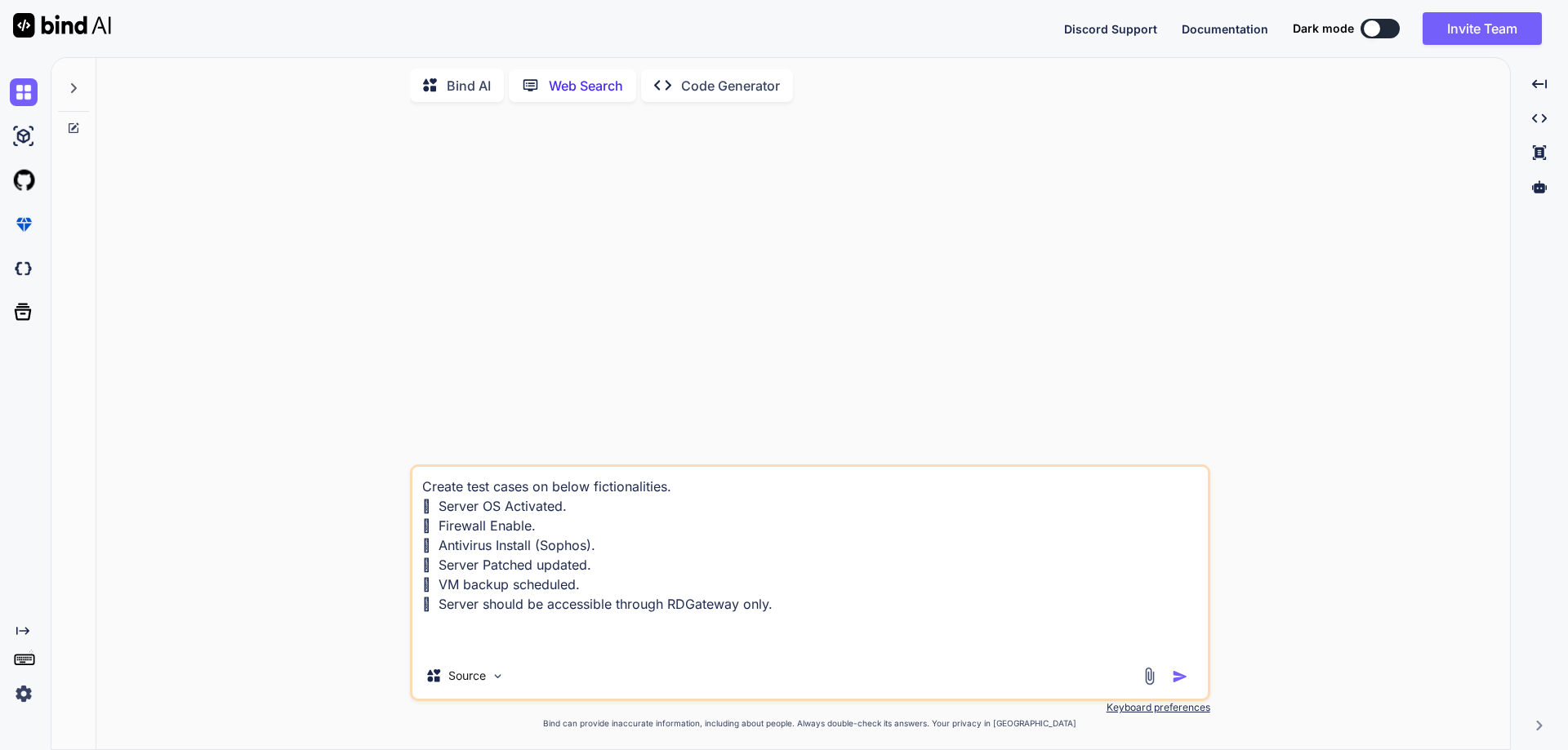
click at [852, 616] on textarea "Create test cases on below fictionalities.  Server OS Activated.  Firewall En…" at bounding box center [810, 560] width 795 height 186
type textarea "Create test cases on below fictionalities.  Server OS Activated.  Firewall En…"
click at [1178, 678] on img "button" at bounding box center [1180, 676] width 16 height 16
click at [452, 76] on p "Bind AI" at bounding box center [469, 86] width 44 height 20
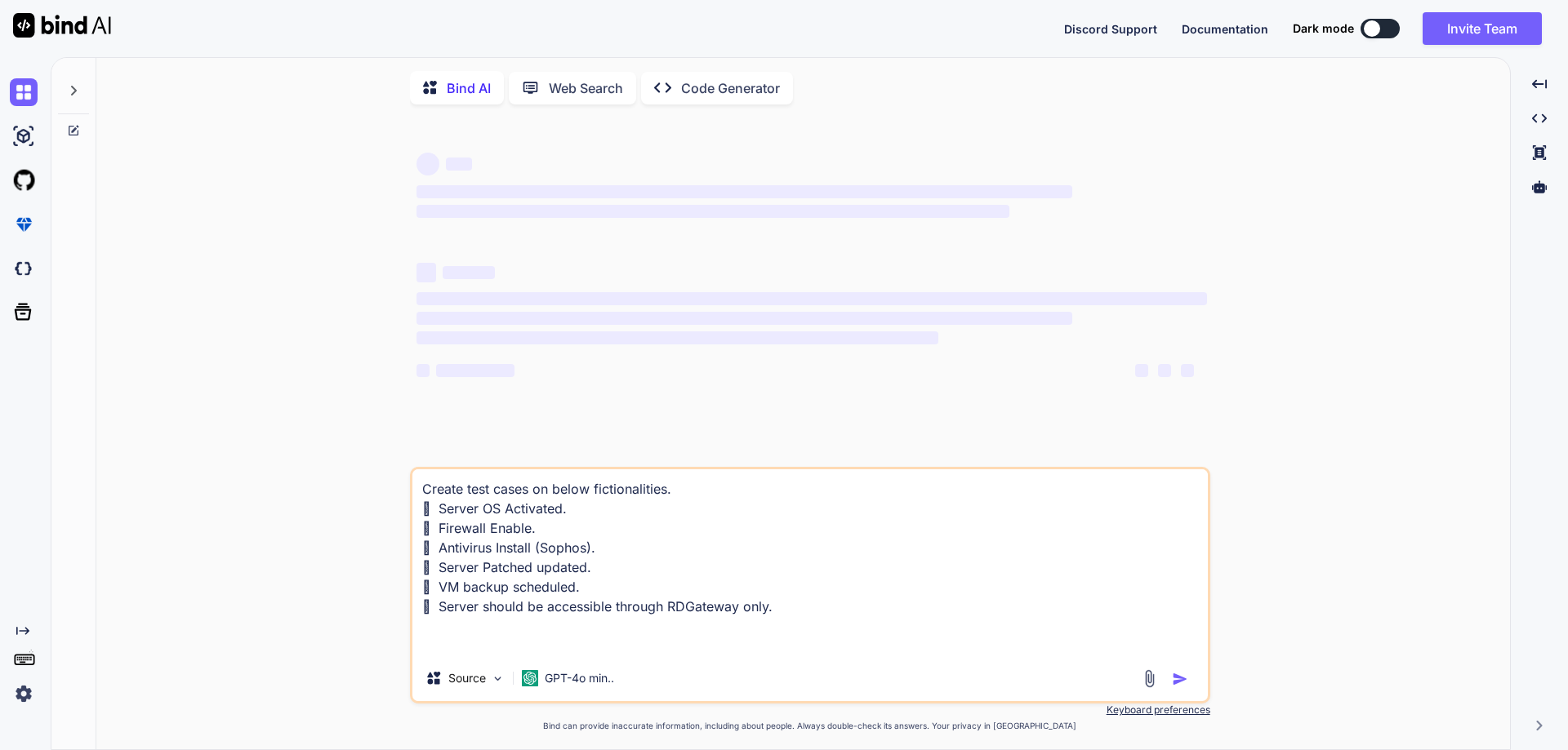
click at [74, 92] on icon at bounding box center [74, 91] width 6 height 10
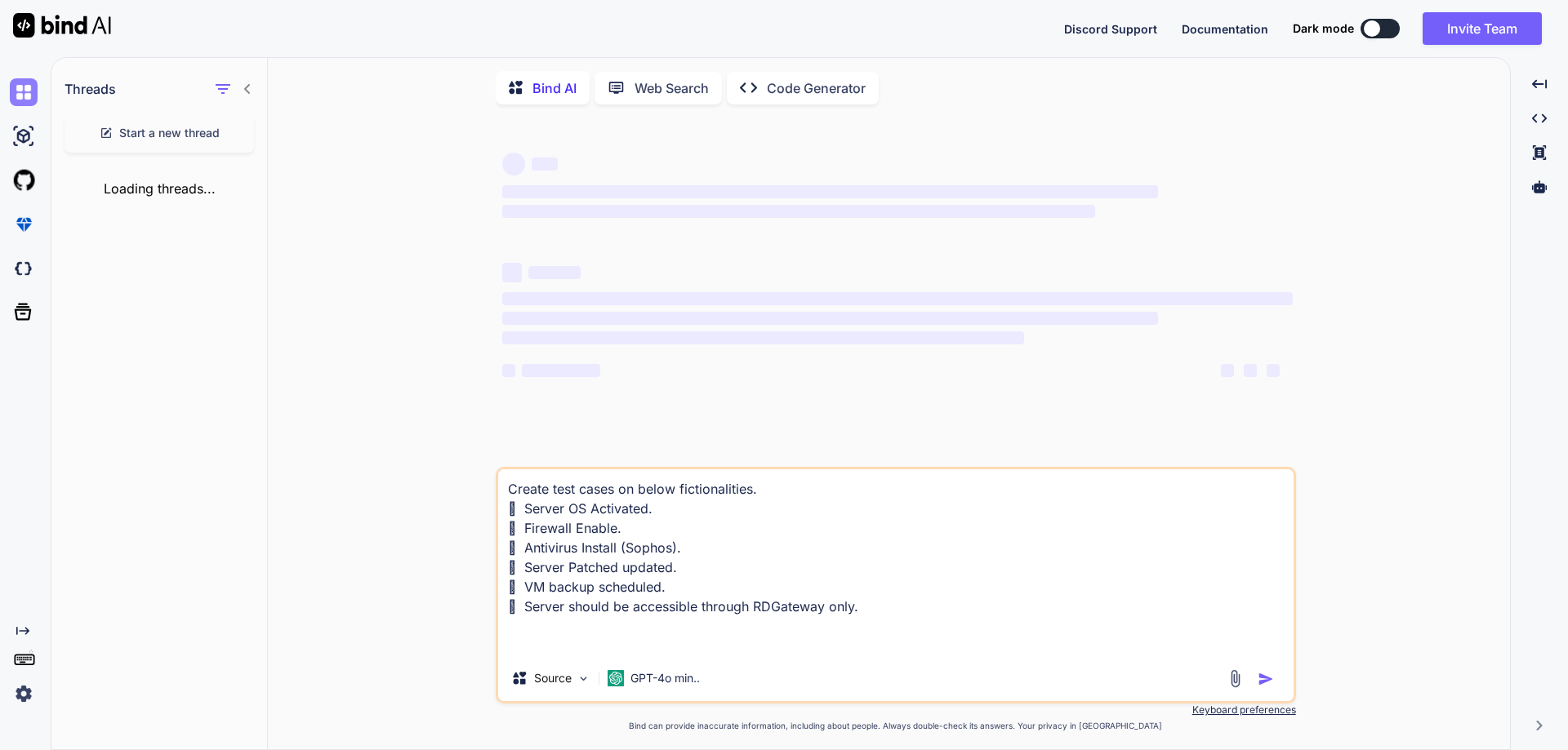
click at [15, 100] on img at bounding box center [24, 92] width 28 height 28
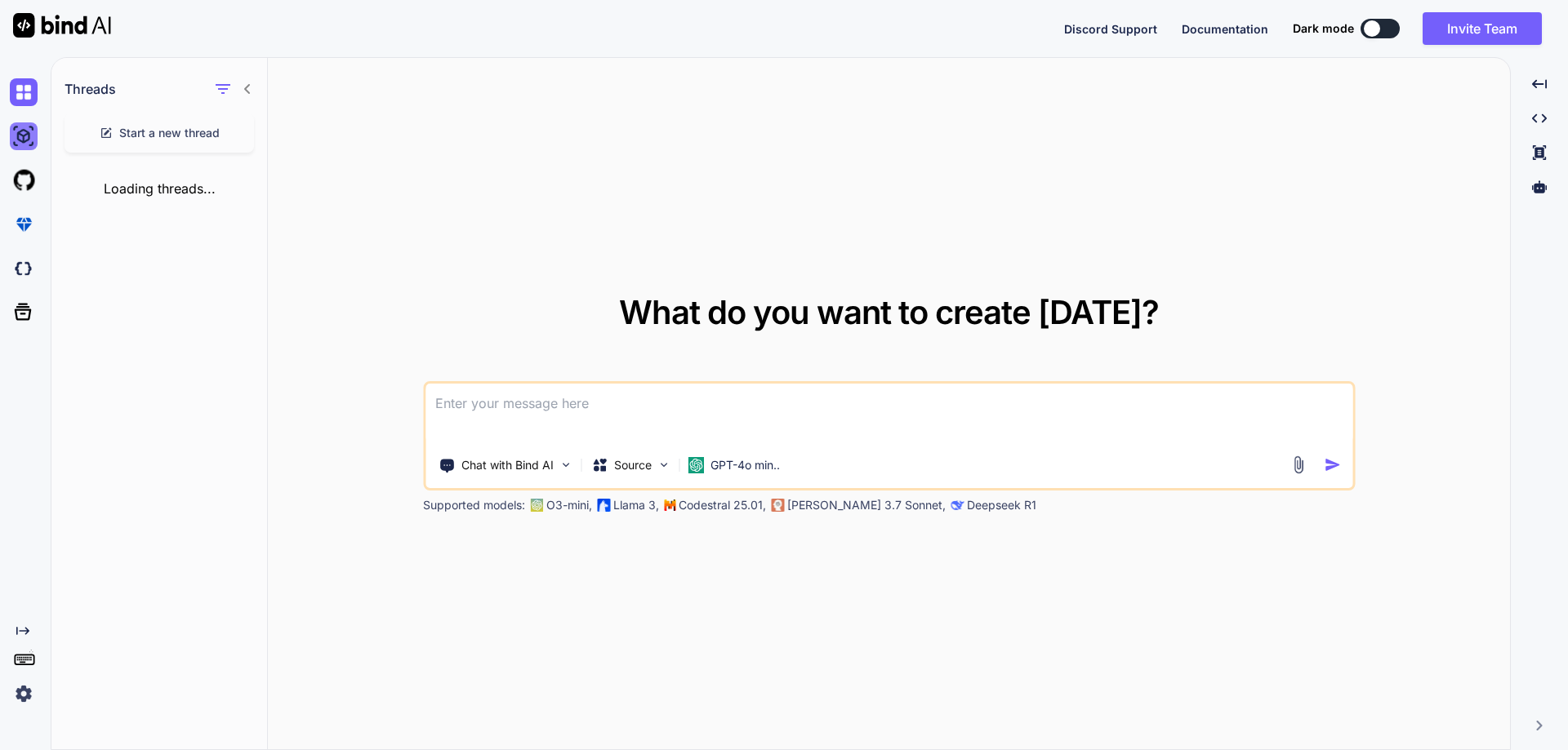
click at [24, 145] on img at bounding box center [24, 137] width 28 height 28
type textarea "x"
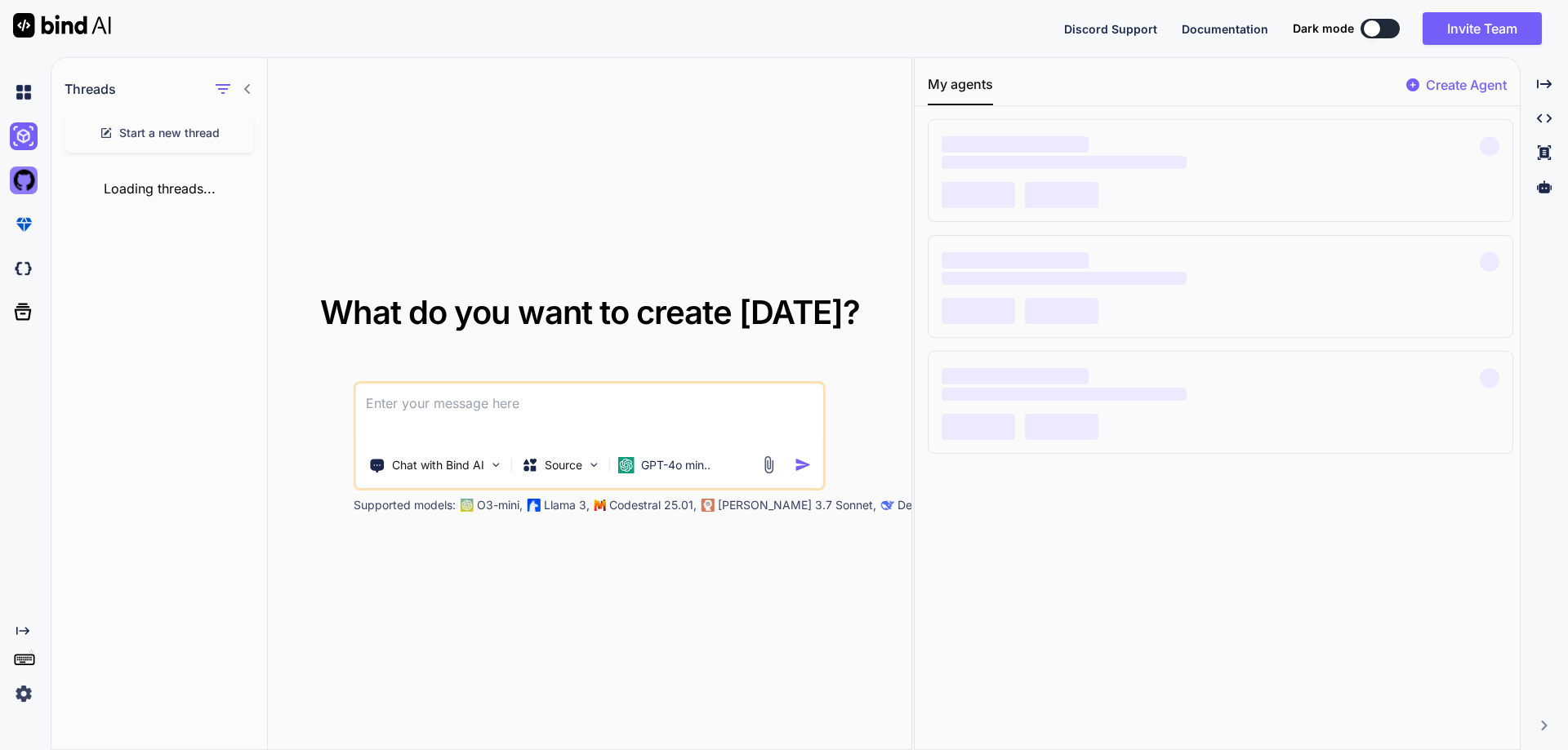
click at [21, 185] on img at bounding box center [24, 181] width 28 height 28
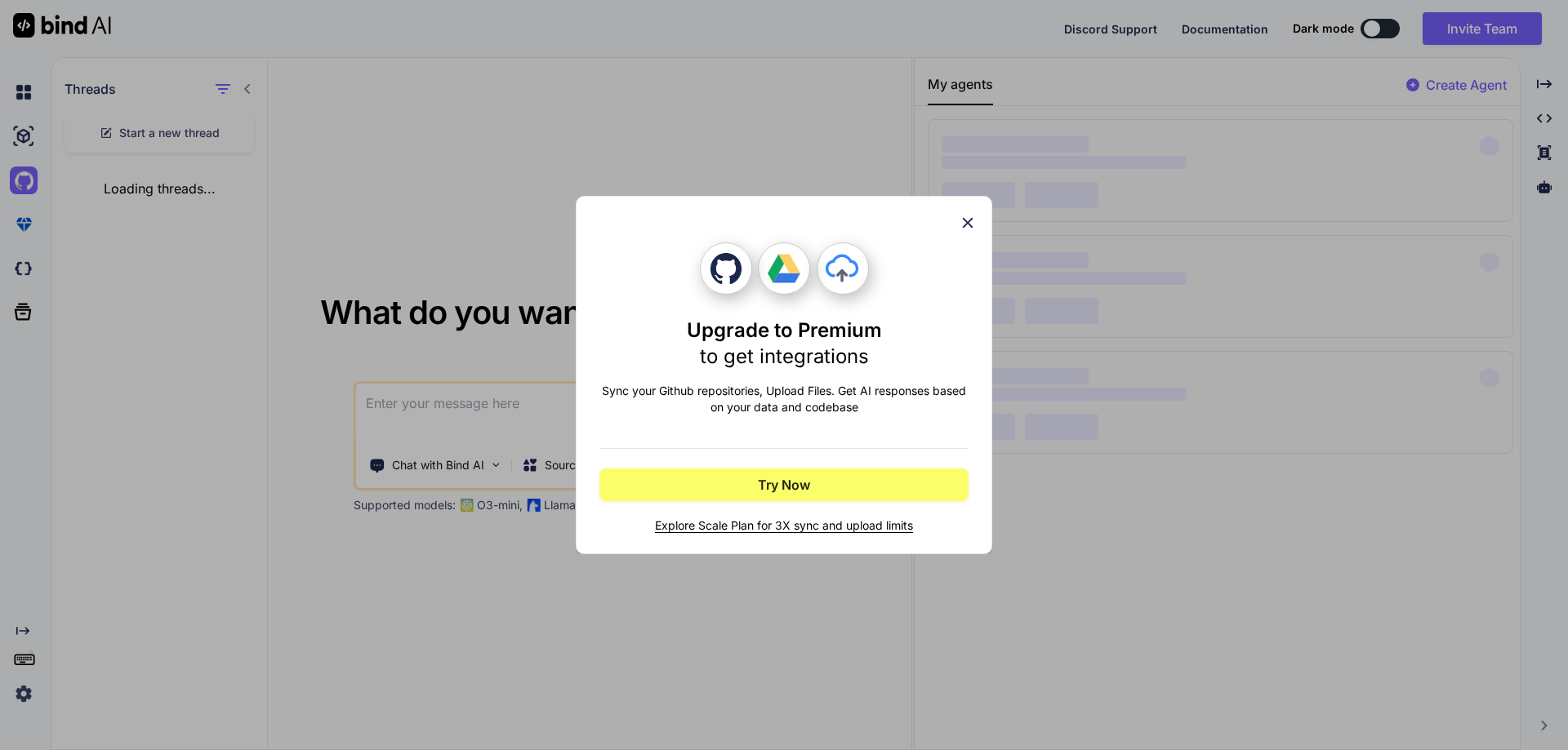
click at [963, 219] on icon at bounding box center [968, 222] width 18 height 18
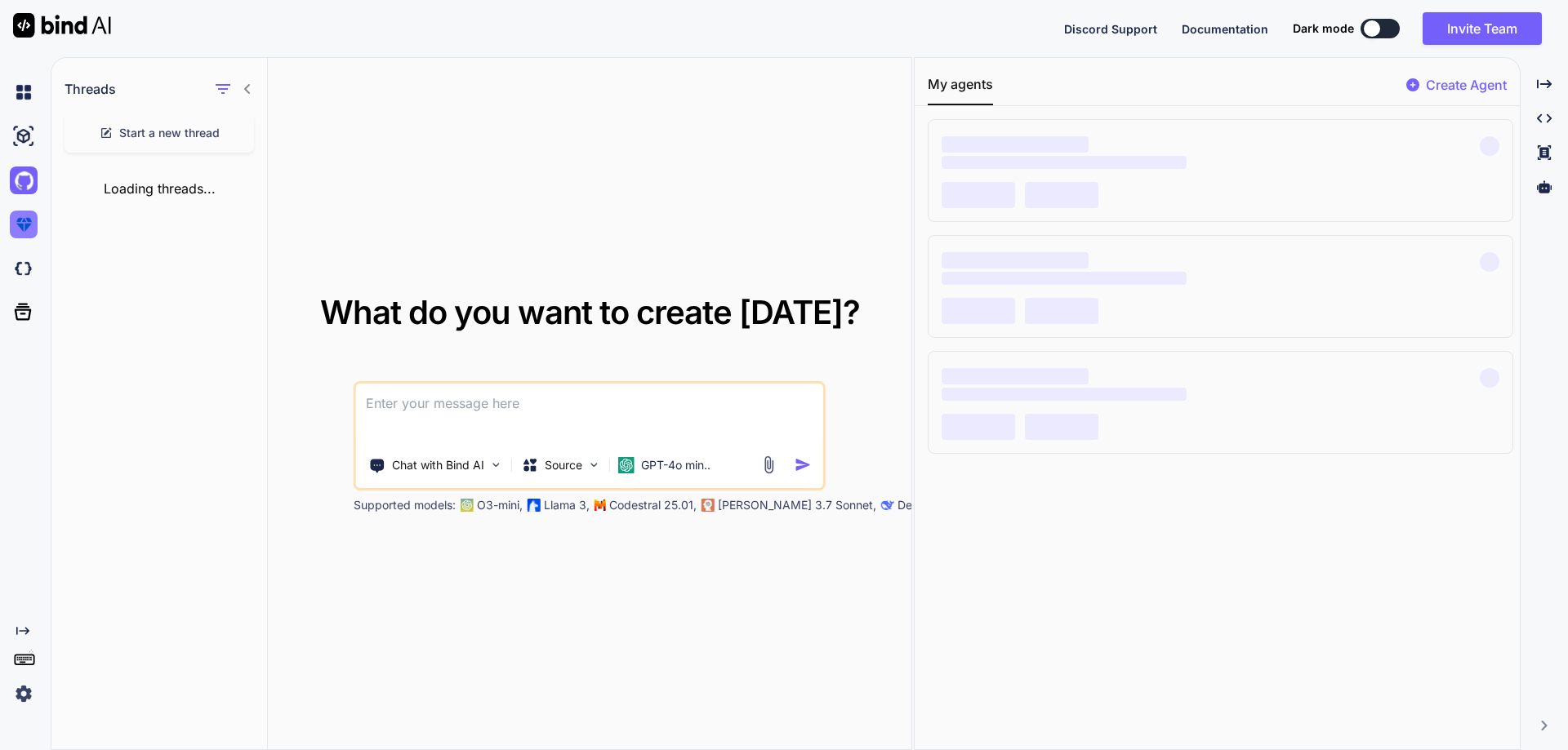
click at [32, 223] on img at bounding box center [24, 224] width 28 height 28
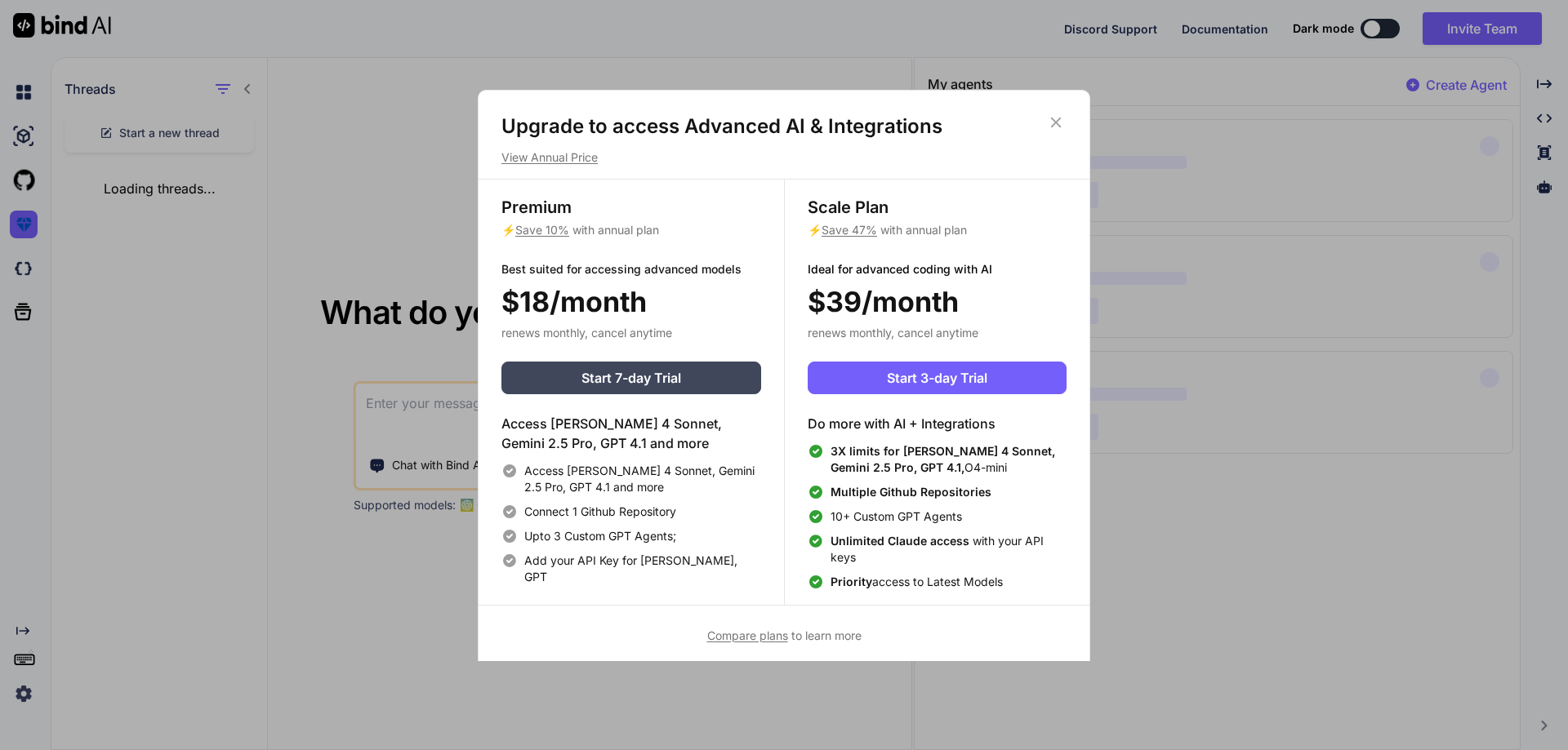
click at [1048, 121] on icon at bounding box center [1056, 123] width 18 height 18
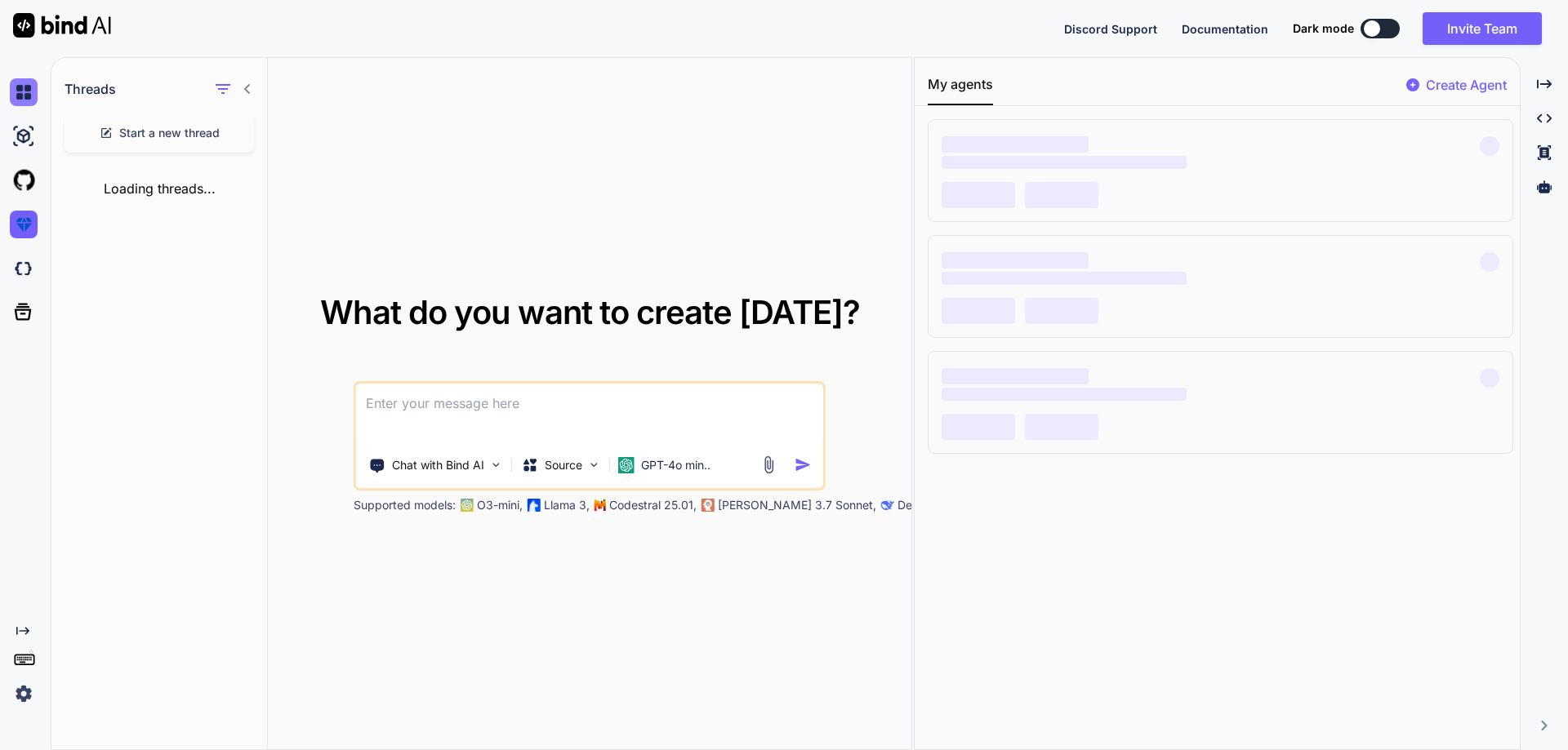
click at [32, 90] on img at bounding box center [24, 92] width 28 height 28
click at [20, 88] on img at bounding box center [24, 92] width 28 height 28
click at [23, 88] on img at bounding box center [24, 92] width 28 height 28
click at [28, 88] on img at bounding box center [24, 92] width 28 height 28
click at [27, 133] on img at bounding box center [24, 137] width 28 height 28
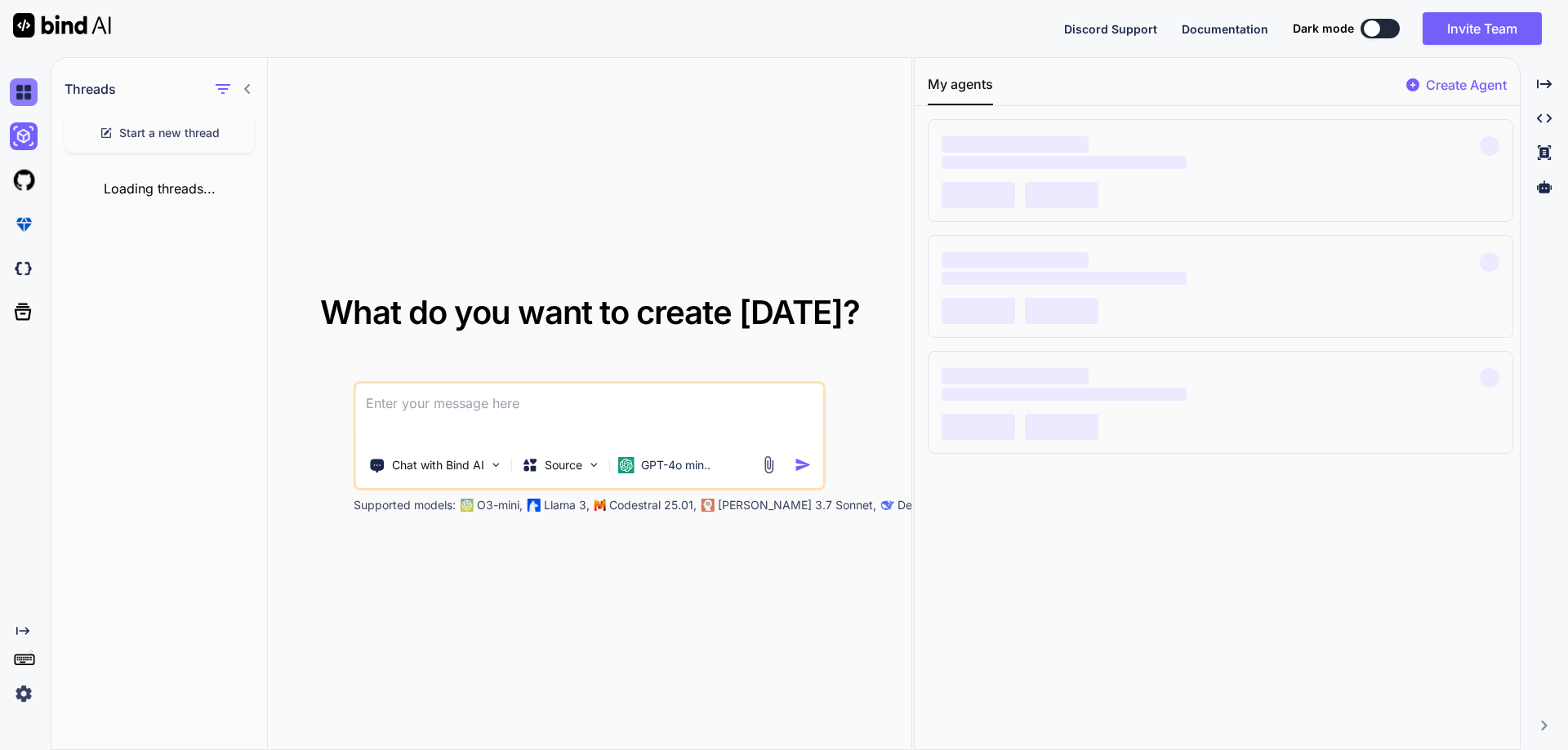
click at [22, 102] on img at bounding box center [24, 92] width 28 height 28
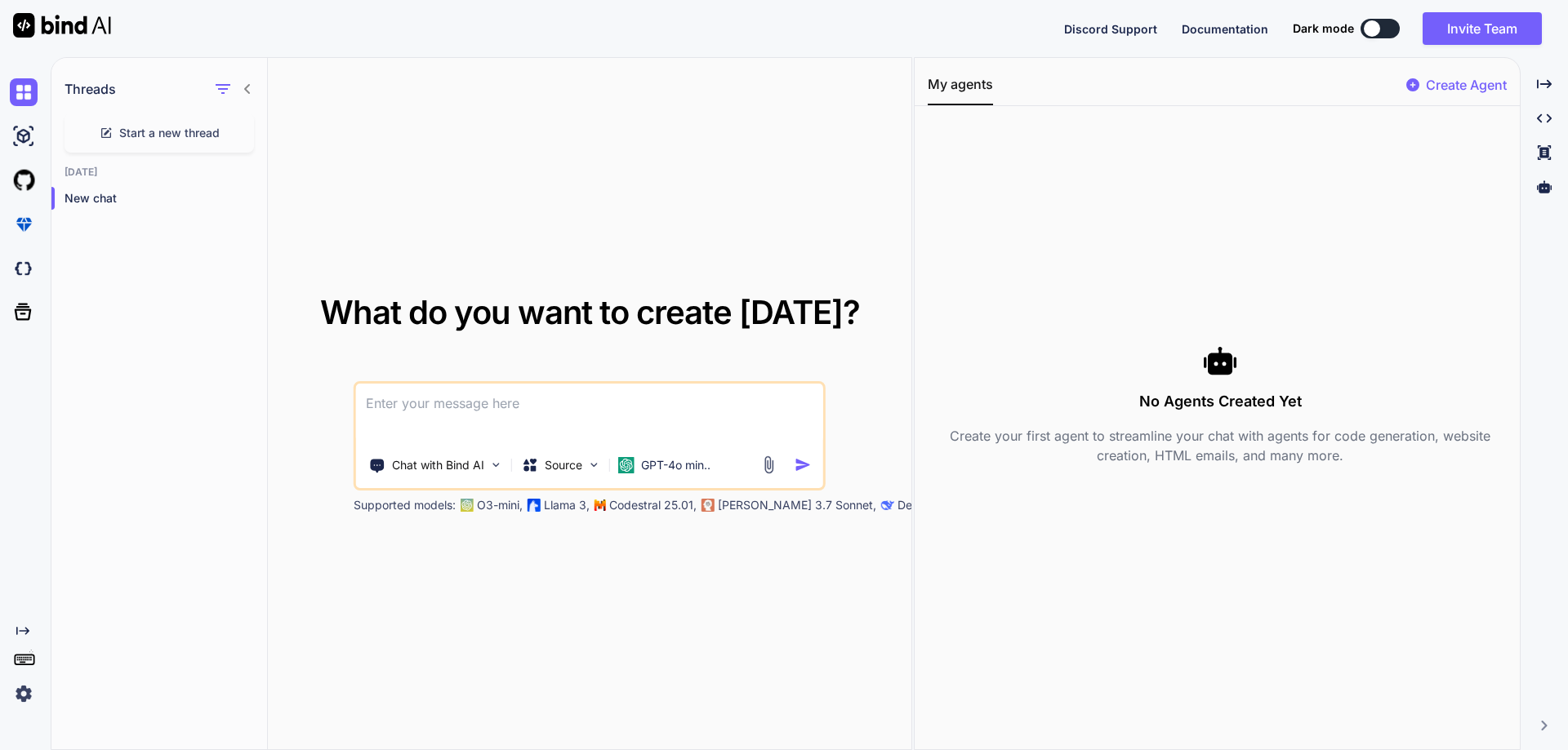
click at [1387, 28] on button at bounding box center [1381, 29] width 39 height 20
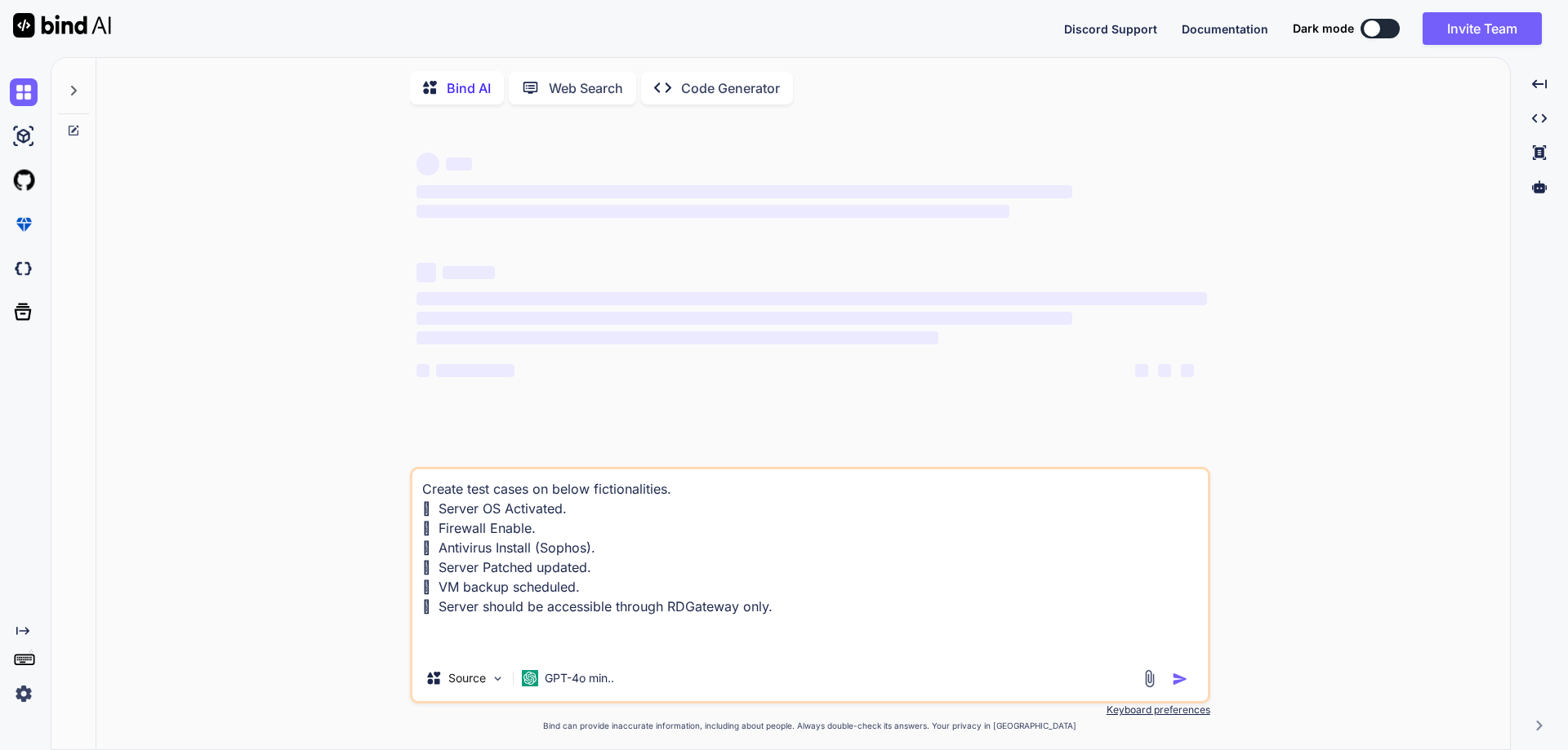
type textarea "x"
